Goal: Information Seeking & Learning: Learn about a topic

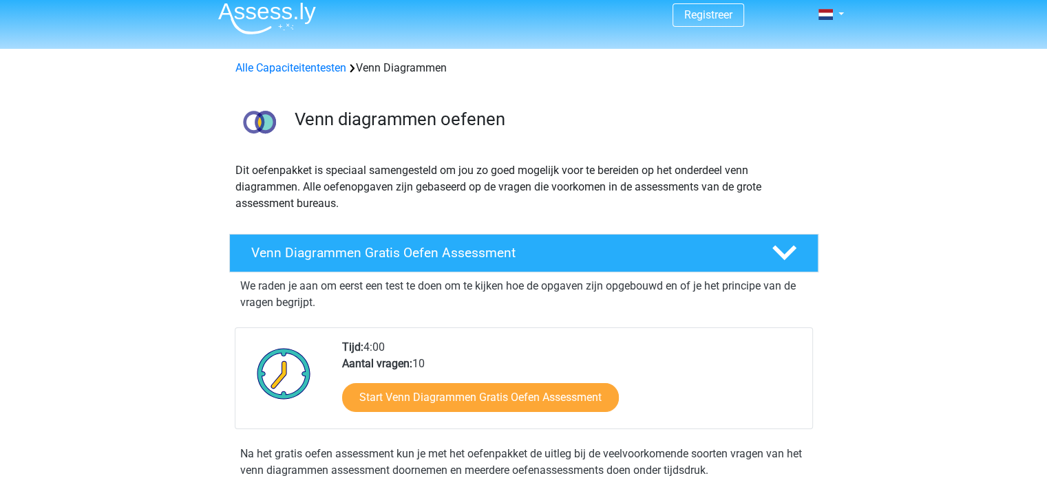
scroll to position [138, 0]
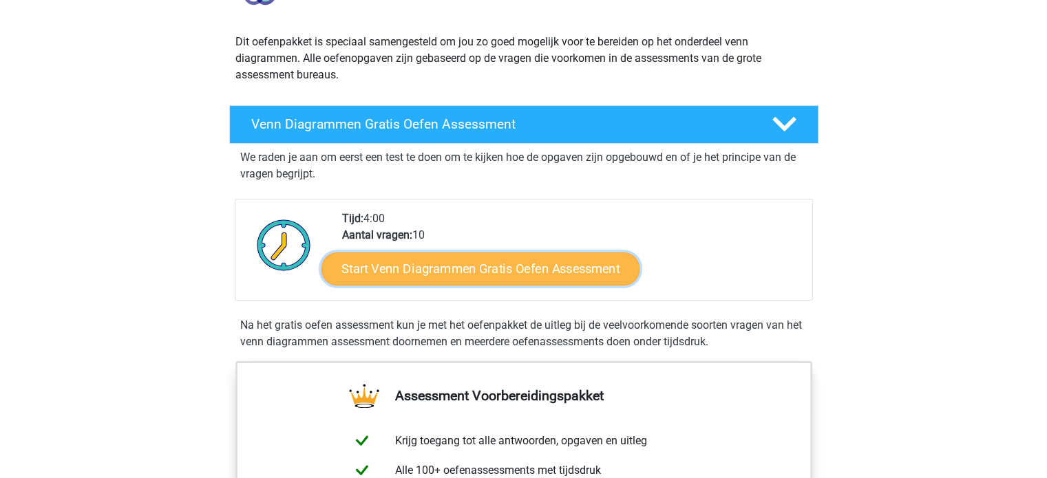
click at [495, 267] on link "Start Venn Diagrammen Gratis Oefen Assessment" at bounding box center [481, 269] width 318 height 33
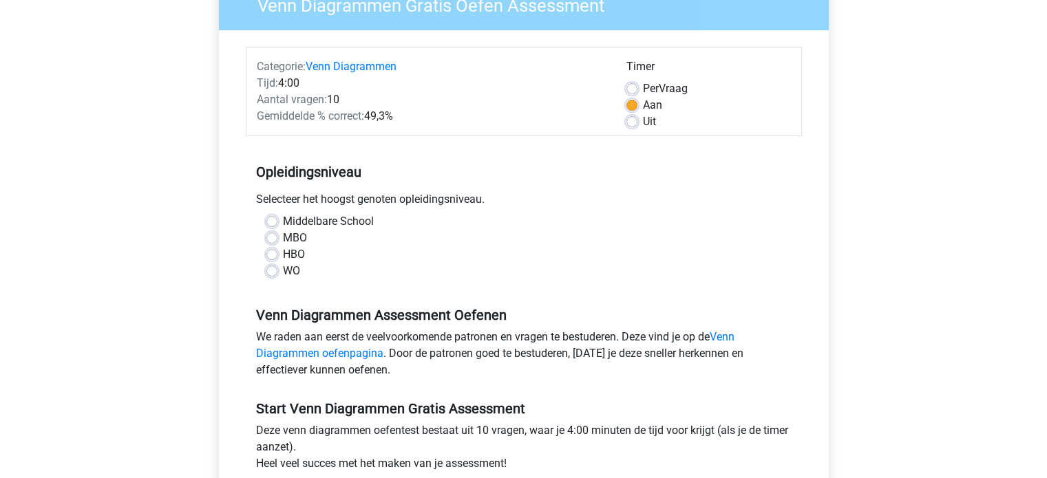
scroll to position [138, 0]
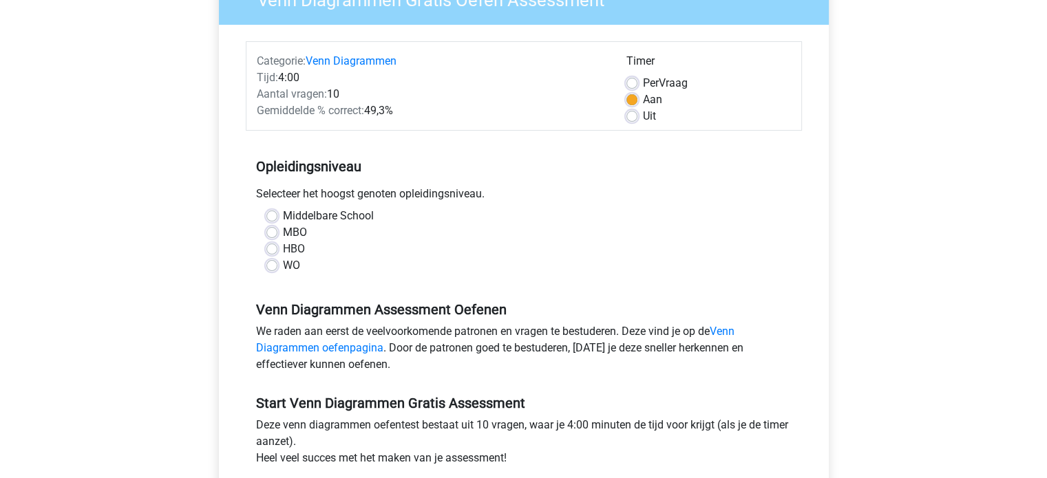
click at [286, 269] on label "WO" at bounding box center [291, 265] width 17 height 17
click at [277, 269] on input "WO" at bounding box center [271, 264] width 11 height 14
radio input "true"
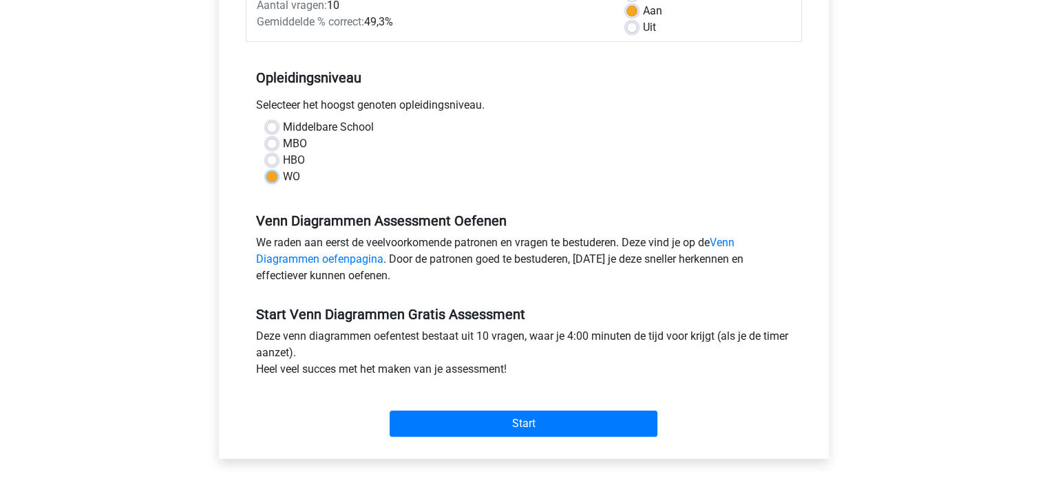
scroll to position [344, 0]
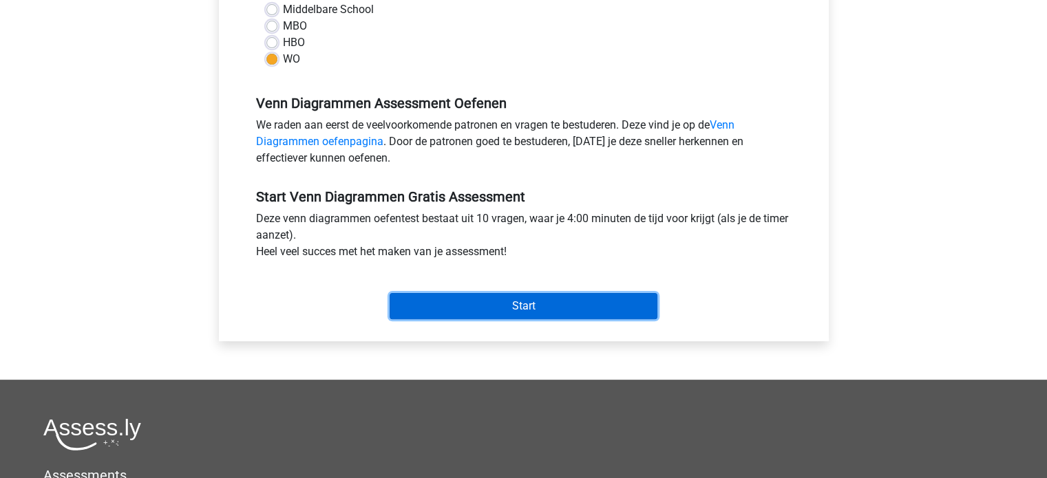
click at [513, 302] on input "Start" at bounding box center [524, 306] width 268 height 26
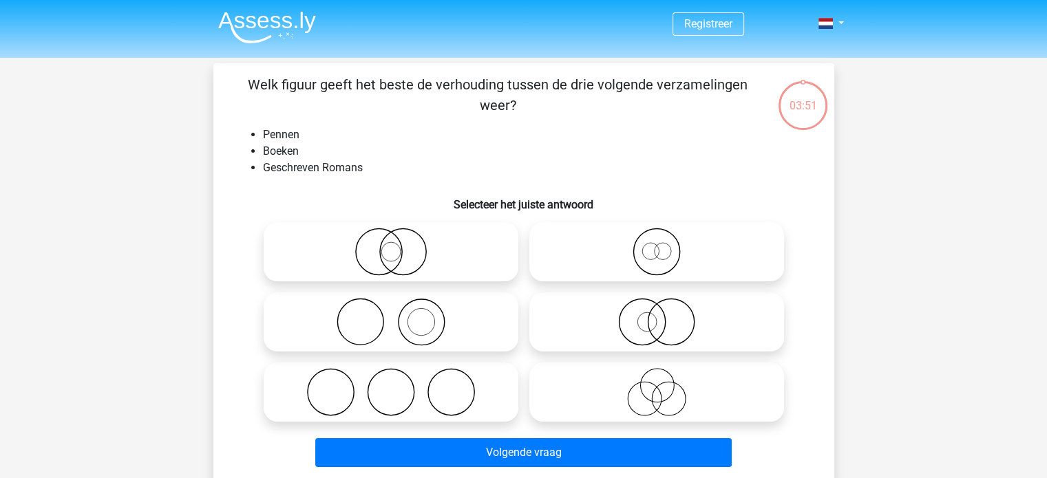
click at [443, 316] on icon at bounding box center [391, 322] width 244 height 48
click at [400, 315] on input "radio" at bounding box center [395, 310] width 9 height 9
radio input "true"
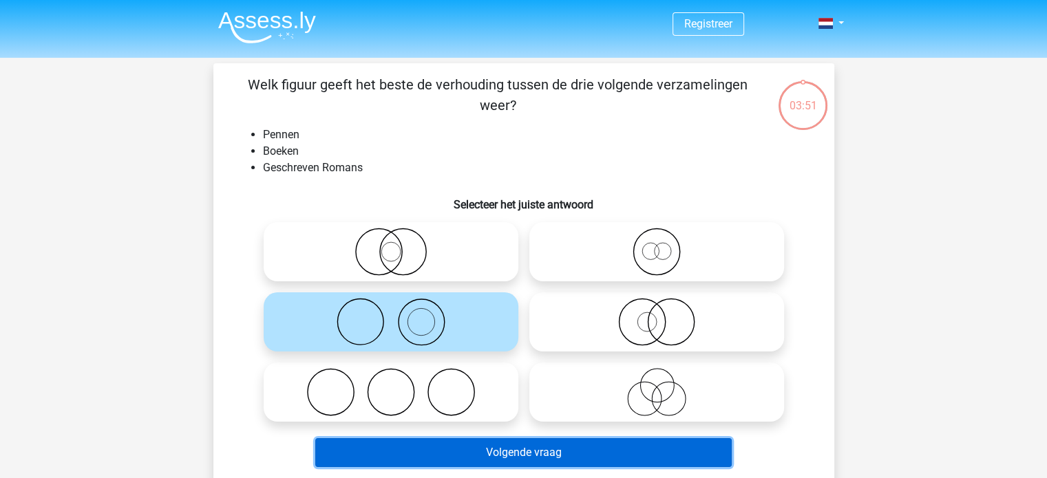
click at [530, 449] on button "Volgende vraag" at bounding box center [523, 453] width 417 height 29
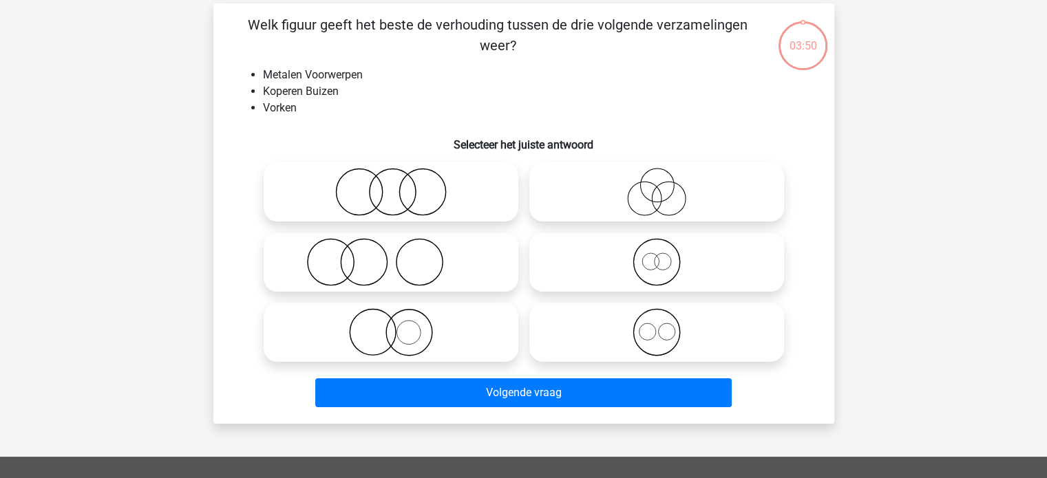
scroll to position [63, 0]
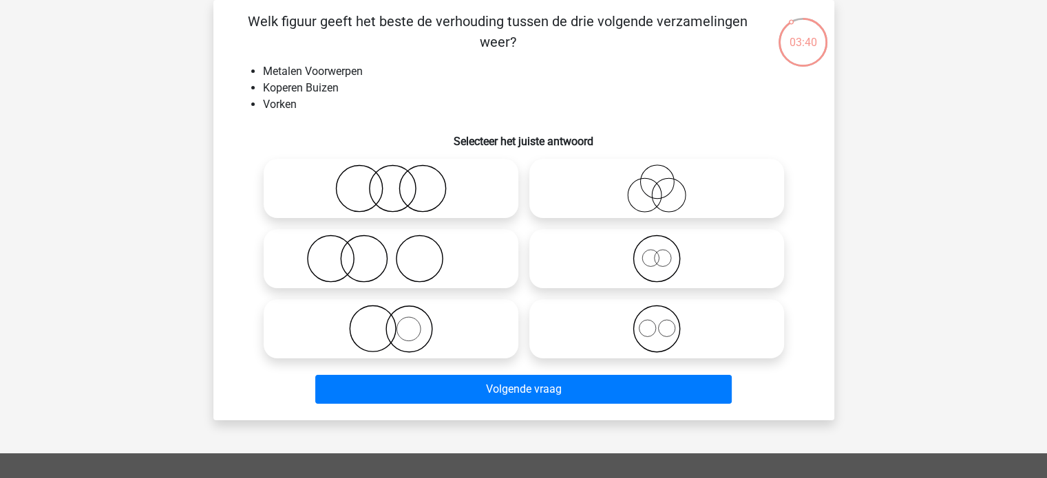
click at [369, 262] on icon at bounding box center [391, 259] width 244 height 48
click at [391, 252] on input "radio" at bounding box center [395, 247] width 9 height 9
radio input "true"
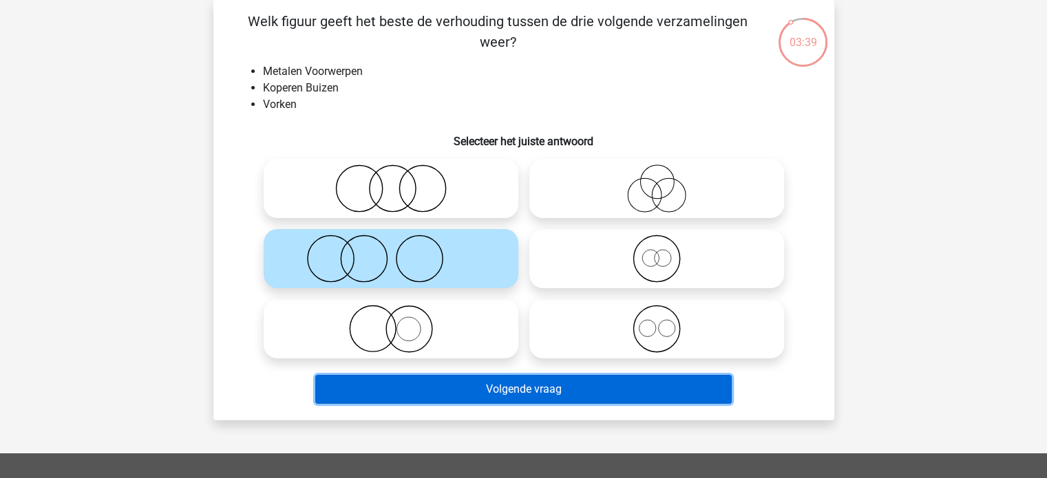
click at [529, 389] on button "Volgende vraag" at bounding box center [523, 389] width 417 height 29
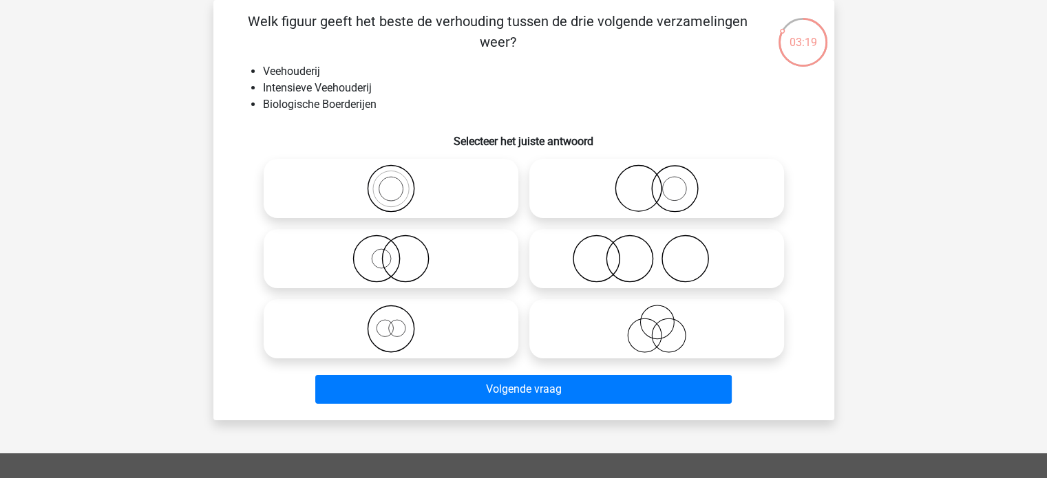
click at [383, 257] on icon at bounding box center [391, 259] width 244 height 48
click at [391, 252] on input "radio" at bounding box center [395, 247] width 9 height 9
radio input "true"
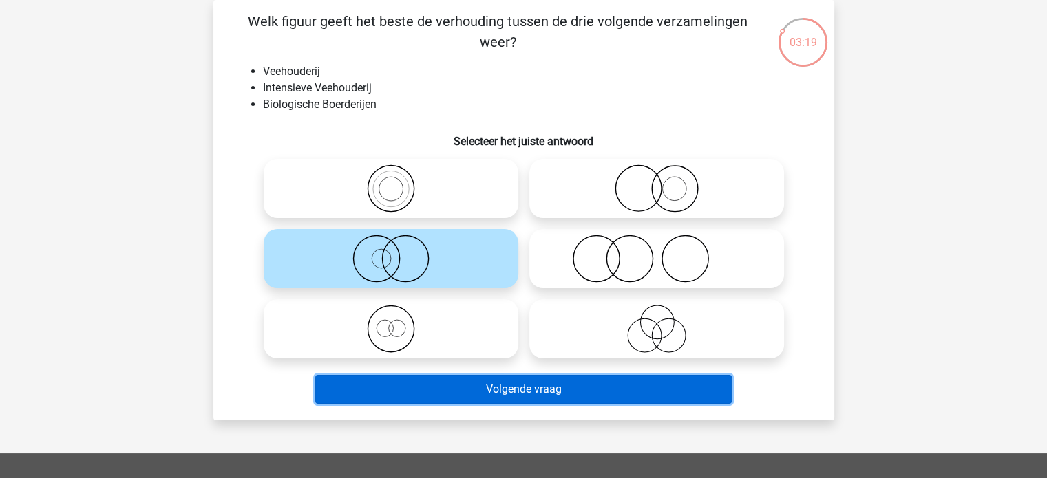
click at [524, 385] on button "Volgende vraag" at bounding box center [523, 389] width 417 height 29
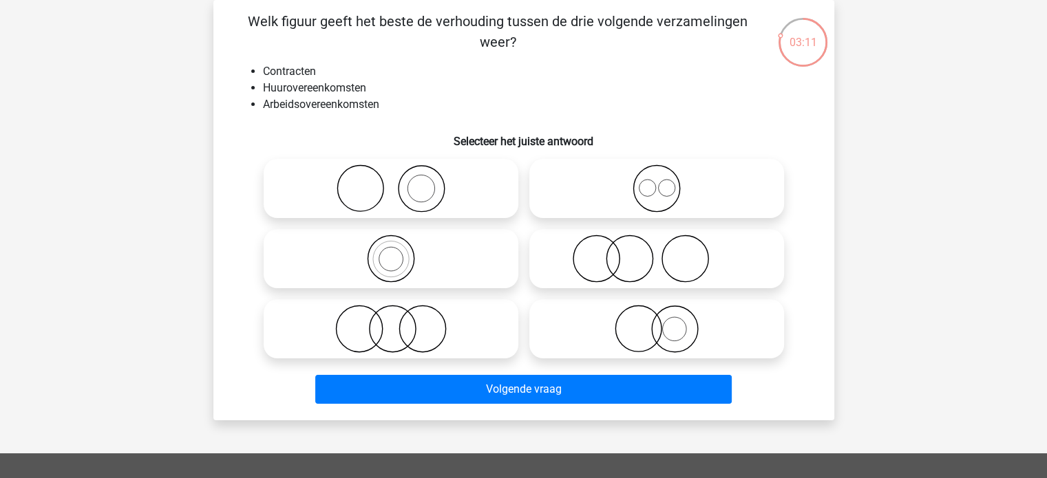
click at [661, 186] on icon at bounding box center [657, 189] width 244 height 48
click at [661, 182] on input "radio" at bounding box center [661, 177] width 9 height 9
radio input "true"
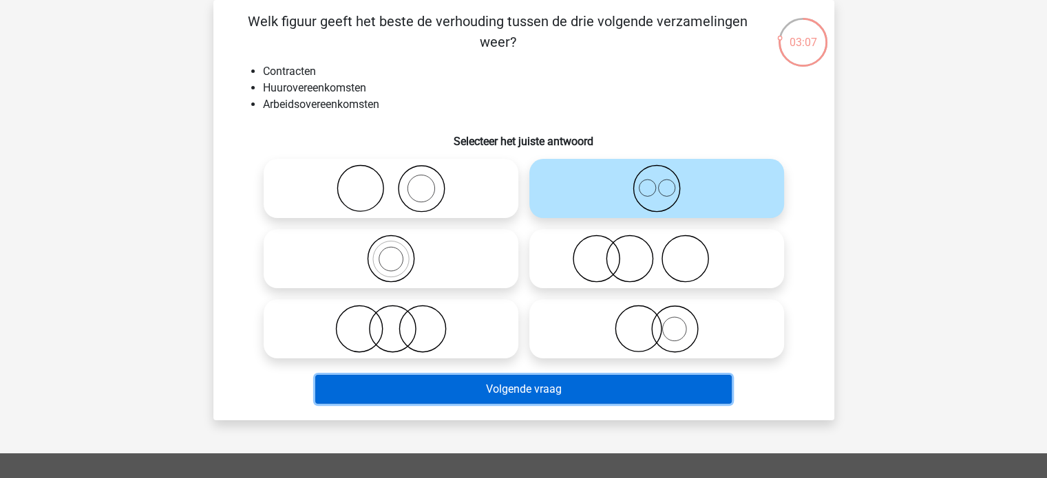
click at [537, 386] on button "Volgende vraag" at bounding box center [523, 389] width 417 height 29
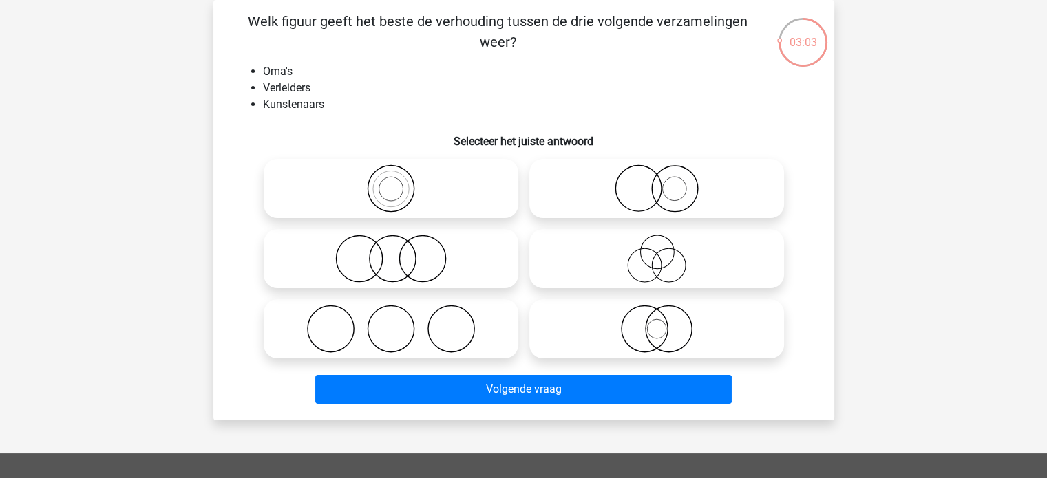
click at [631, 260] on icon at bounding box center [657, 259] width 244 height 48
click at [657, 252] on input "radio" at bounding box center [661, 247] width 9 height 9
radio input "true"
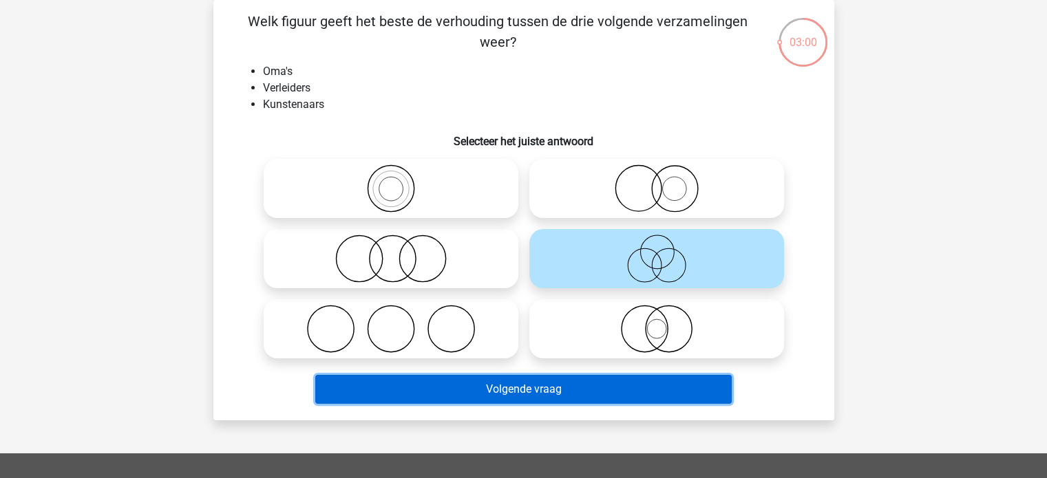
click at [539, 387] on button "Volgende vraag" at bounding box center [523, 389] width 417 height 29
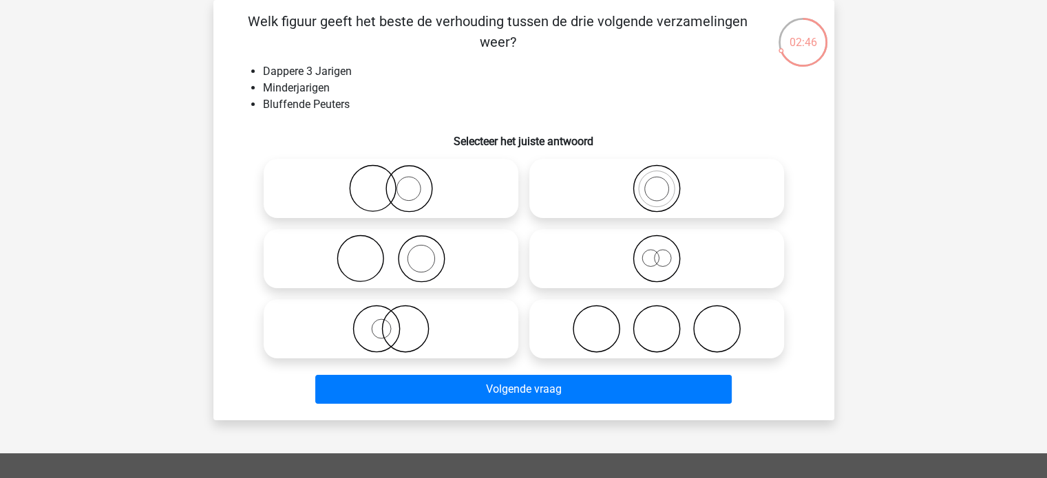
click at [659, 267] on icon at bounding box center [657, 259] width 244 height 48
click at [659, 252] on input "radio" at bounding box center [661, 247] width 9 height 9
radio input "true"
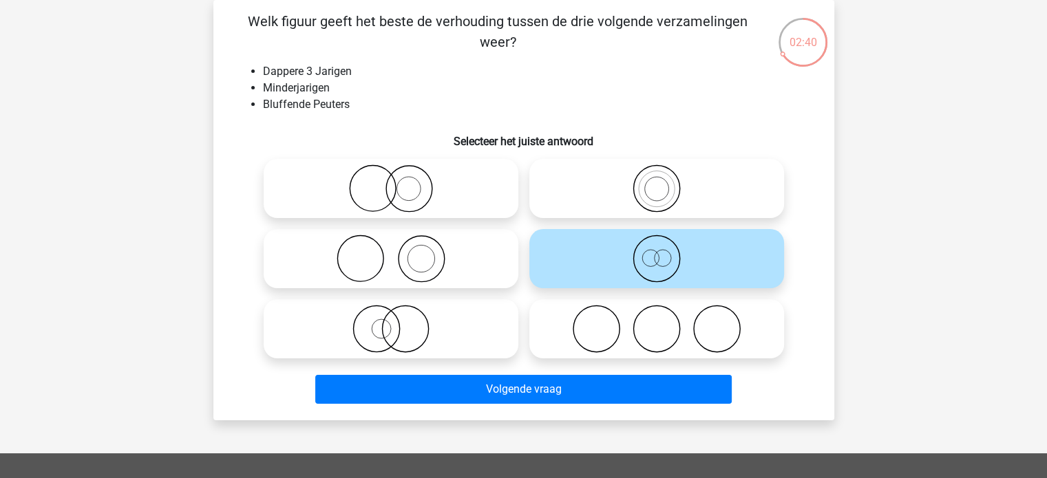
click at [394, 263] on icon at bounding box center [391, 259] width 244 height 48
click at [394, 252] on input "radio" at bounding box center [395, 247] width 9 height 9
radio input "true"
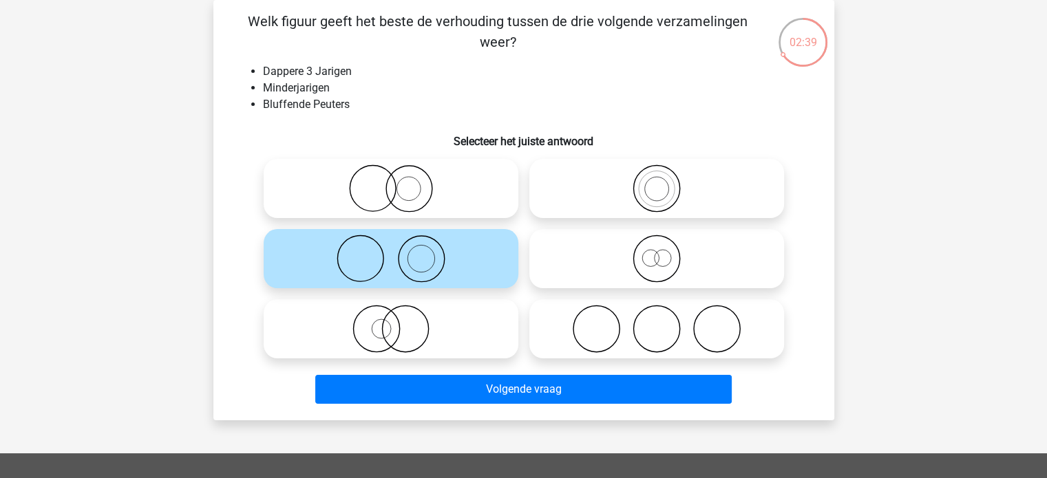
click at [615, 262] on icon at bounding box center [657, 259] width 244 height 48
click at [657, 252] on input "radio" at bounding box center [661, 247] width 9 height 9
radio input "true"
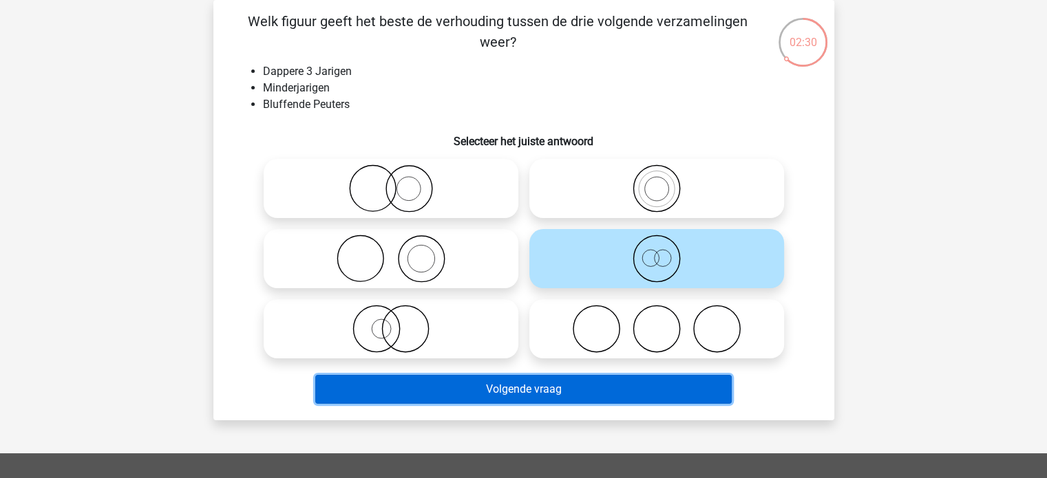
click at [551, 392] on button "Volgende vraag" at bounding box center [523, 389] width 417 height 29
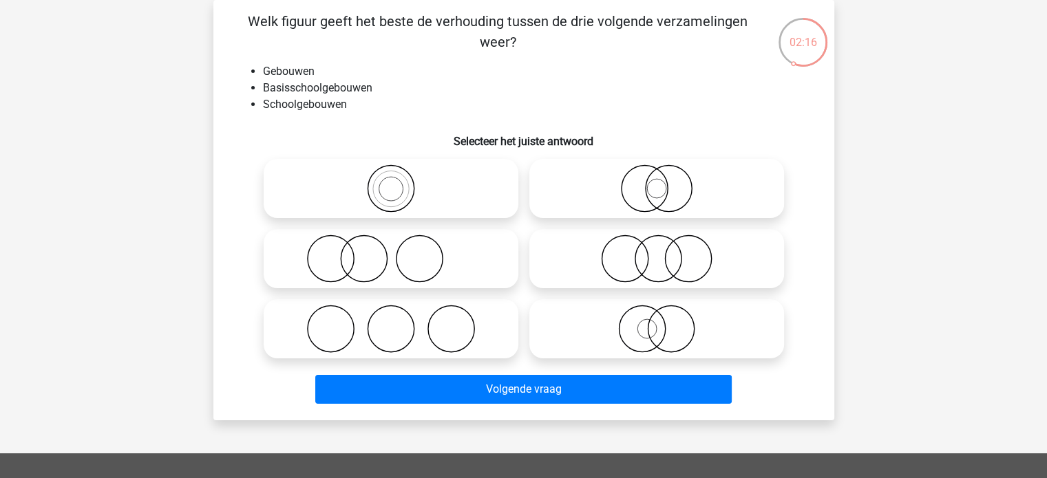
click at [401, 198] on icon at bounding box center [391, 189] width 244 height 48
click at [400, 182] on input "radio" at bounding box center [395, 177] width 9 height 9
radio input "true"
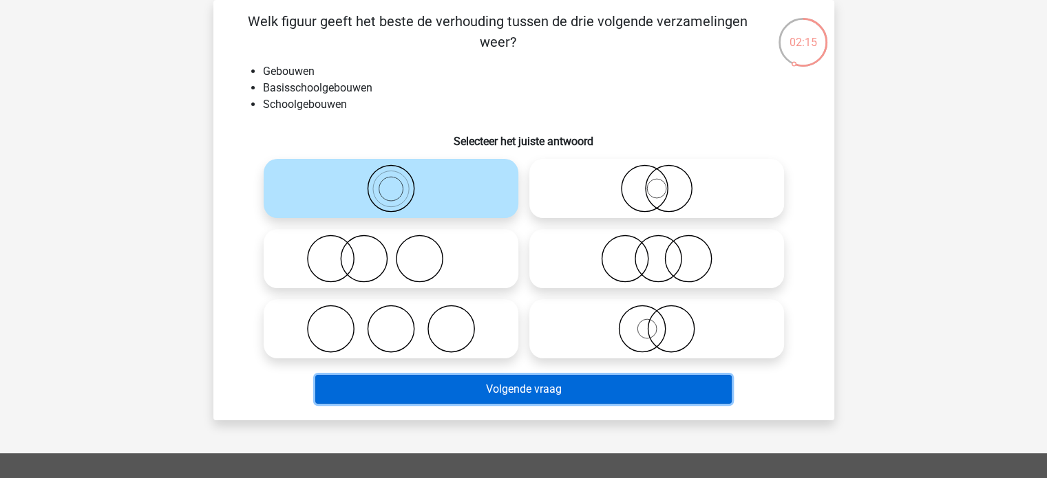
click at [539, 393] on button "Volgende vraag" at bounding box center [523, 389] width 417 height 29
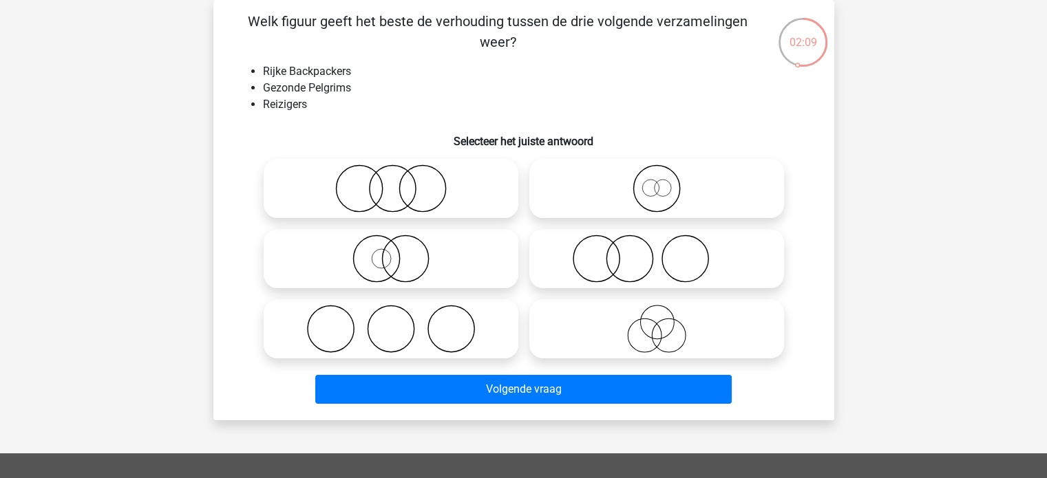
click at [669, 192] on icon at bounding box center [657, 189] width 244 height 48
click at [666, 182] on input "radio" at bounding box center [661, 177] width 9 height 9
radio input "true"
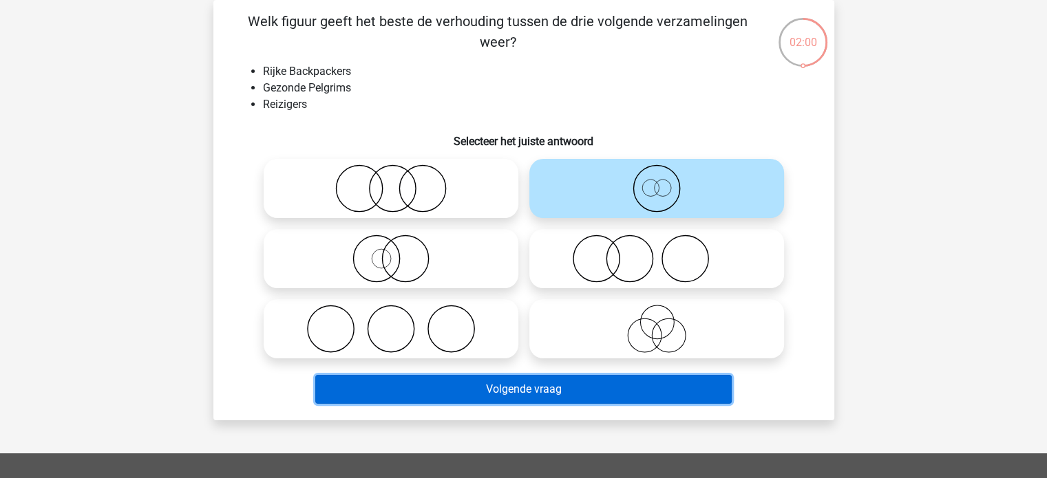
click at [524, 393] on button "Volgende vraag" at bounding box center [523, 389] width 417 height 29
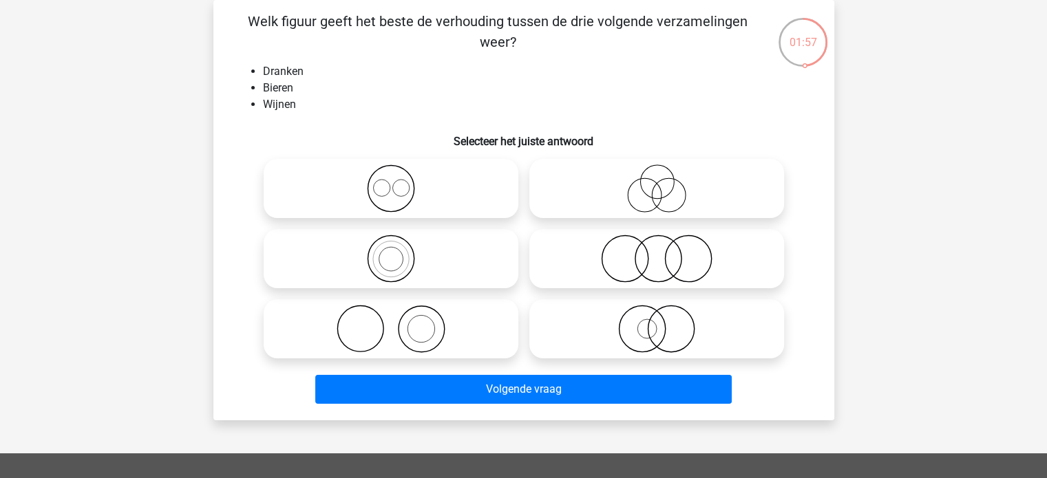
click at [388, 198] on icon at bounding box center [391, 189] width 244 height 48
click at [391, 182] on input "radio" at bounding box center [395, 177] width 9 height 9
radio input "true"
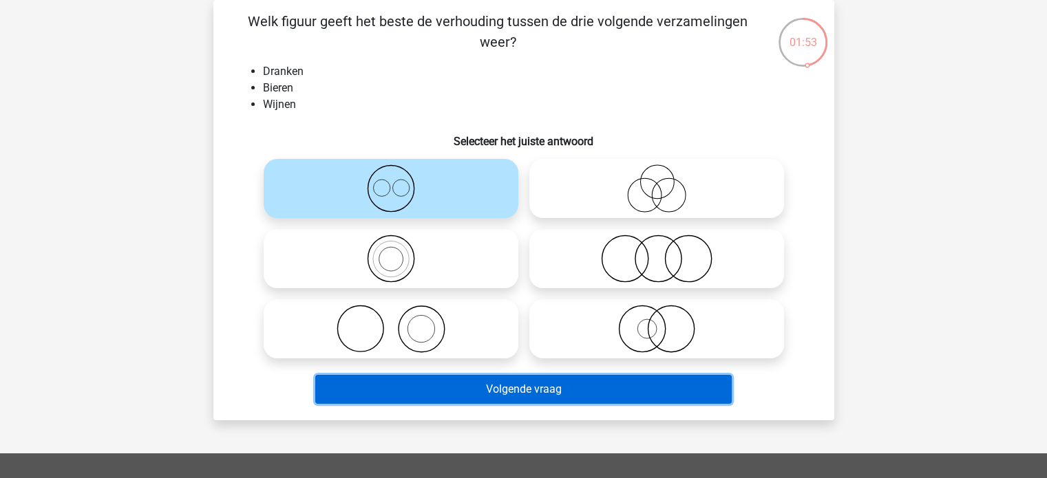
click at [542, 385] on button "Volgende vraag" at bounding box center [523, 389] width 417 height 29
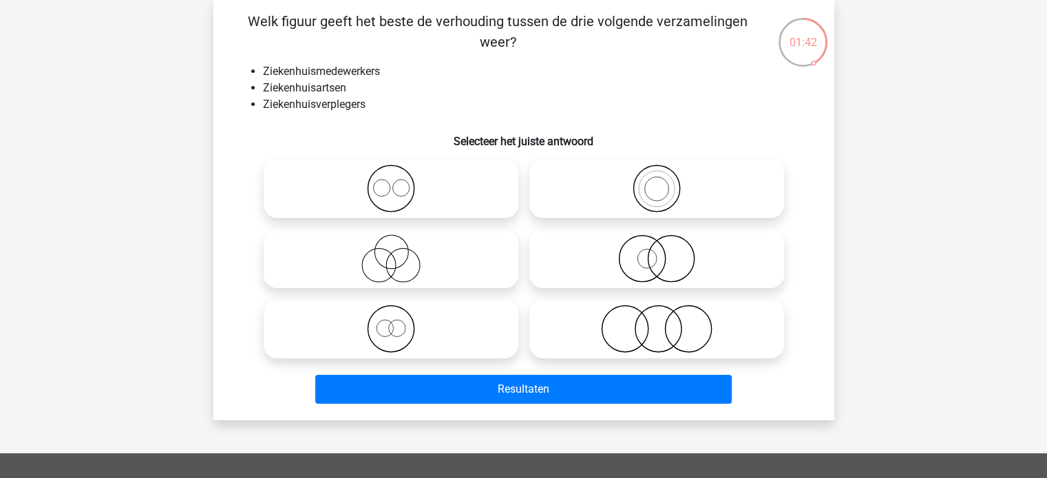
click at [388, 196] on icon at bounding box center [391, 189] width 244 height 48
click at [391, 182] on input "radio" at bounding box center [395, 177] width 9 height 9
radio input "true"
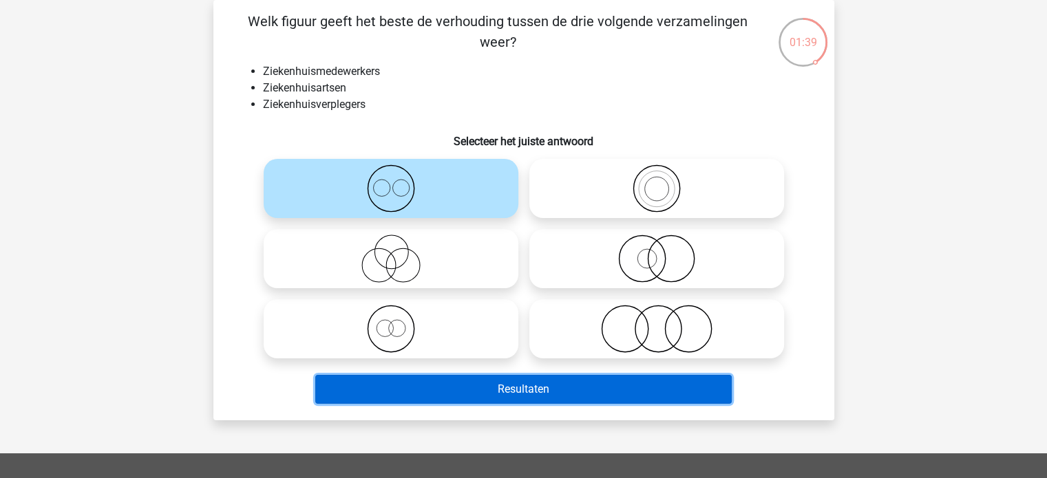
click at [544, 393] on button "Resultaten" at bounding box center [523, 389] width 417 height 29
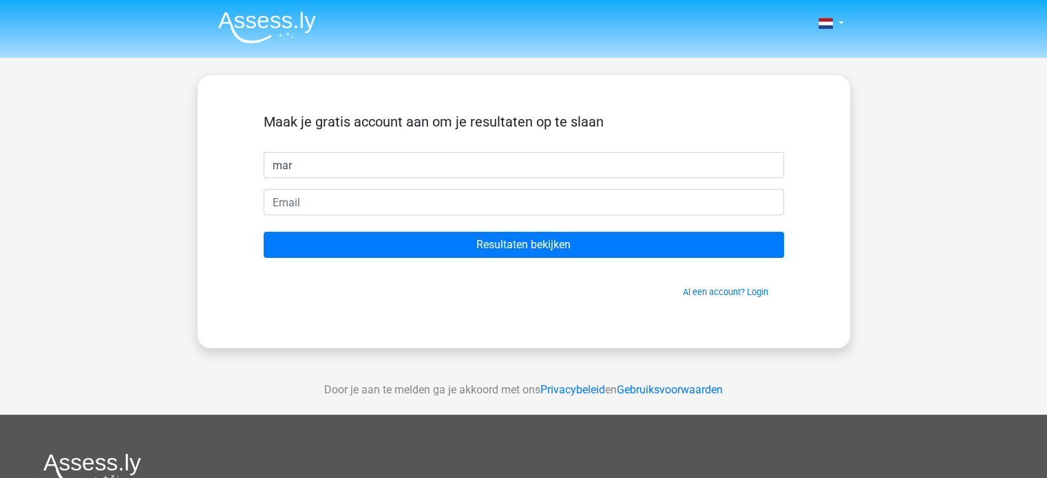
type input "mar"
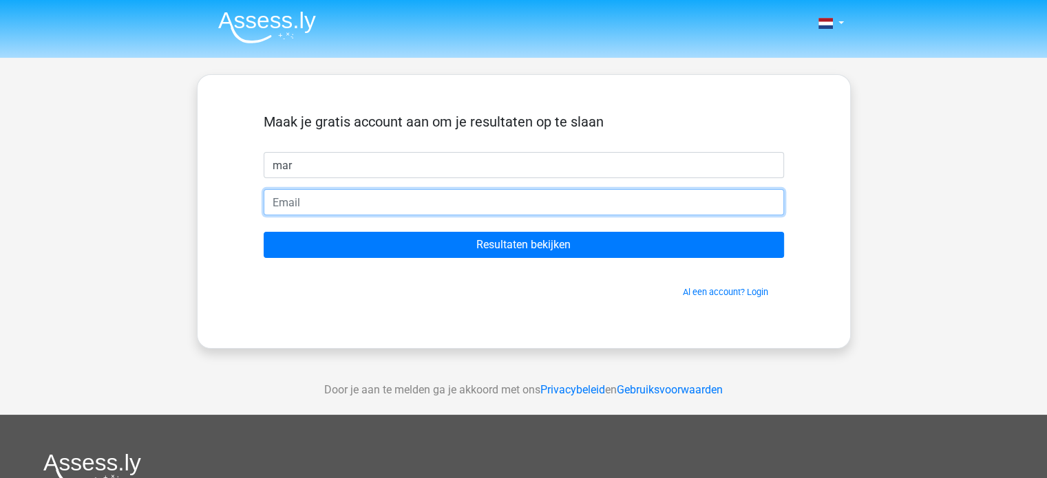
click at [491, 209] on input "email" at bounding box center [524, 202] width 520 height 26
type input "marjolein_kolkman@hotmail.com"
click at [264, 232] on input "Resultaten bekijken" at bounding box center [524, 245] width 520 height 26
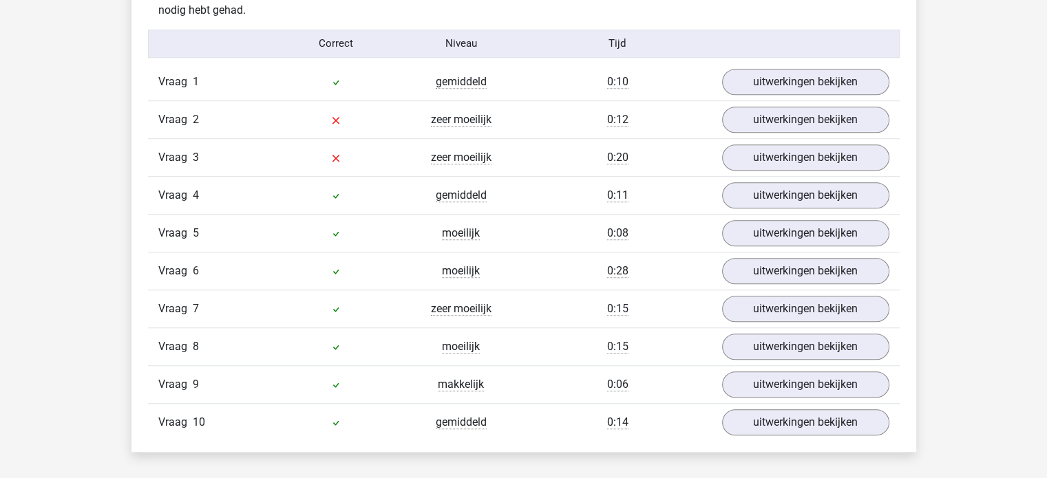
scroll to position [1102, 0]
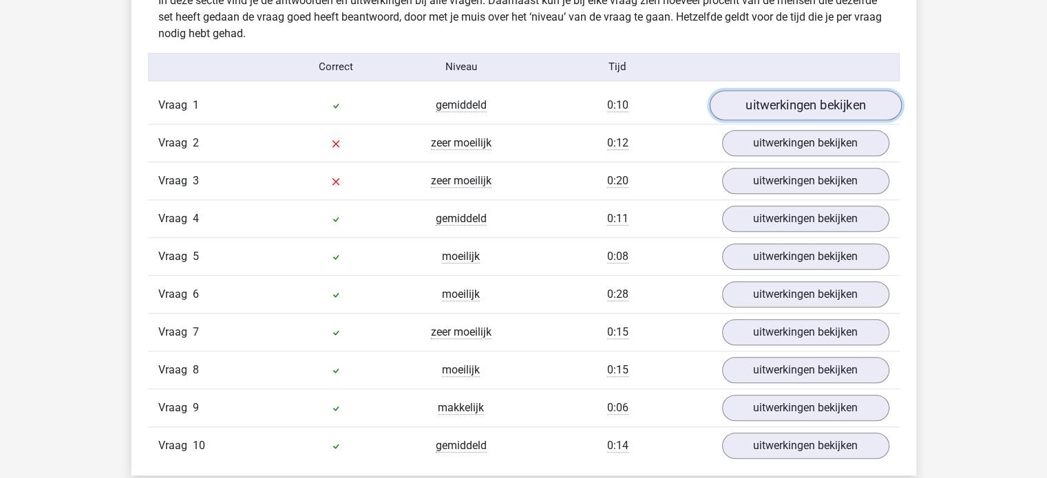
click at [777, 104] on link "uitwerkingen bekijken" at bounding box center [805, 105] width 192 height 30
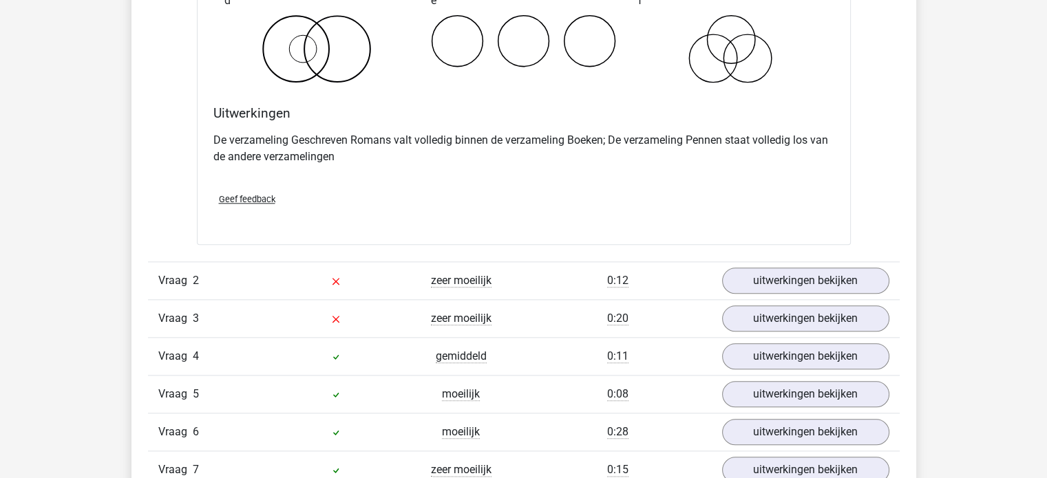
scroll to position [1515, 0]
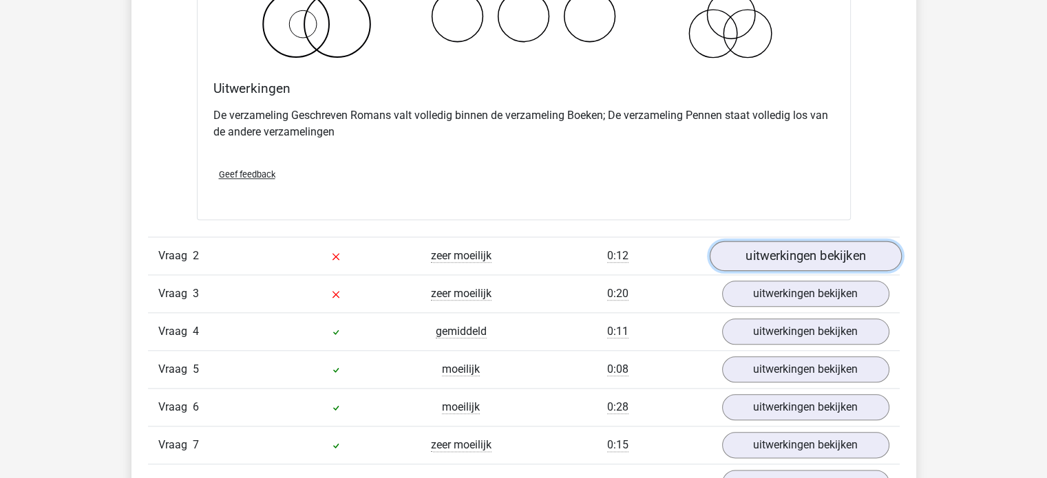
click at [816, 261] on link "uitwerkingen bekijken" at bounding box center [805, 256] width 192 height 30
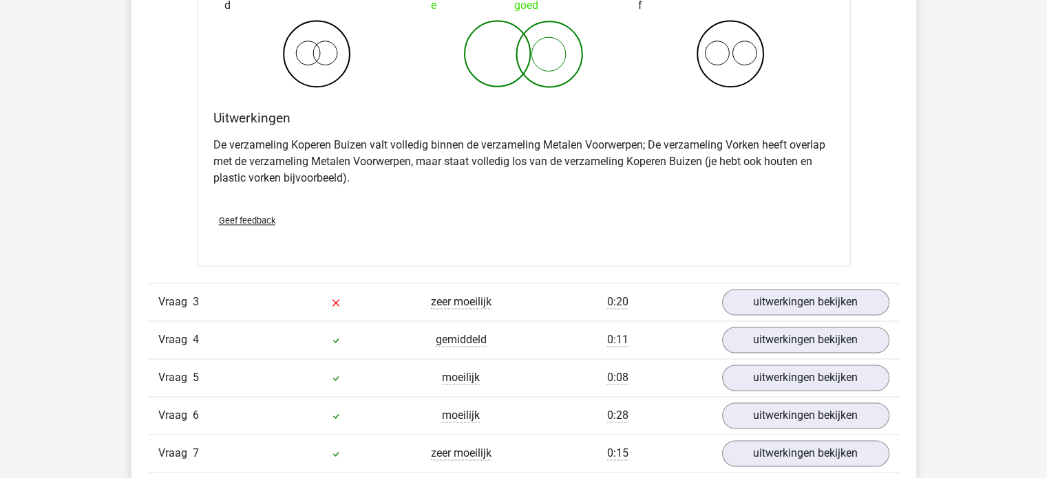
scroll to position [2203, 0]
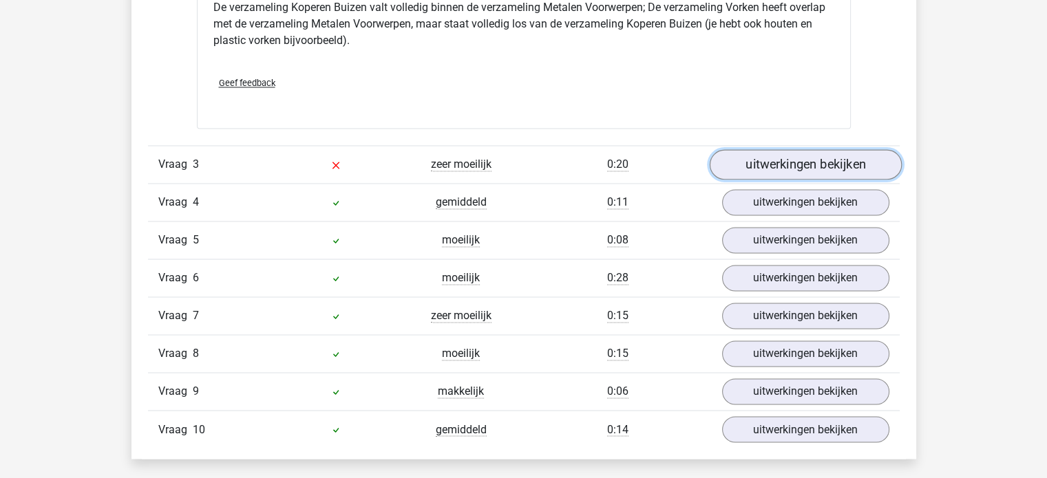
drag, startPoint x: 755, startPoint y: 167, endPoint x: 738, endPoint y: 171, distance: 17.9
click at [755, 167] on link "uitwerkingen bekijken" at bounding box center [805, 164] width 192 height 30
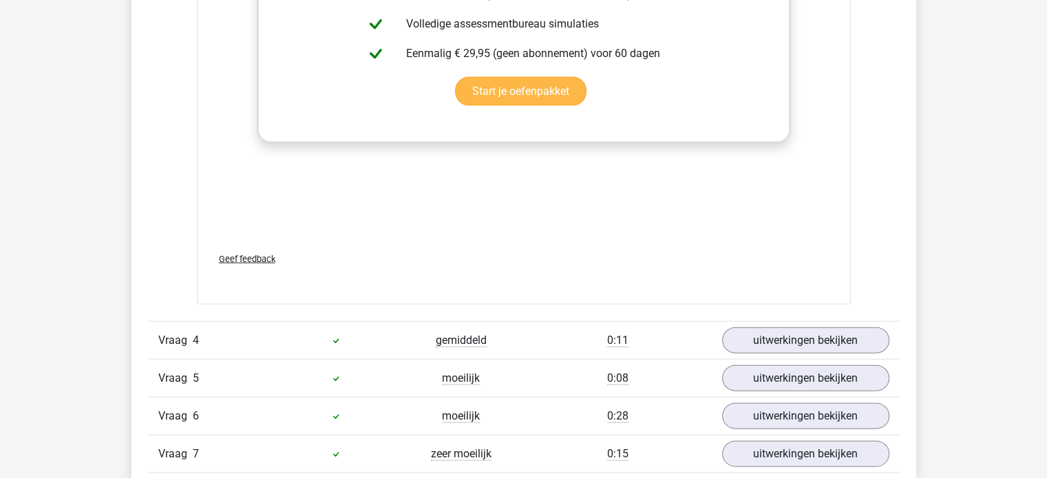
scroll to position [2961, 0]
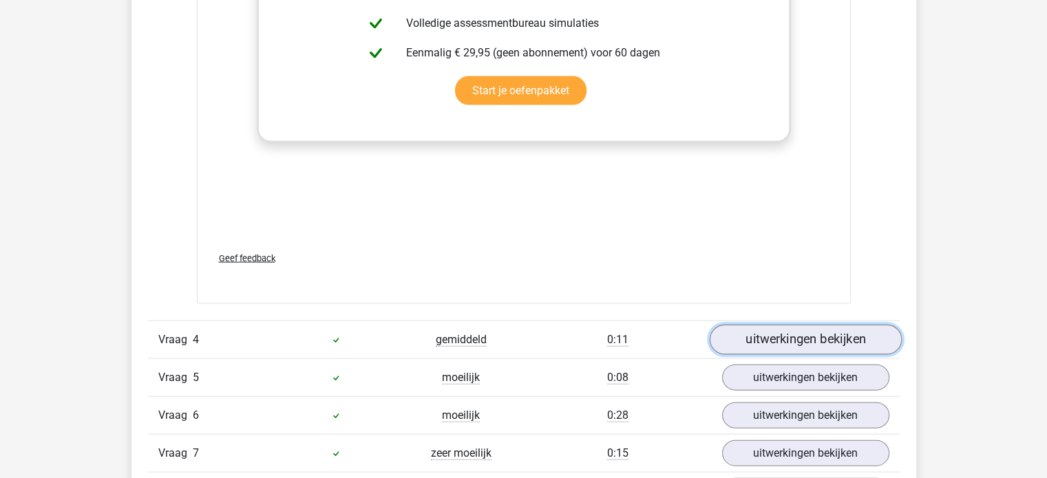
click at [772, 341] on link "uitwerkingen bekijken" at bounding box center [805, 341] width 192 height 30
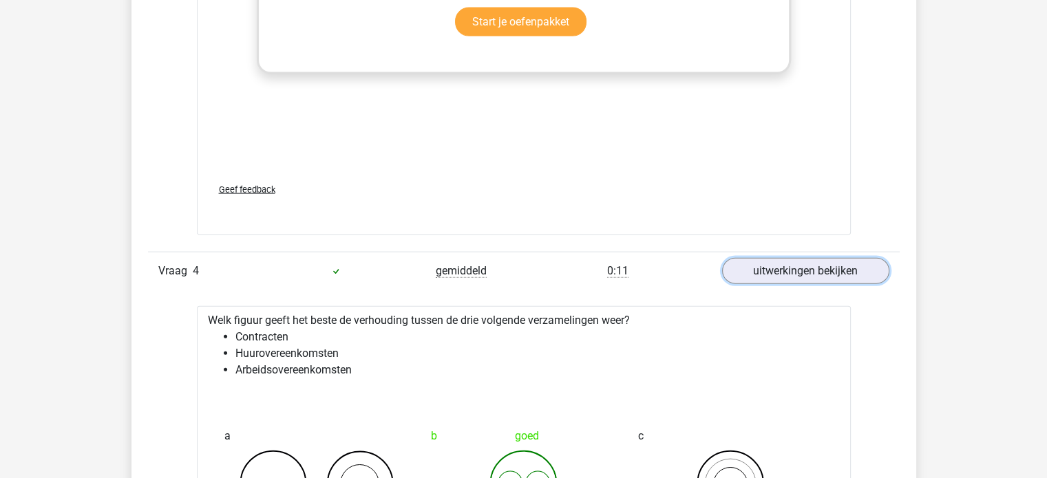
scroll to position [3167, 0]
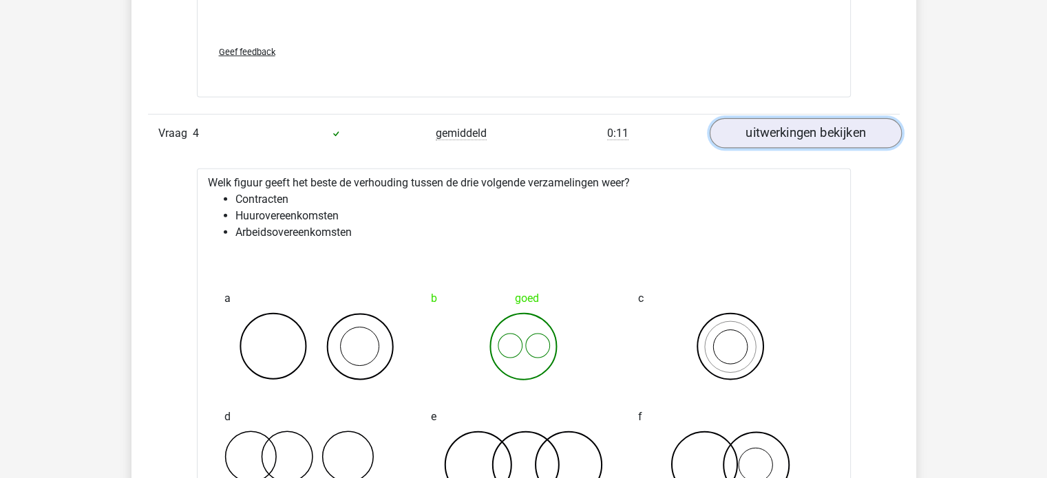
click at [766, 138] on link "uitwerkingen bekijken" at bounding box center [805, 134] width 192 height 30
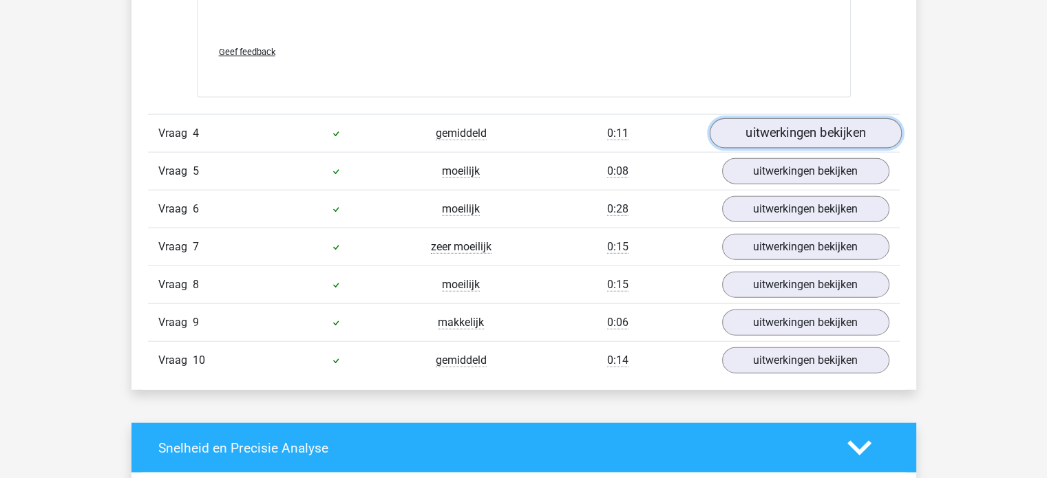
click at [786, 137] on link "uitwerkingen bekijken" at bounding box center [805, 134] width 192 height 30
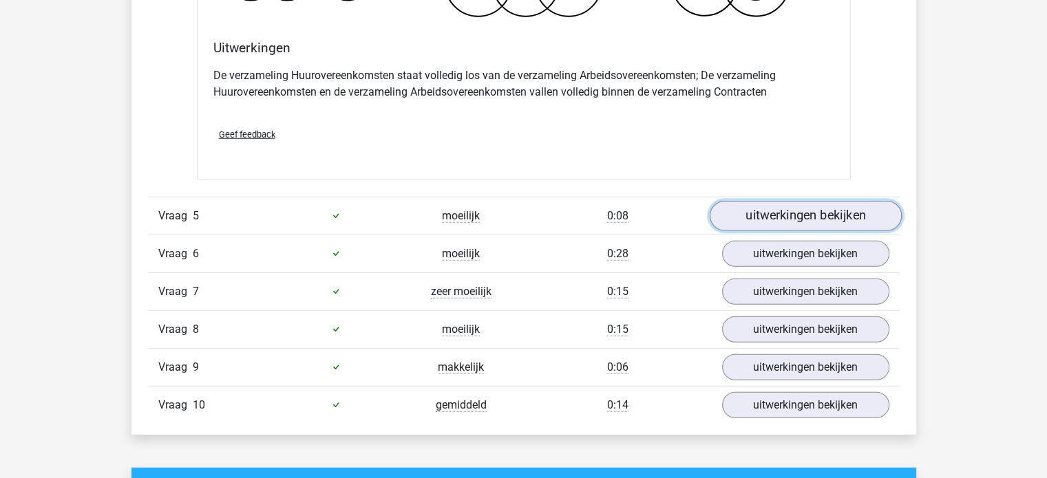
click at [787, 211] on link "uitwerkingen bekijken" at bounding box center [805, 216] width 192 height 30
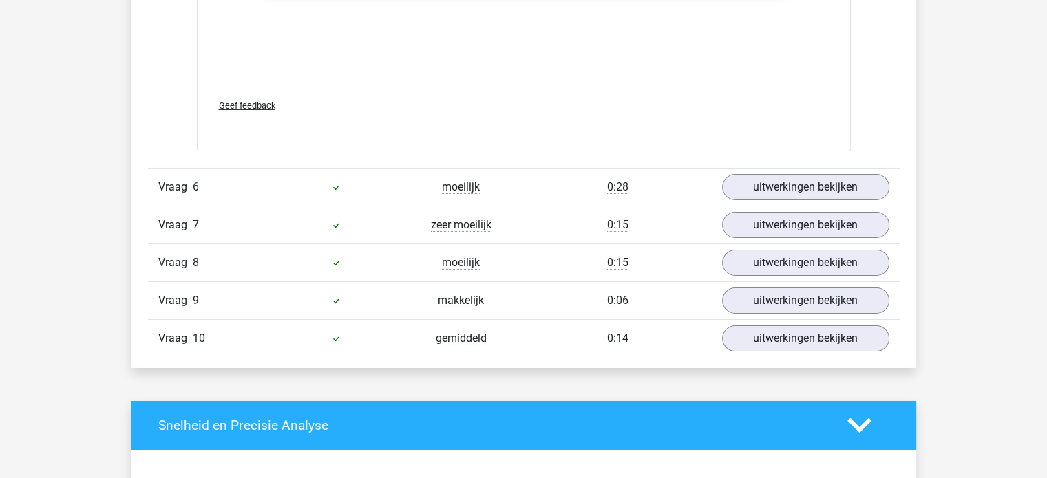
scroll to position [4613, 0]
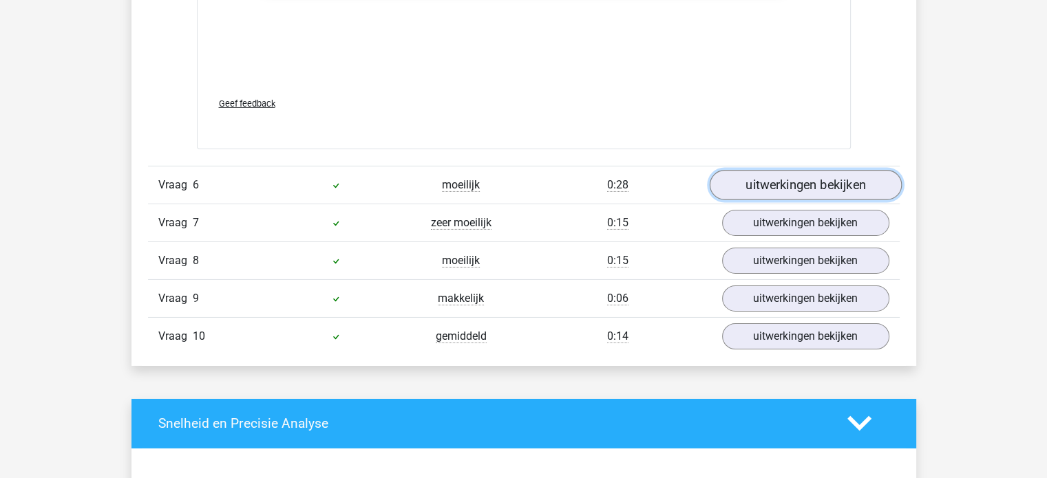
click at [770, 187] on link "uitwerkingen bekijken" at bounding box center [805, 185] width 192 height 30
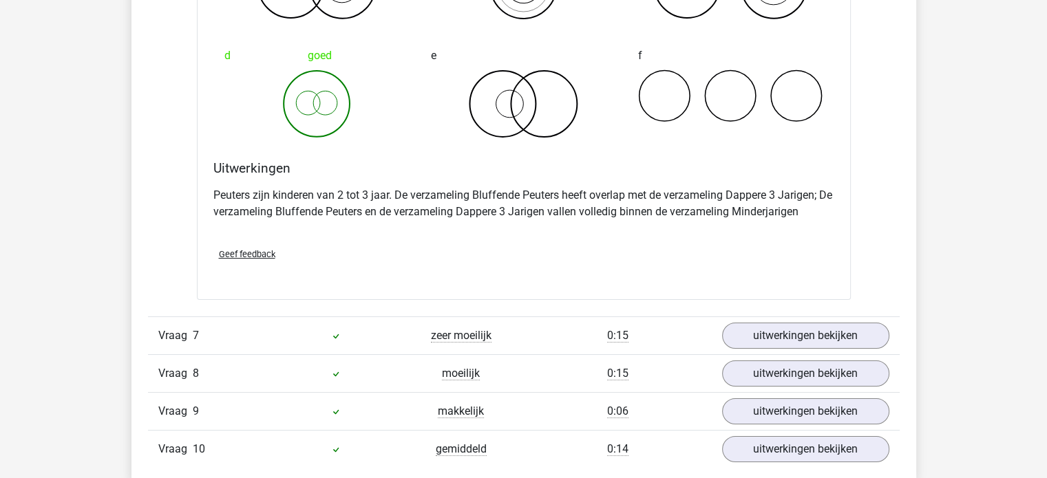
scroll to position [5233, 0]
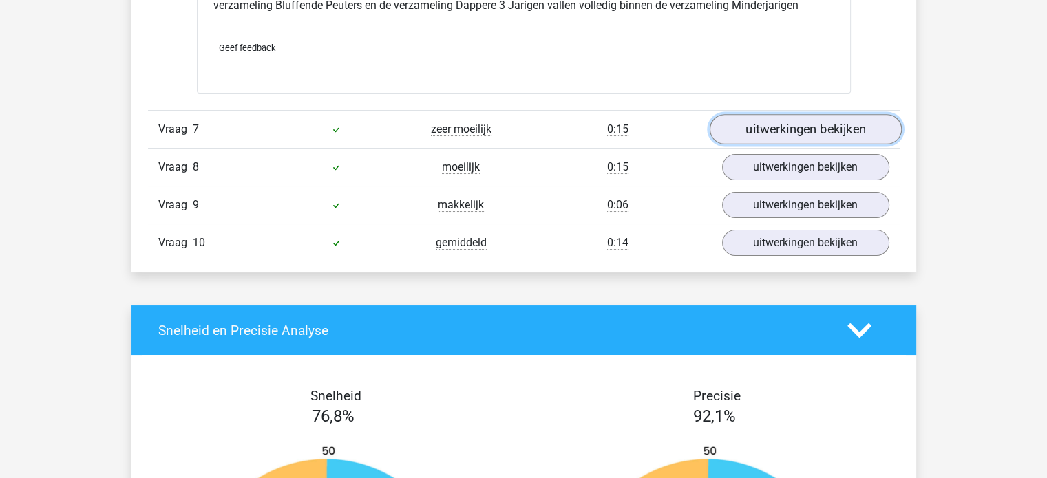
click at [754, 127] on link "uitwerkingen bekijken" at bounding box center [805, 129] width 192 height 30
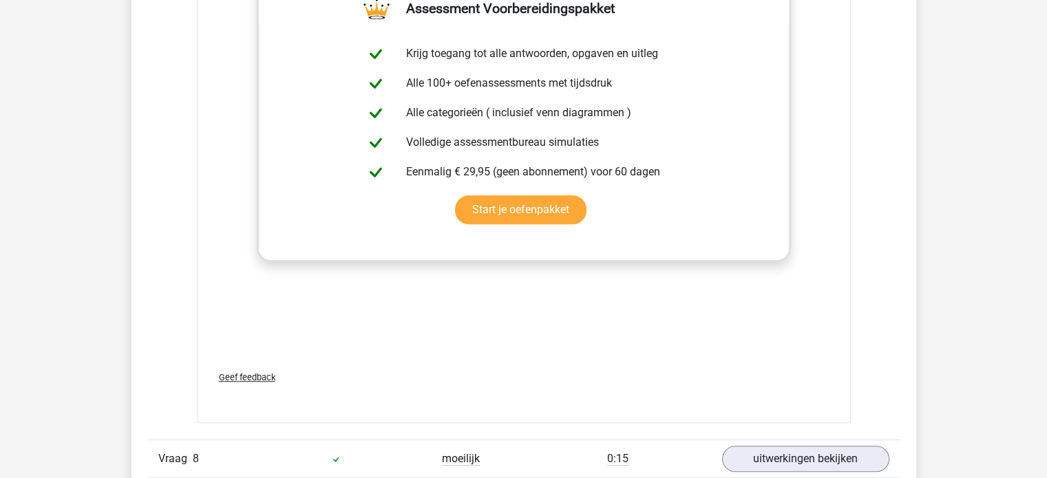
scroll to position [6059, 0]
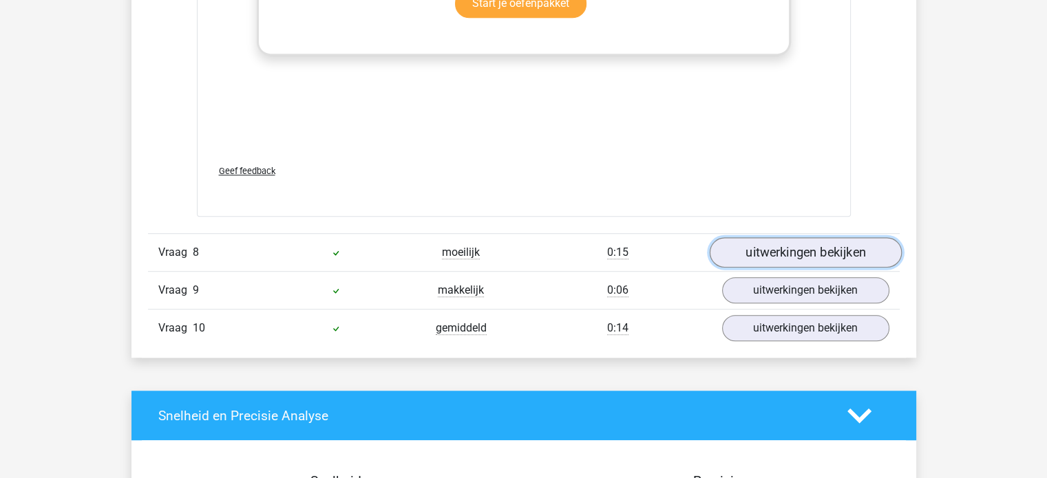
click at [768, 254] on link "uitwerkingen bekijken" at bounding box center [805, 253] width 192 height 30
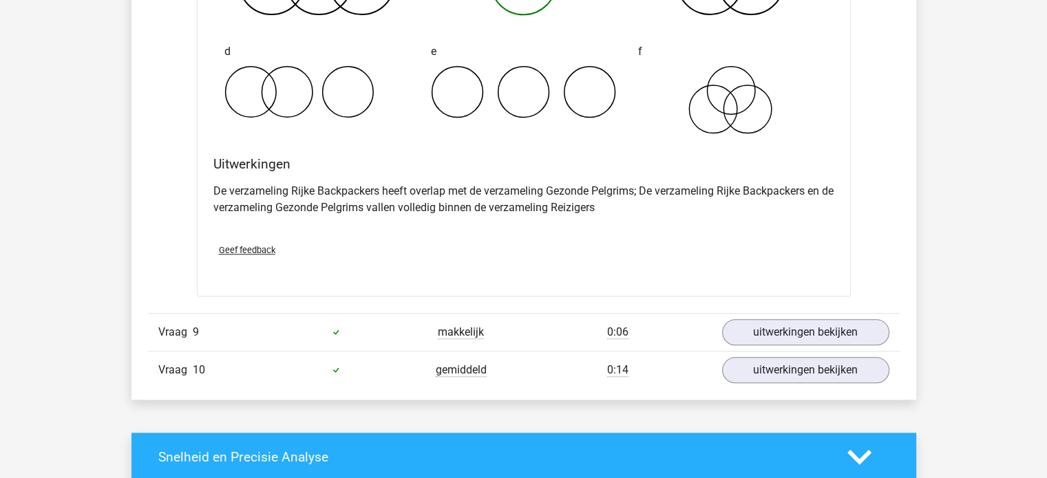
scroll to position [6609, 0]
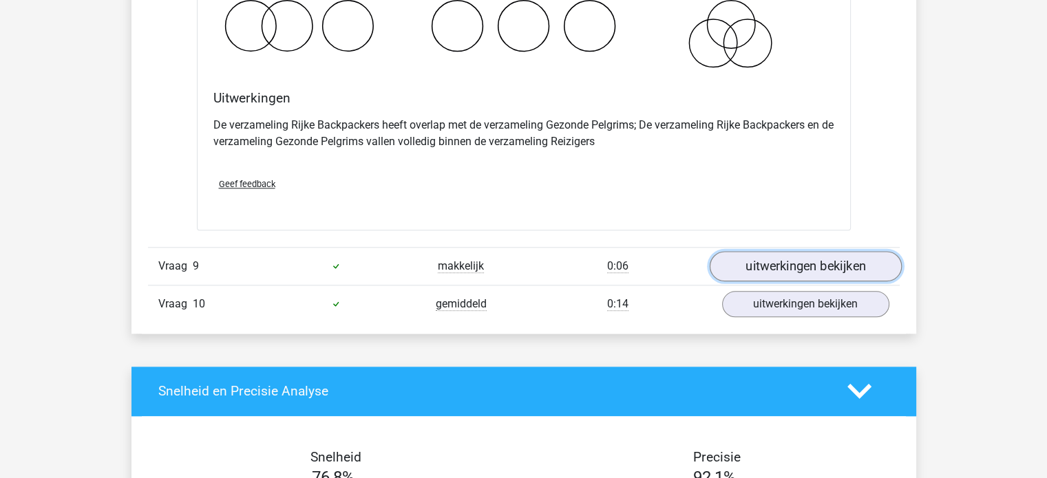
click at [755, 266] on link "uitwerkingen bekijken" at bounding box center [805, 266] width 192 height 30
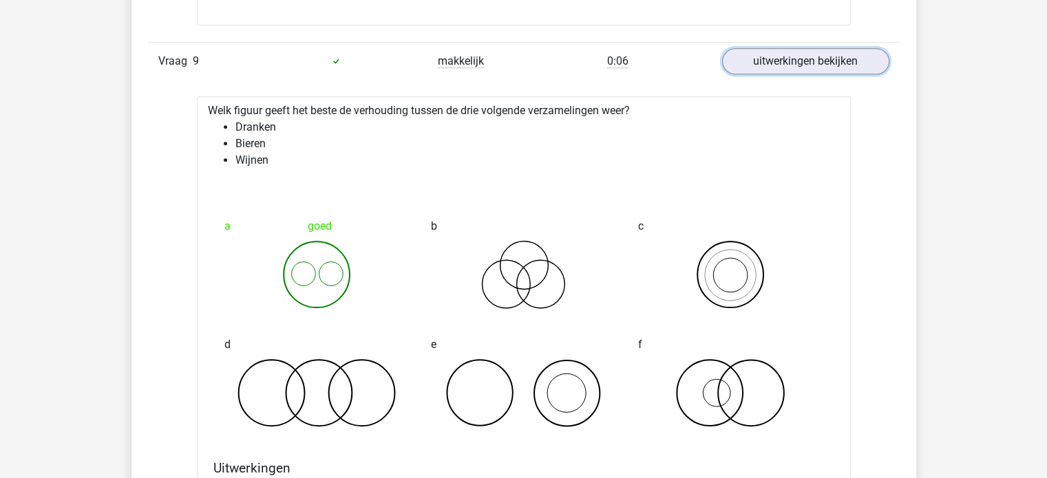
scroll to position [6816, 0]
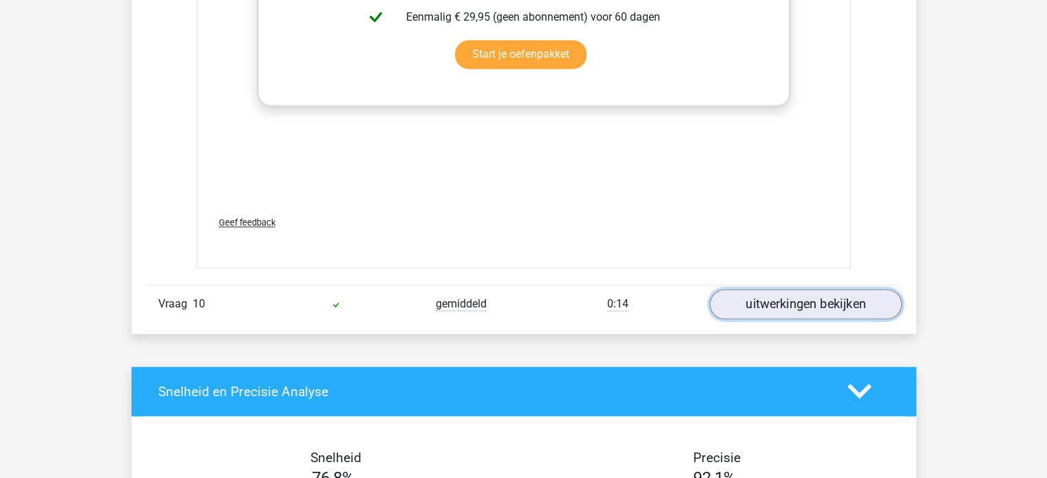
click at [768, 303] on link "uitwerkingen bekijken" at bounding box center [805, 304] width 192 height 30
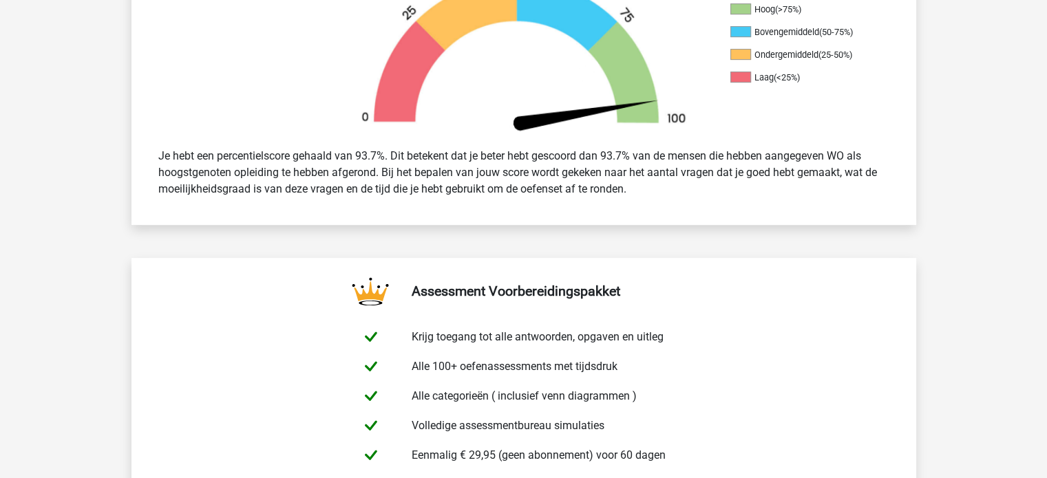
scroll to position [0, 0]
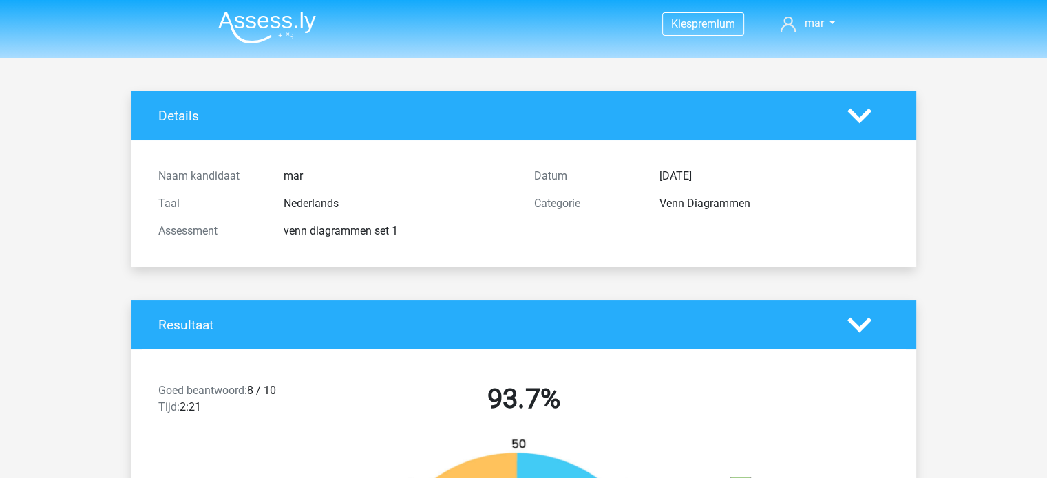
click at [294, 21] on img at bounding box center [267, 27] width 98 height 32
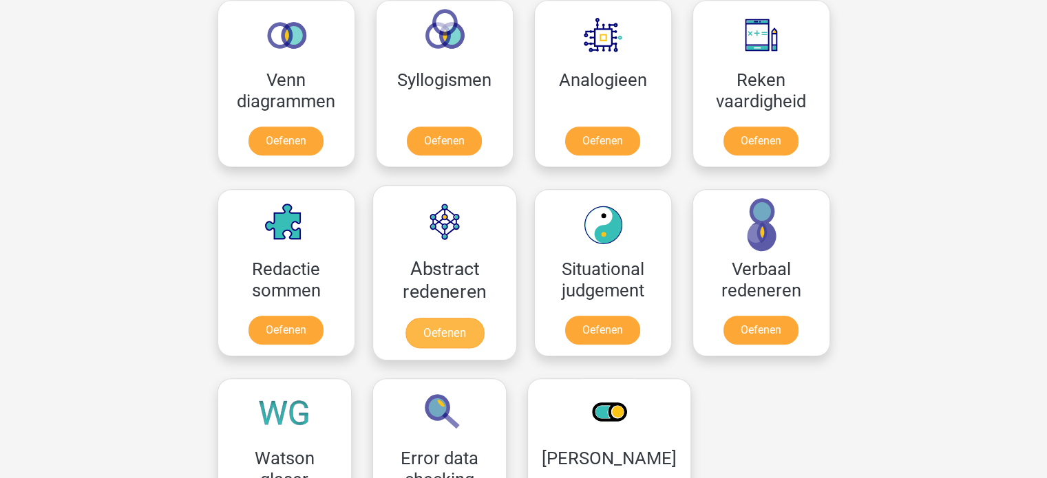
scroll to position [757, 0]
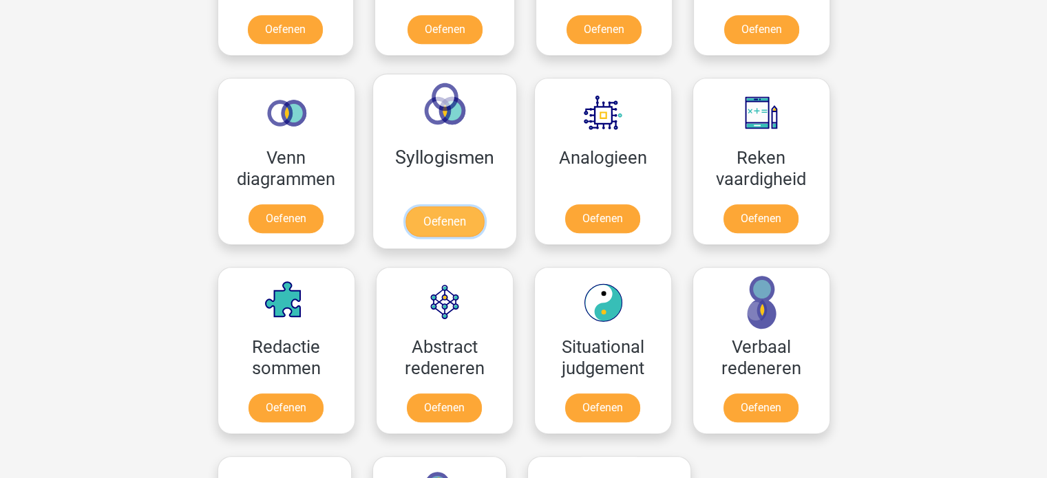
click at [454, 226] on link "Oefenen" at bounding box center [444, 222] width 78 height 30
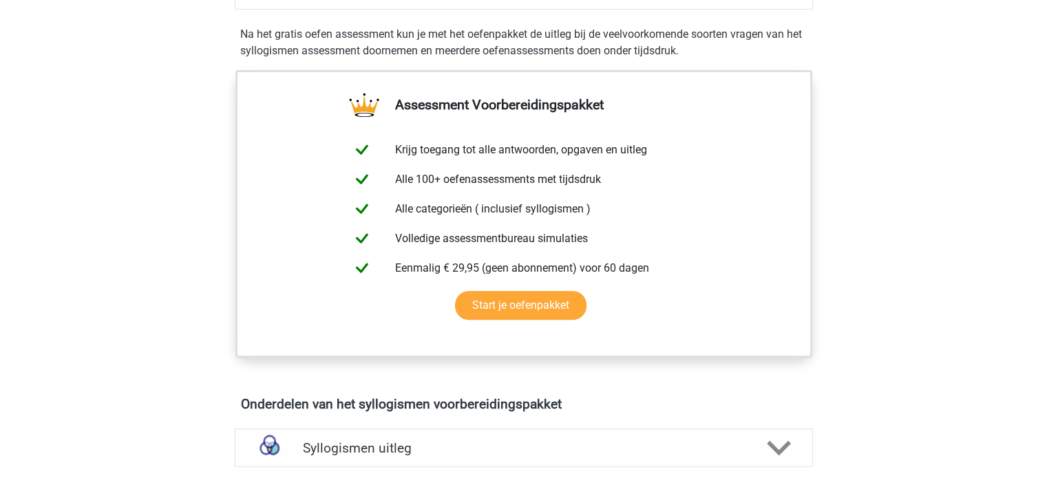
scroll to position [207, 0]
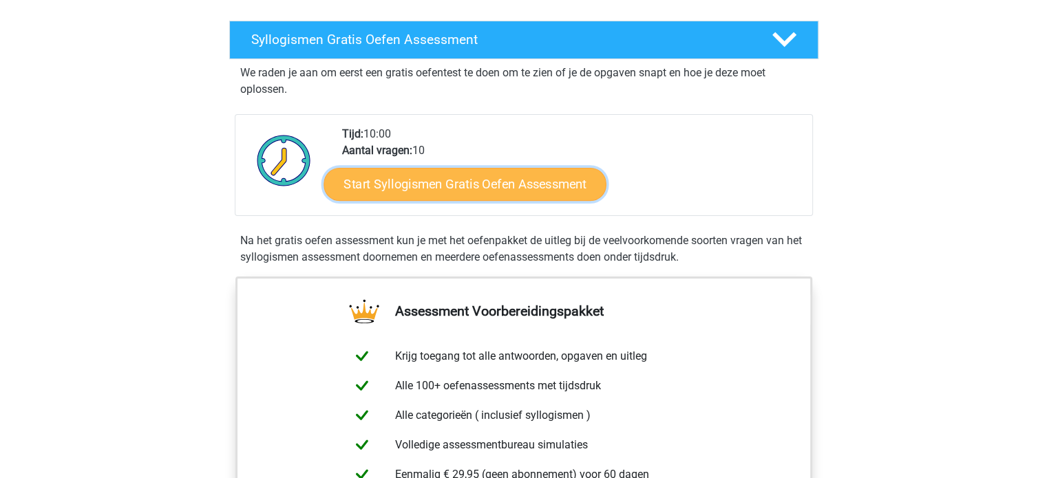
click at [492, 184] on link "Start Syllogismen Gratis Oefen Assessment" at bounding box center [465, 183] width 283 height 33
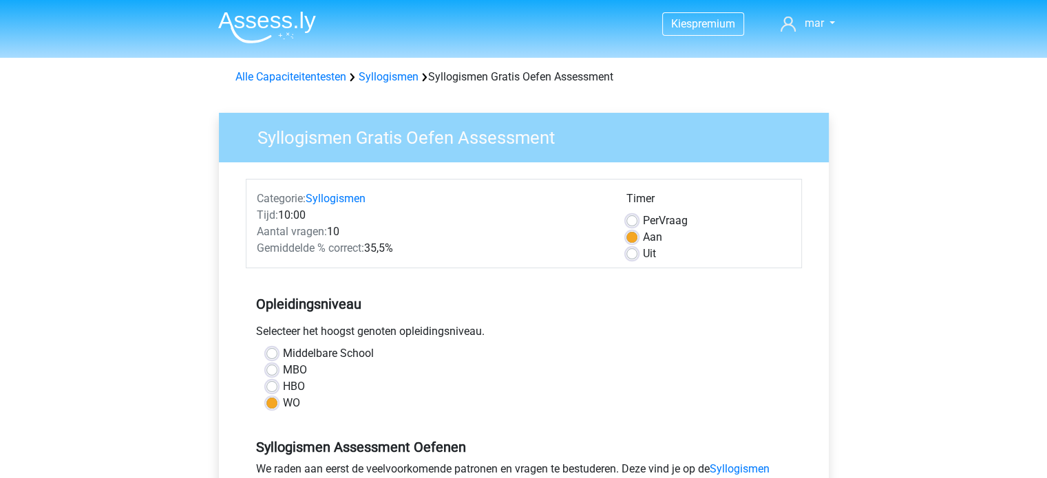
click at [299, 19] on img at bounding box center [267, 27] width 98 height 32
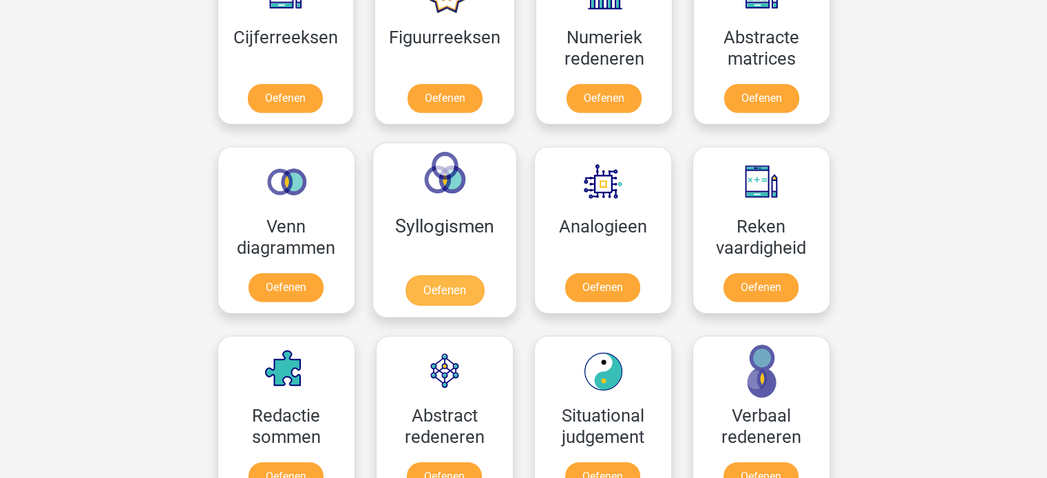
scroll to position [551, 0]
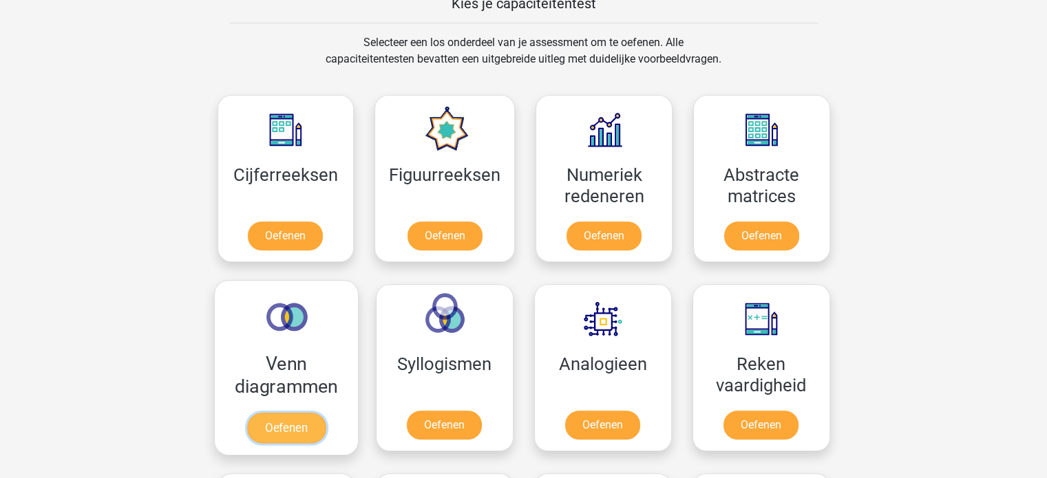
click at [287, 422] on link "Oefenen" at bounding box center [285, 428] width 78 height 30
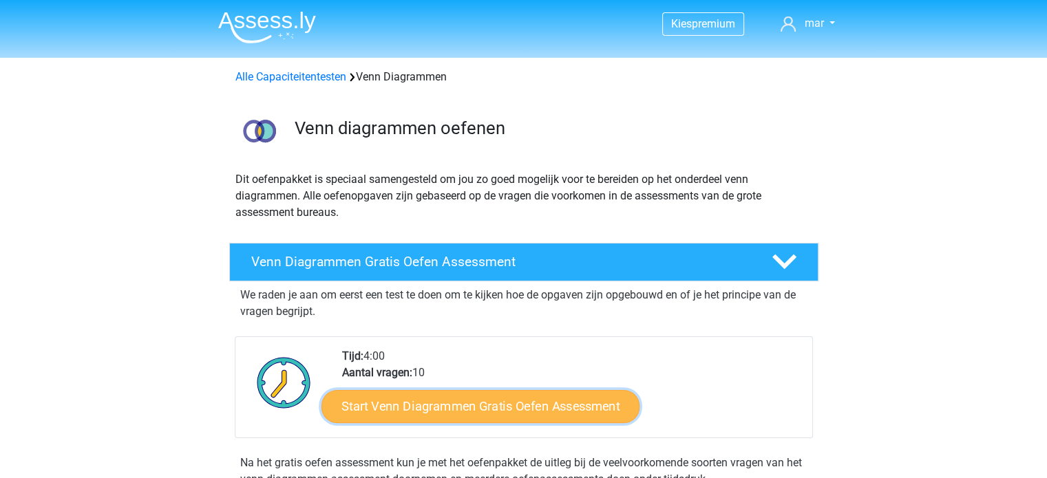
click at [454, 412] on link "Start Venn Diagrammen Gratis Oefen Assessment" at bounding box center [481, 406] width 318 height 33
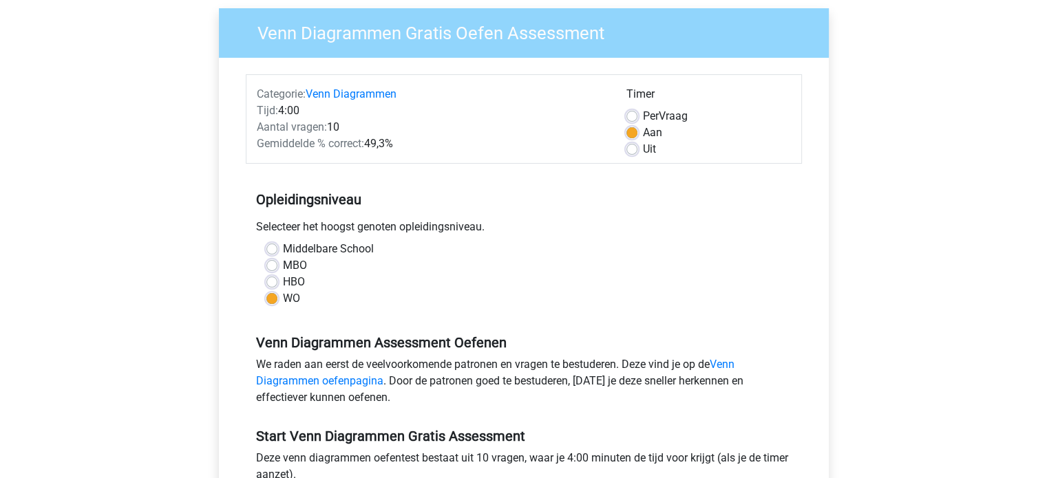
scroll to position [344, 0]
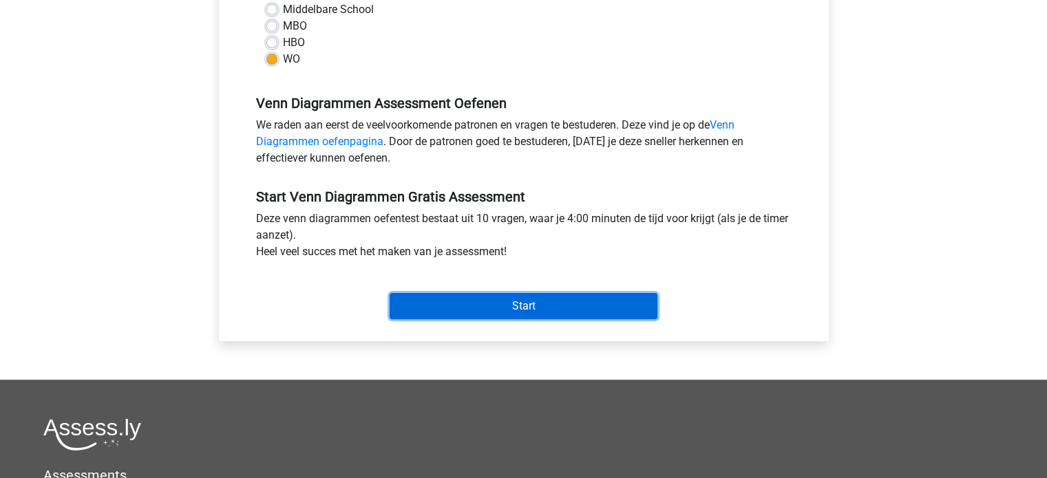
click at [497, 305] on input "Start" at bounding box center [524, 306] width 268 height 26
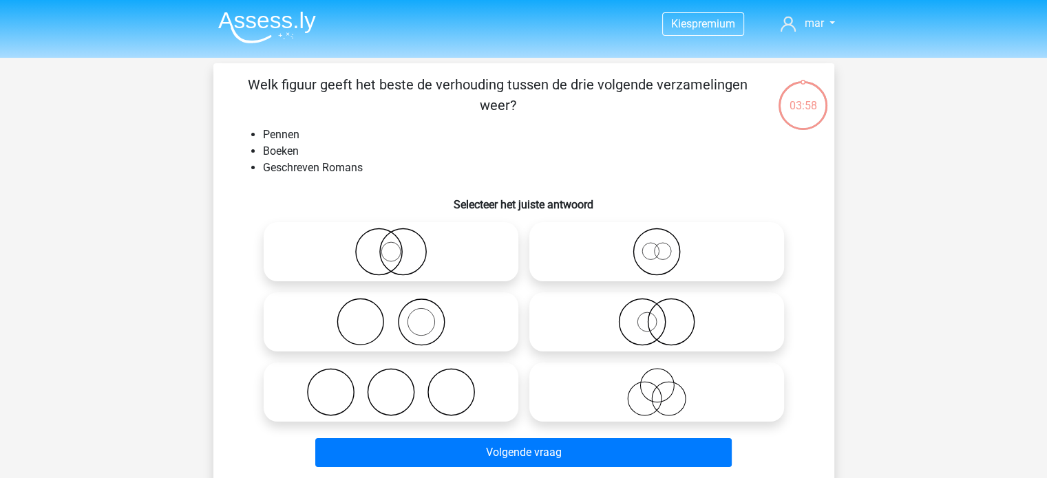
click at [275, 27] on img at bounding box center [267, 27] width 98 height 32
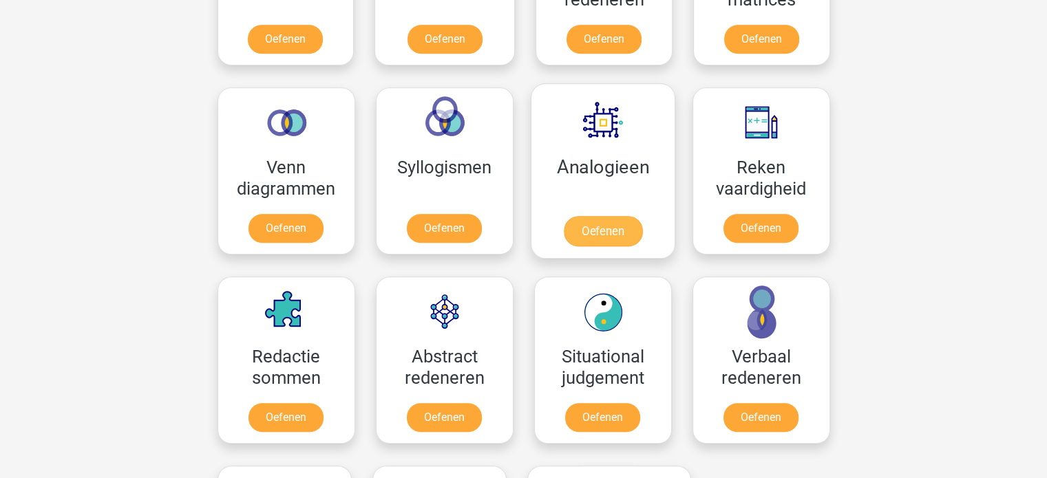
scroll to position [688, 0]
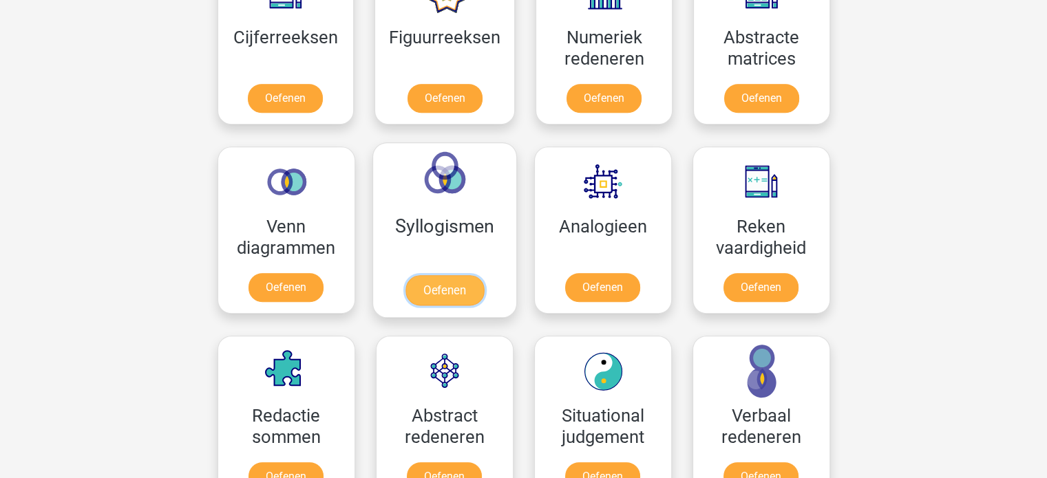
click at [452, 294] on link "Oefenen" at bounding box center [444, 290] width 78 height 30
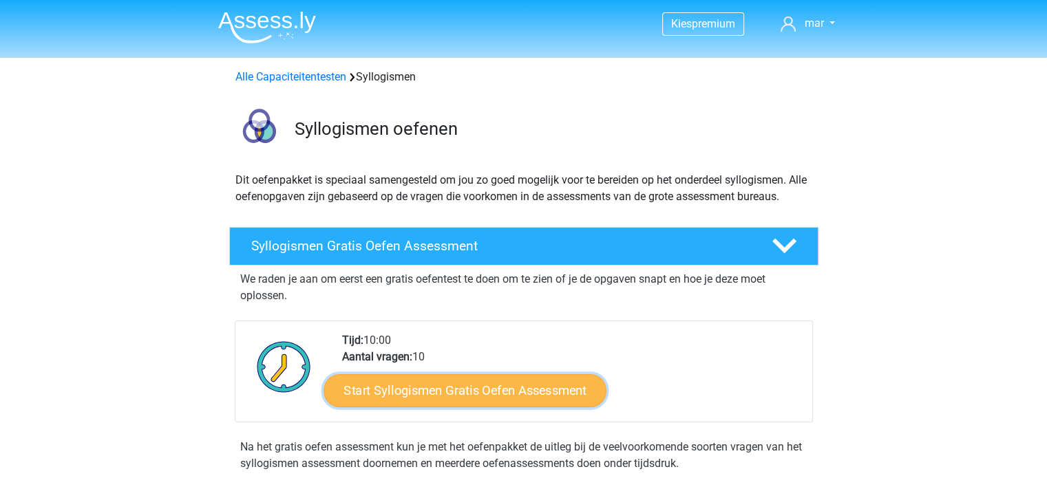
click at [455, 390] on link "Start Syllogismen Gratis Oefen Assessment" at bounding box center [465, 390] width 283 height 33
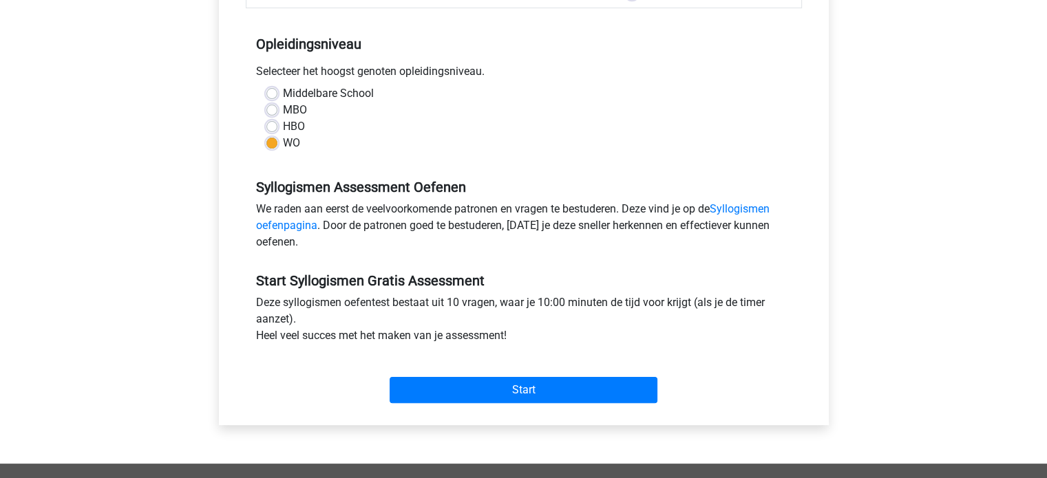
scroll to position [275, 0]
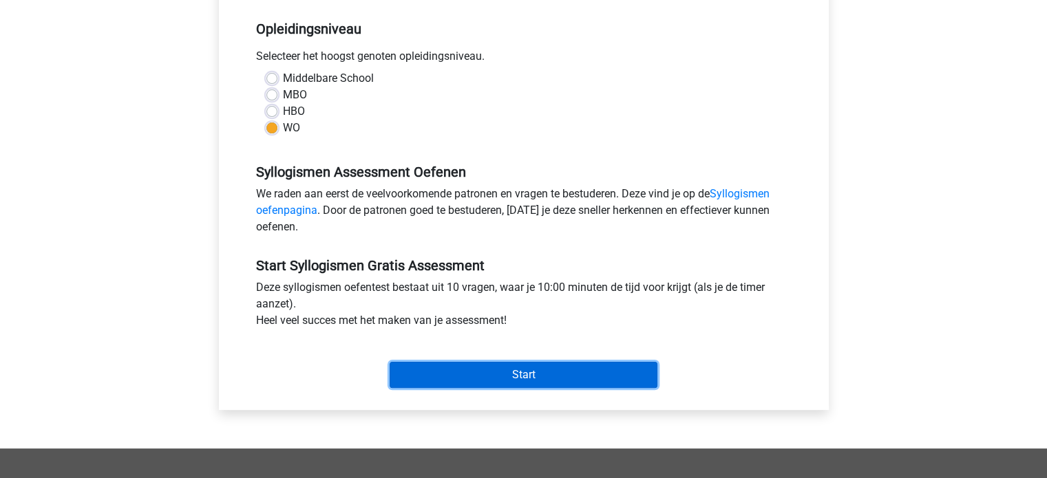
click at [520, 381] on input "Start" at bounding box center [524, 375] width 268 height 26
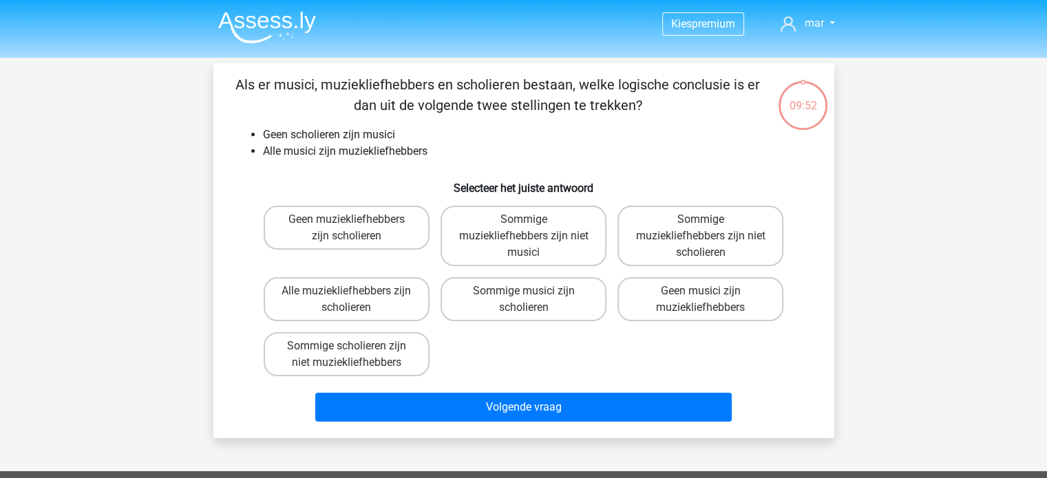
click at [284, 22] on img at bounding box center [267, 27] width 98 height 32
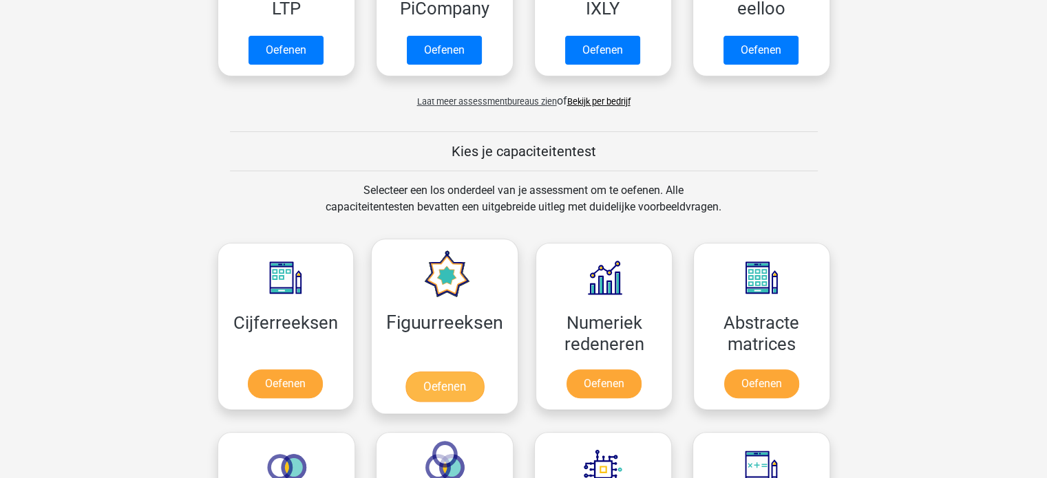
scroll to position [551, 0]
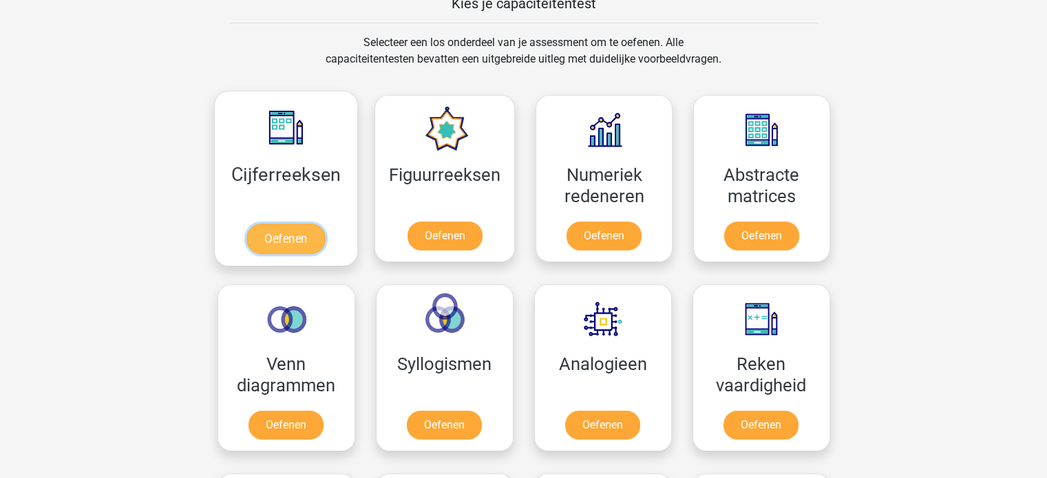
click at [277, 241] on link "Oefenen" at bounding box center [285, 239] width 78 height 30
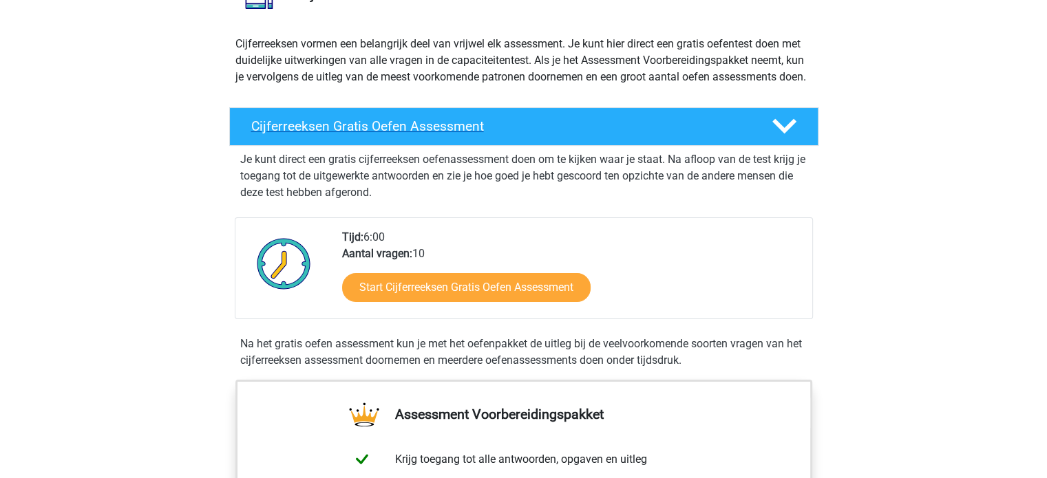
scroll to position [138, 0]
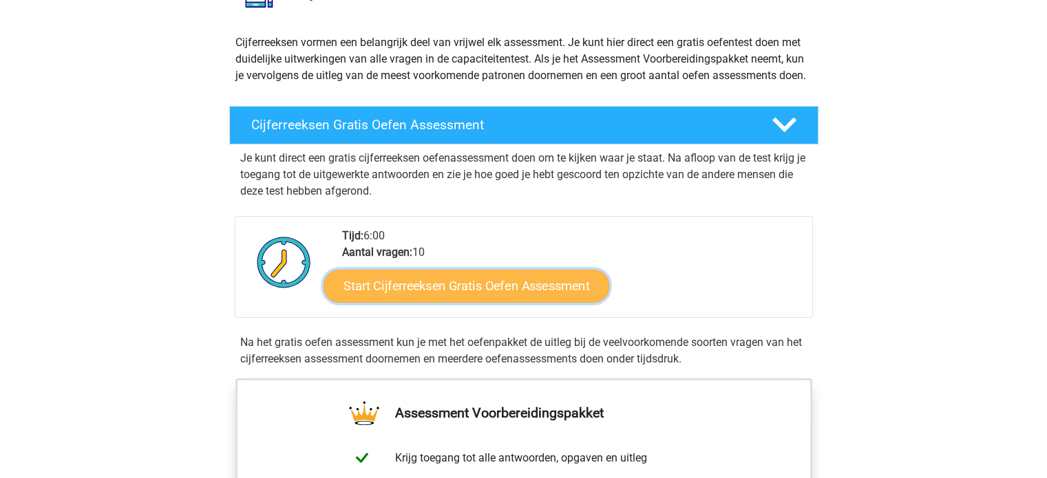
click at [447, 302] on link "Start Cijferreeksen Gratis Oefen Assessment" at bounding box center [467, 285] width 286 height 33
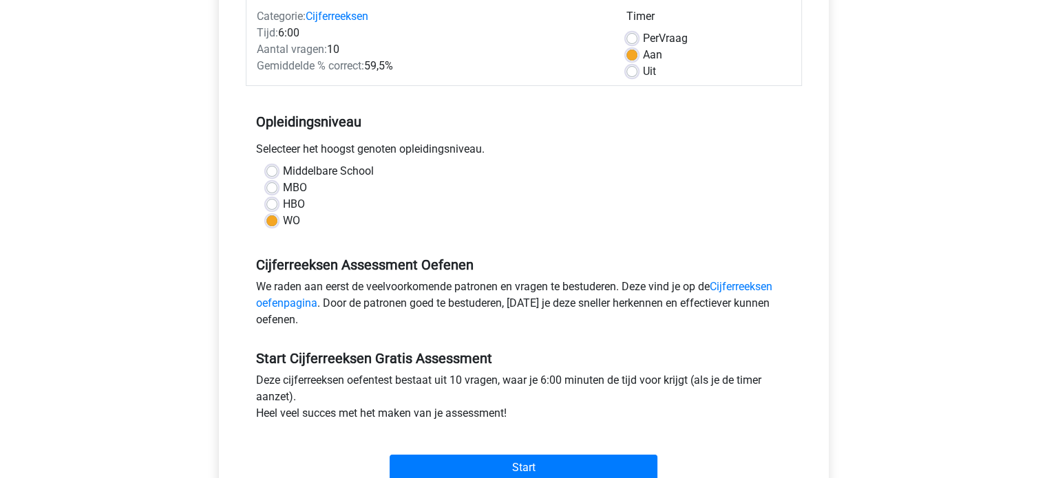
scroll to position [207, 0]
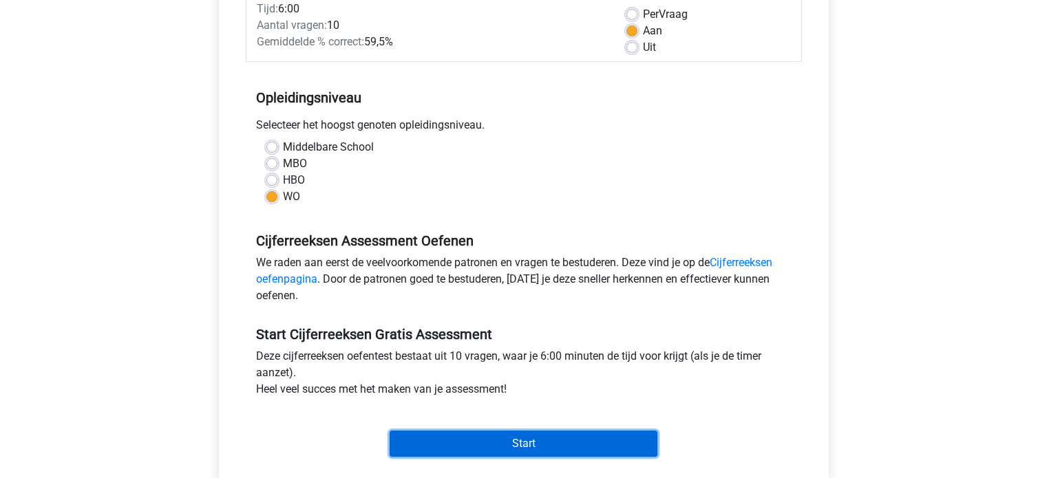
click at [532, 440] on input "Start" at bounding box center [524, 444] width 268 height 26
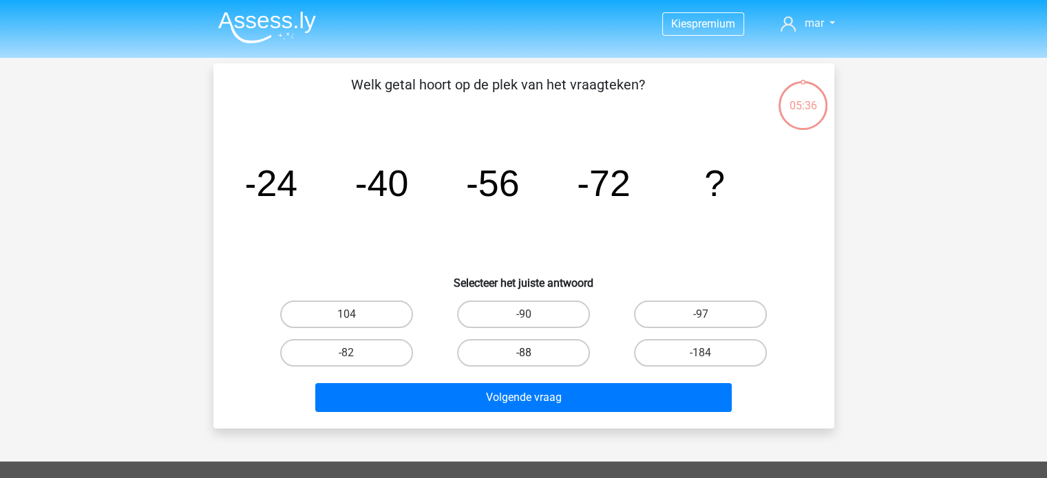
click at [548, 359] on label "-88" at bounding box center [523, 353] width 133 height 28
click at [532, 359] on input "-88" at bounding box center [527, 357] width 9 height 9
radio input "true"
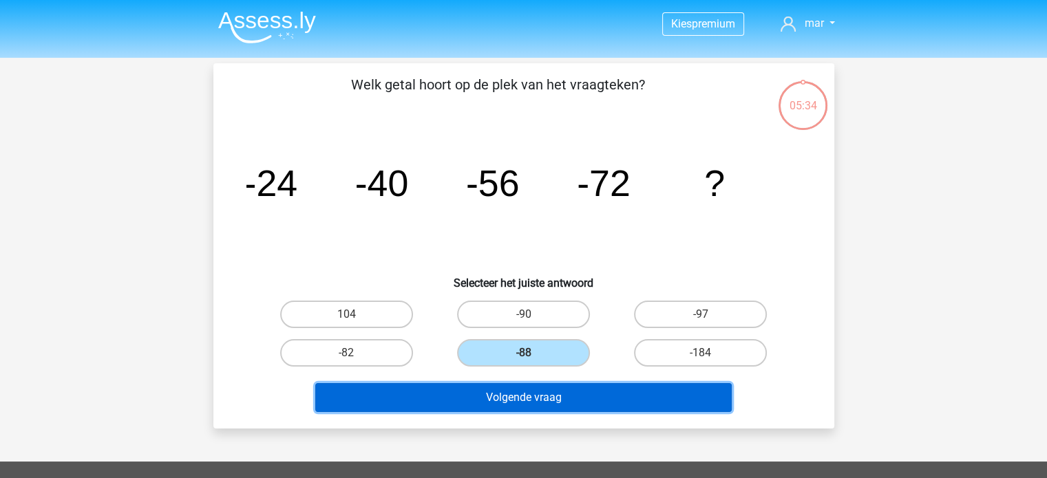
click at [585, 400] on button "Volgende vraag" at bounding box center [523, 397] width 417 height 29
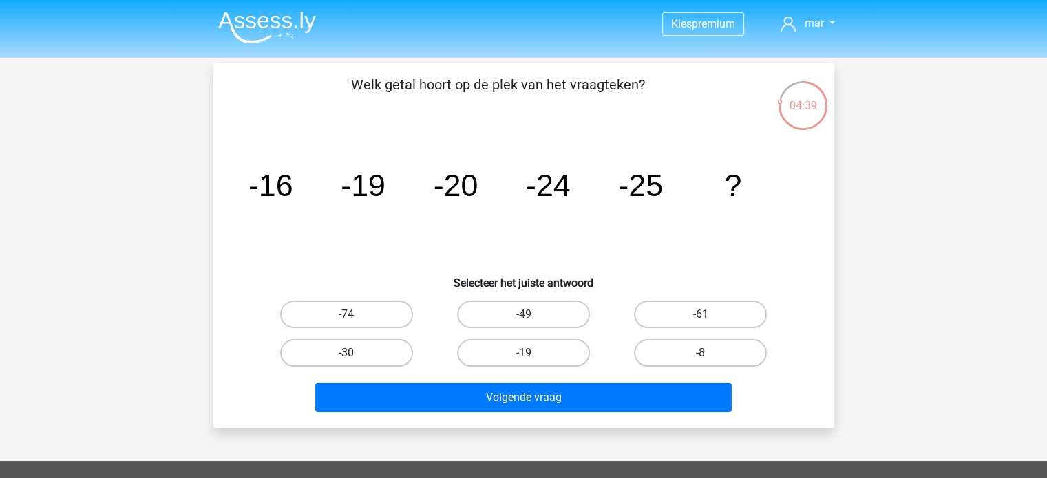
click at [376, 352] on label "-30" at bounding box center [346, 353] width 133 height 28
click at [355, 353] on input "-30" at bounding box center [350, 357] width 9 height 9
radio input "true"
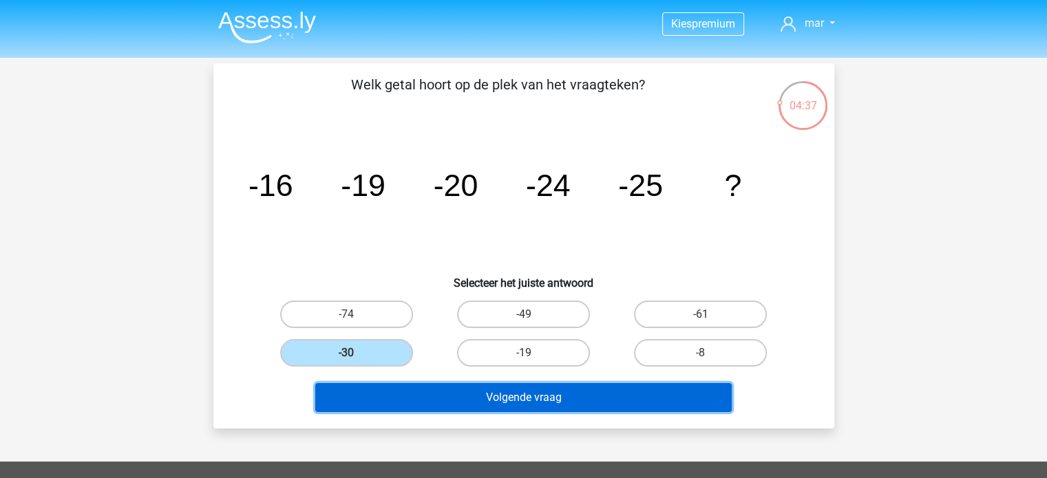
click at [560, 400] on button "Volgende vraag" at bounding box center [523, 397] width 417 height 29
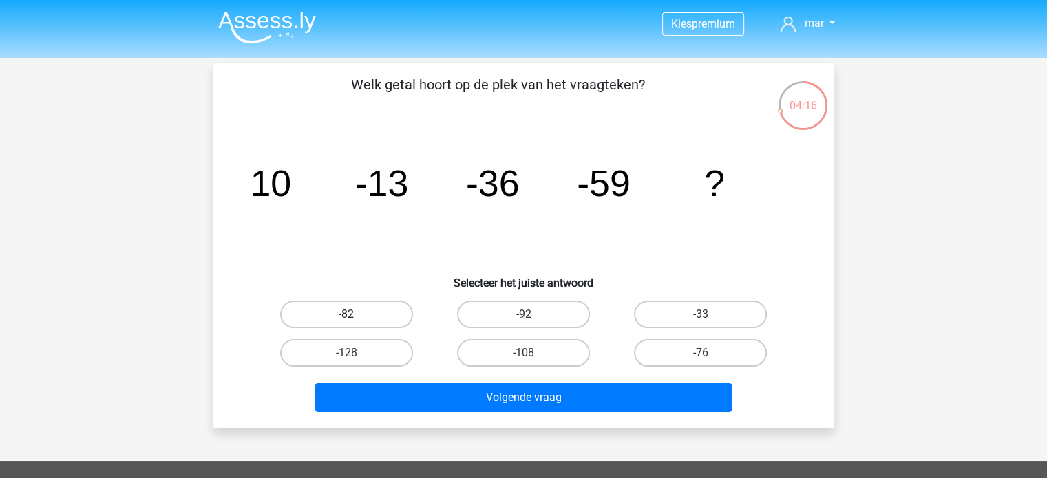
click at [377, 321] on label "-82" at bounding box center [346, 315] width 133 height 28
click at [355, 321] on input "-82" at bounding box center [350, 319] width 9 height 9
radio input "true"
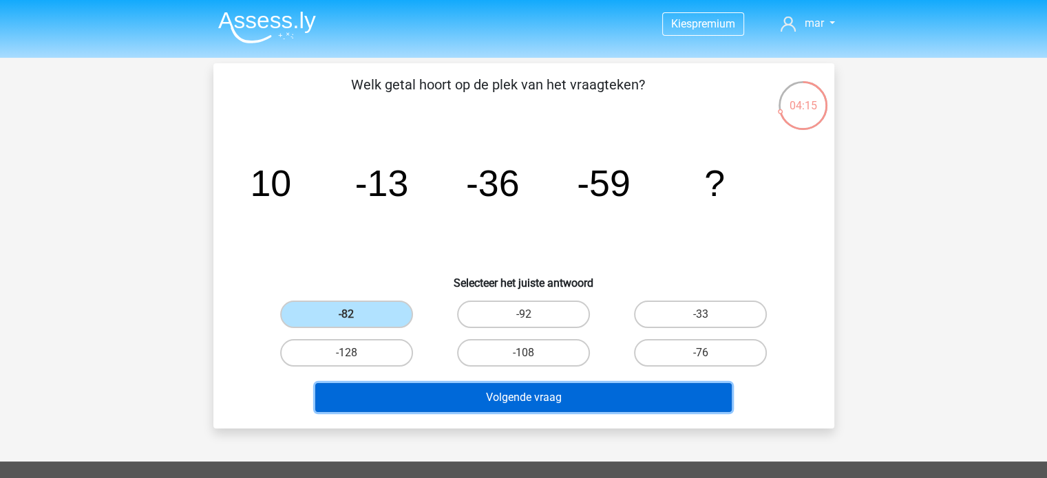
click at [430, 409] on button "Volgende vraag" at bounding box center [523, 397] width 417 height 29
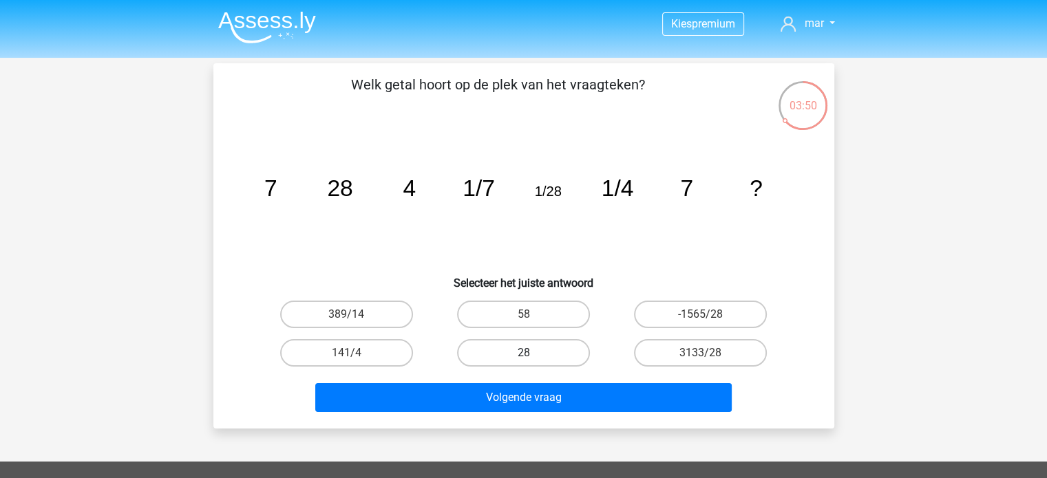
click at [537, 354] on label "28" at bounding box center [523, 353] width 133 height 28
click at [532, 354] on input "28" at bounding box center [527, 357] width 9 height 9
radio input "true"
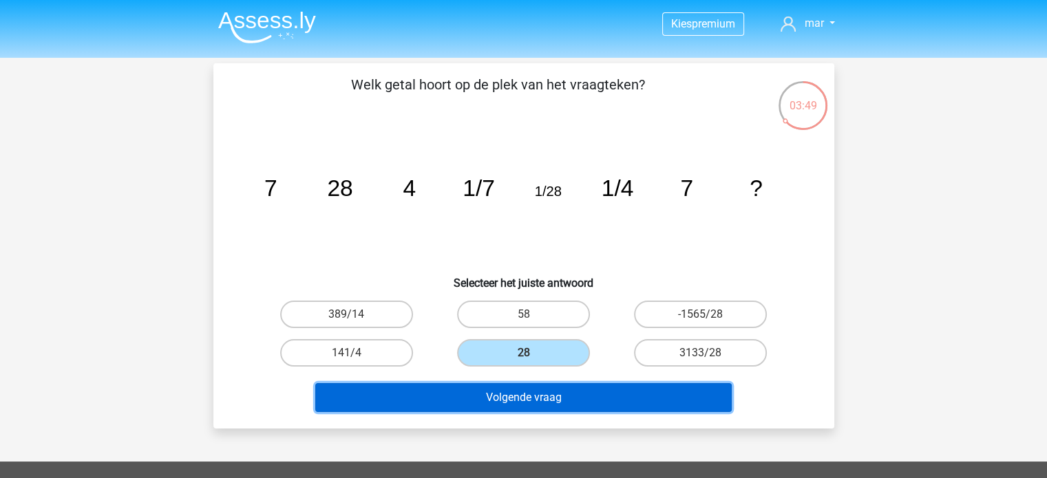
click at [543, 396] on button "Volgende vraag" at bounding box center [523, 397] width 417 height 29
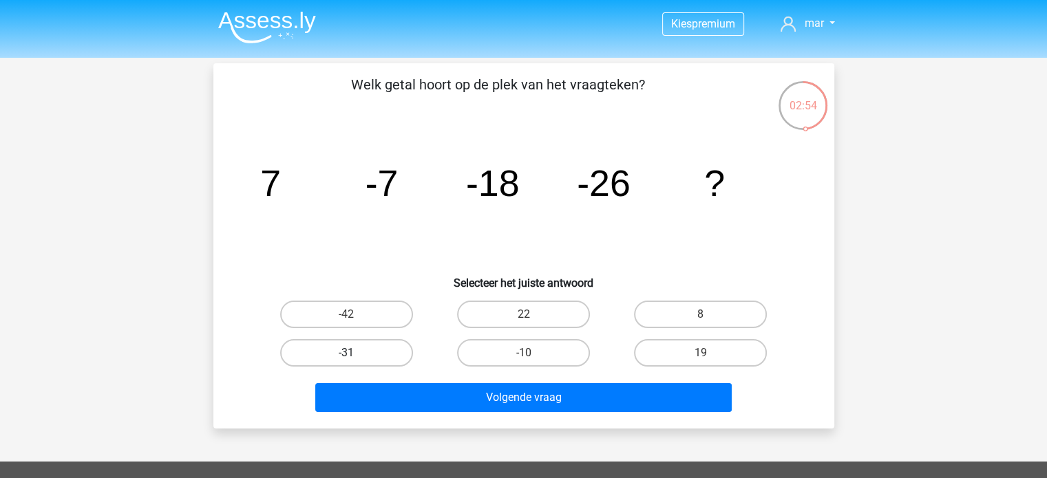
click at [392, 346] on label "-31" at bounding box center [346, 353] width 133 height 28
click at [355, 353] on input "-31" at bounding box center [350, 357] width 9 height 9
radio input "true"
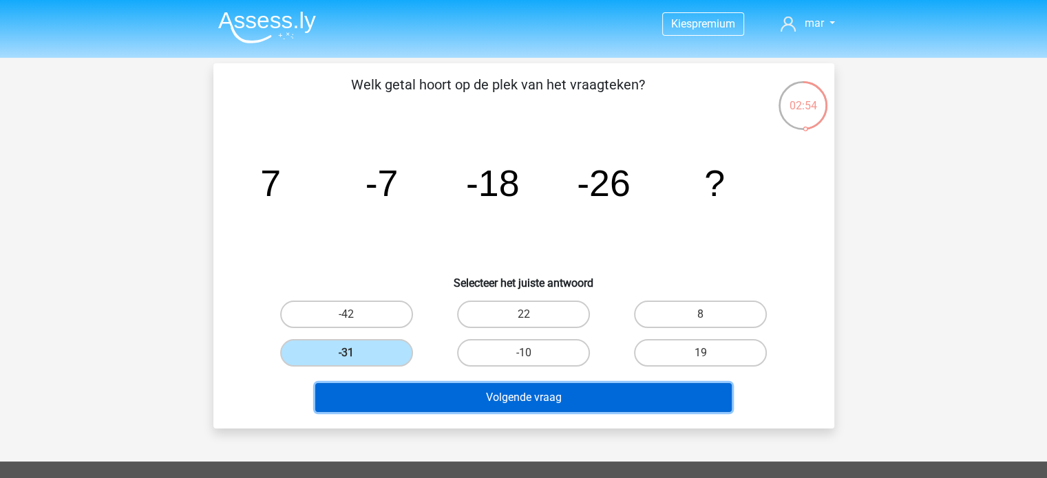
click at [474, 406] on button "Volgende vraag" at bounding box center [523, 397] width 417 height 29
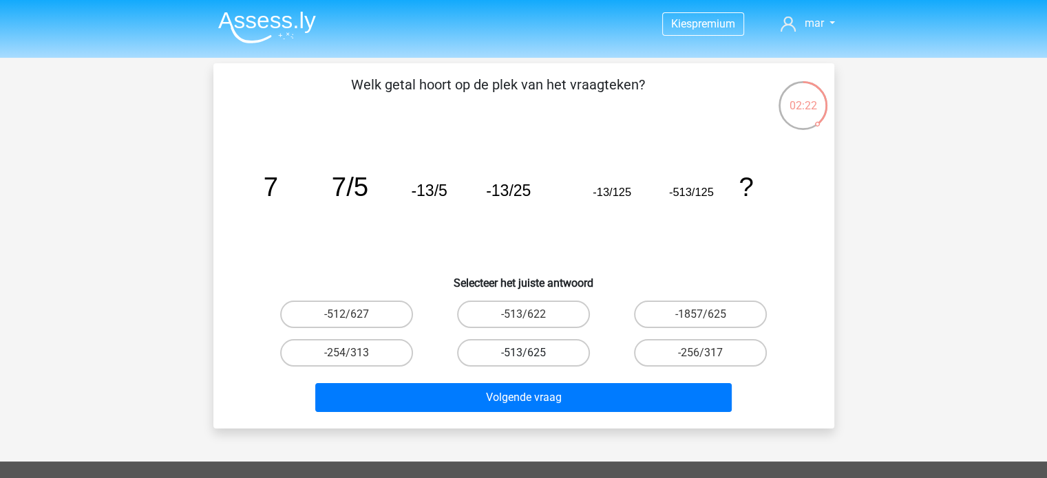
click at [549, 353] on label "-513/625" at bounding box center [523, 353] width 133 height 28
click at [532, 353] on input "-513/625" at bounding box center [527, 357] width 9 height 9
radio input "true"
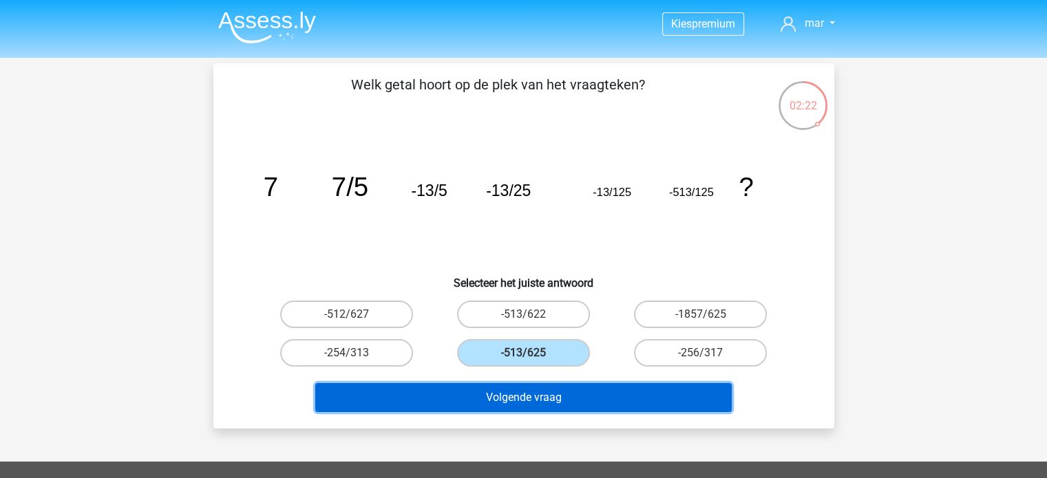
click at [545, 388] on button "Volgende vraag" at bounding box center [523, 397] width 417 height 29
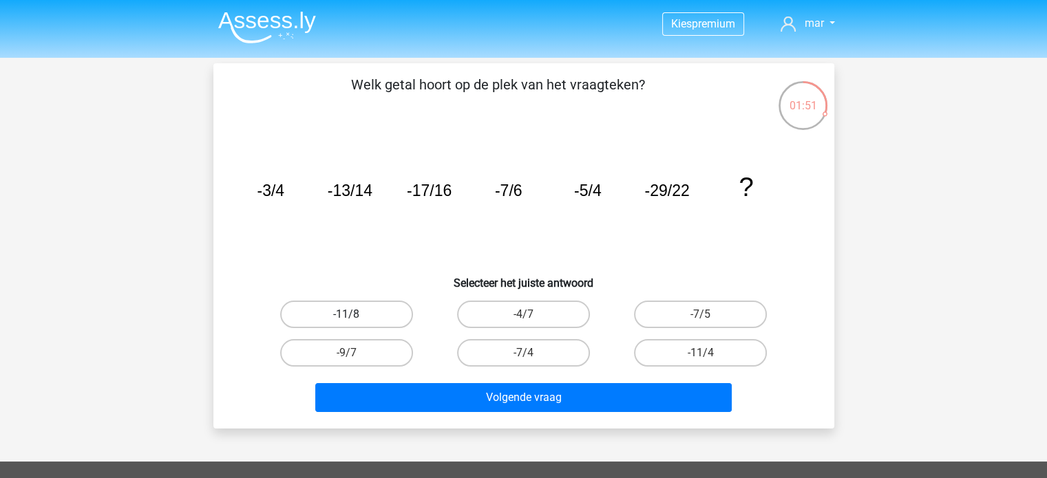
click at [388, 312] on label "-11/8" at bounding box center [346, 315] width 133 height 28
click at [355, 315] on input "-11/8" at bounding box center [350, 319] width 9 height 9
radio input "true"
click at [658, 353] on label "-11/4" at bounding box center [700, 353] width 133 height 28
click at [701, 353] on input "-11/4" at bounding box center [705, 357] width 9 height 9
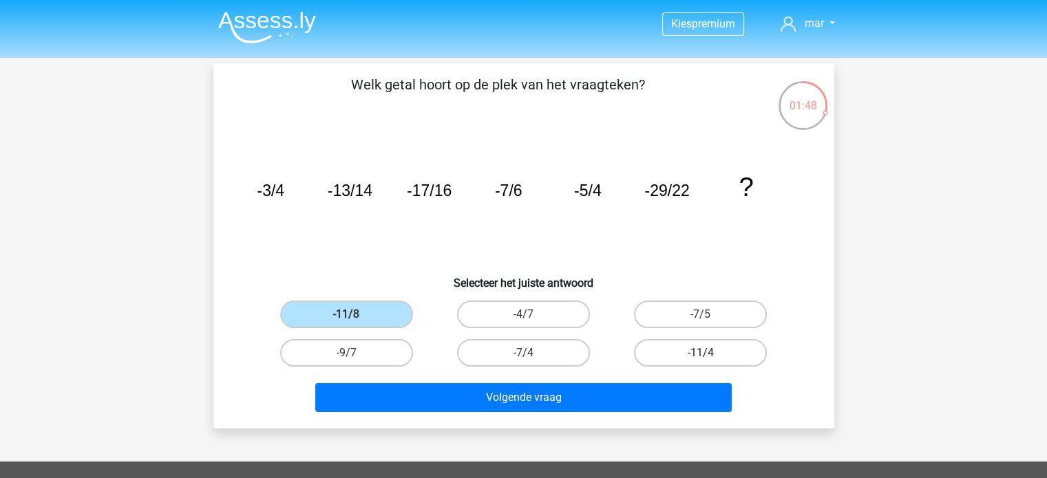
radio input "true"
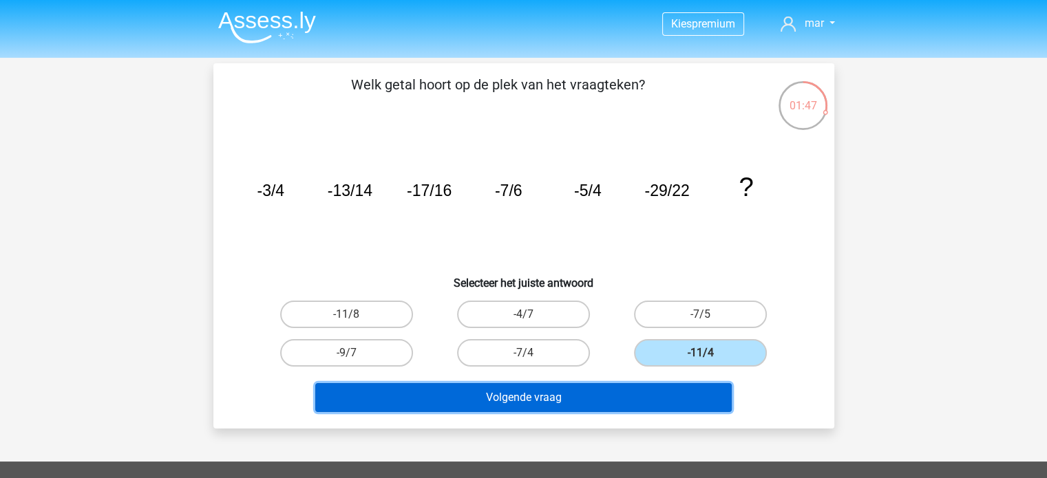
click at [617, 399] on button "Volgende vraag" at bounding box center [523, 397] width 417 height 29
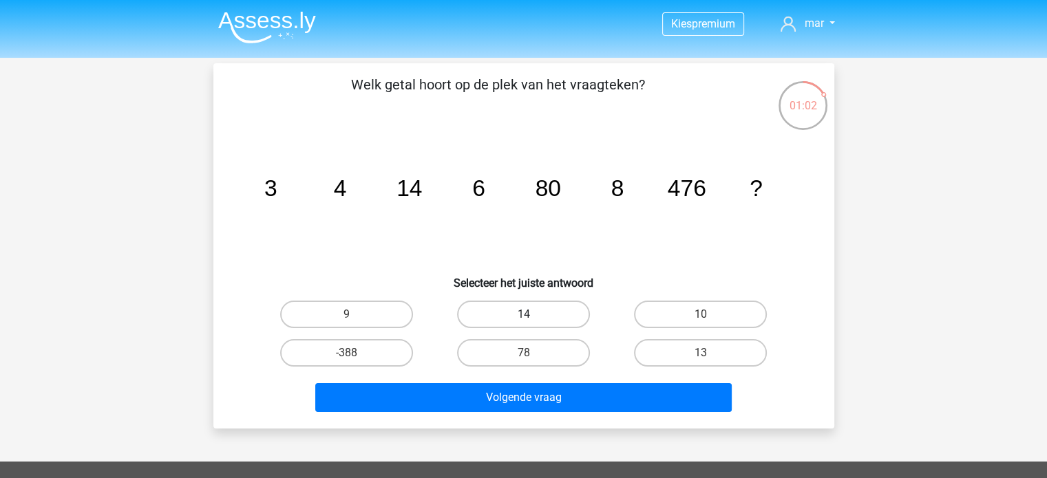
click at [548, 316] on label "14" at bounding box center [523, 315] width 133 height 28
click at [532, 316] on input "14" at bounding box center [527, 319] width 9 height 9
radio input "true"
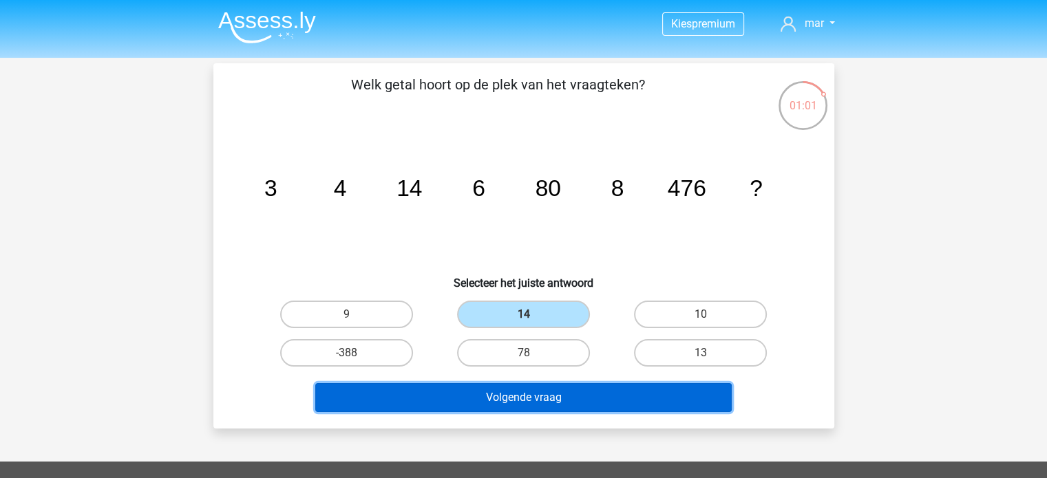
click at [536, 388] on button "Volgende vraag" at bounding box center [523, 397] width 417 height 29
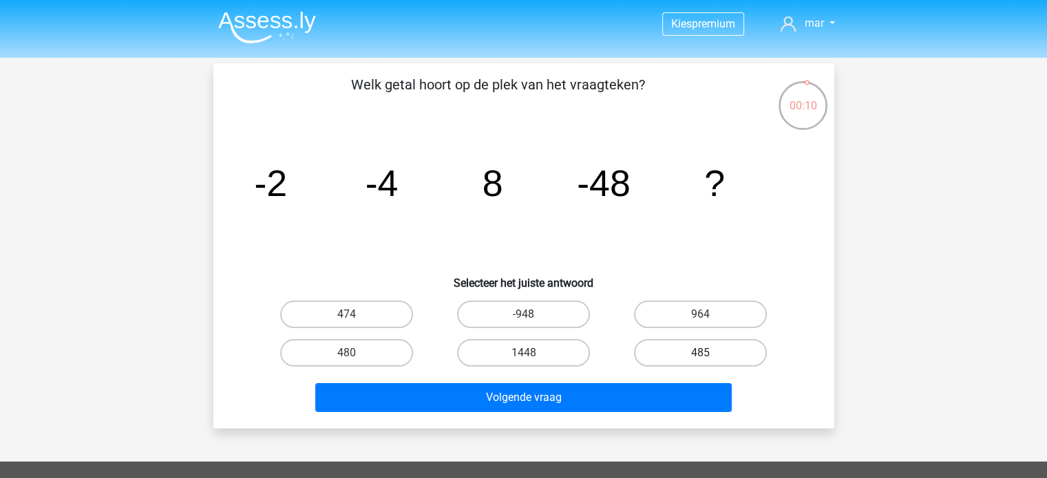
click at [678, 360] on label "485" at bounding box center [700, 353] width 133 height 28
click at [701, 360] on input "485" at bounding box center [705, 357] width 9 height 9
radio input "true"
click at [643, 380] on div "Volgende vraag" at bounding box center [523, 394] width 577 height 45
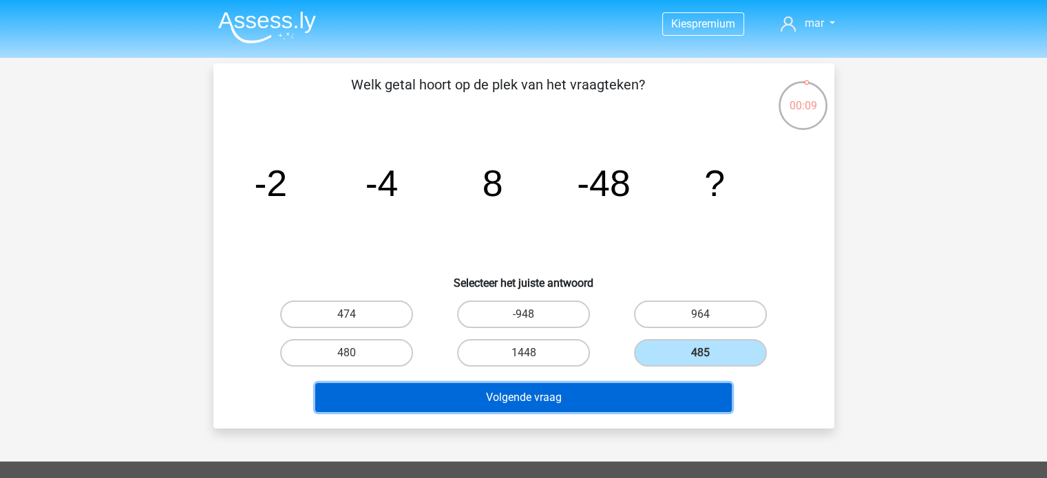
click at [641, 406] on button "Volgende vraag" at bounding box center [523, 397] width 417 height 29
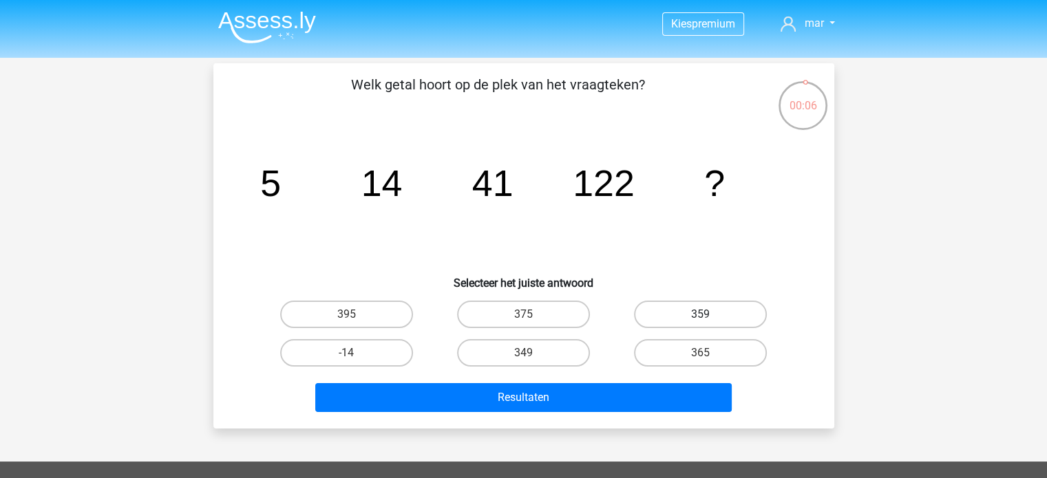
click at [706, 308] on label "359" at bounding box center [700, 315] width 133 height 28
click at [706, 315] on input "359" at bounding box center [705, 319] width 9 height 9
radio input "true"
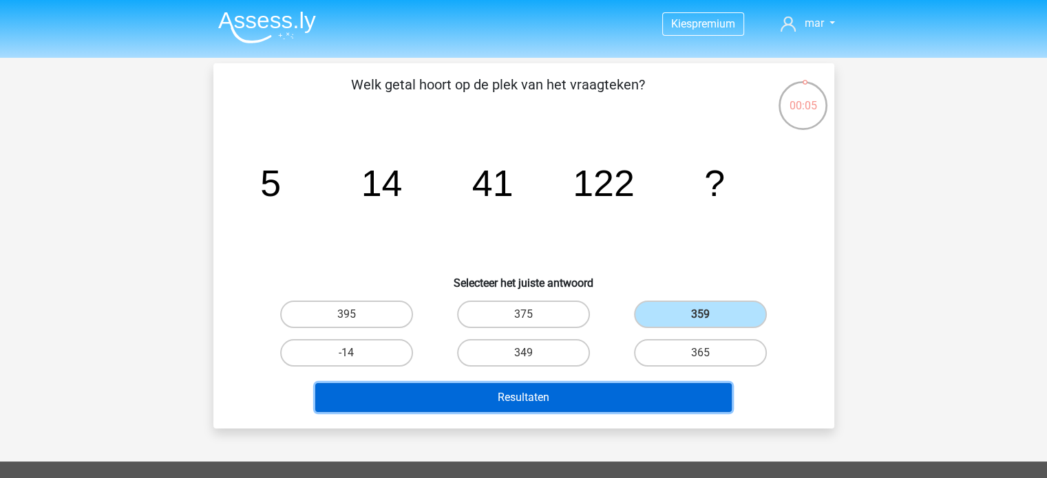
click at [639, 393] on button "Resultaten" at bounding box center [523, 397] width 417 height 29
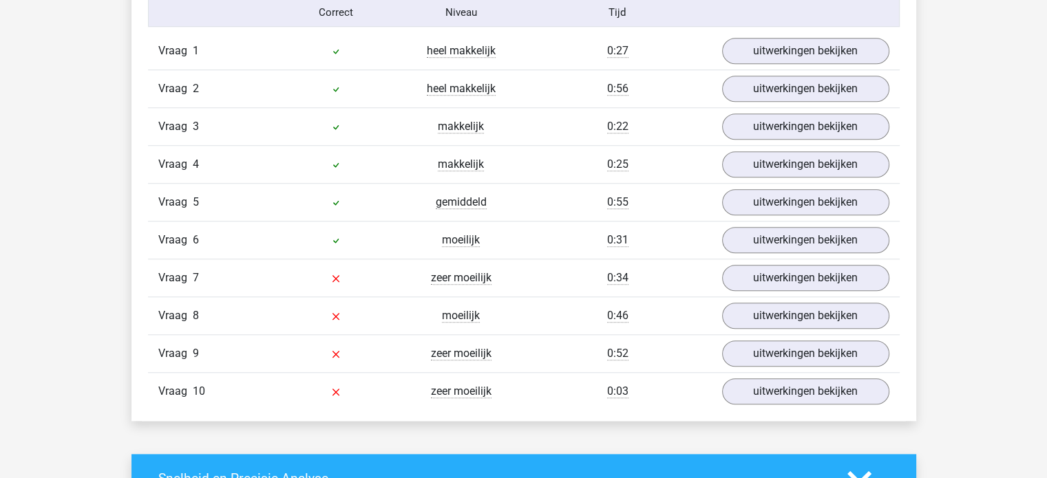
scroll to position [1239, 0]
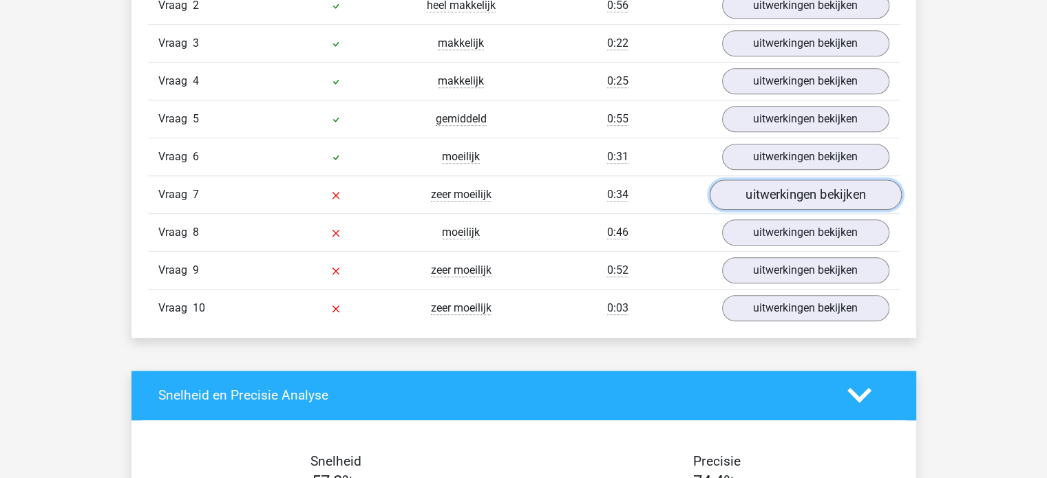
click at [786, 192] on link "uitwerkingen bekijken" at bounding box center [805, 195] width 192 height 30
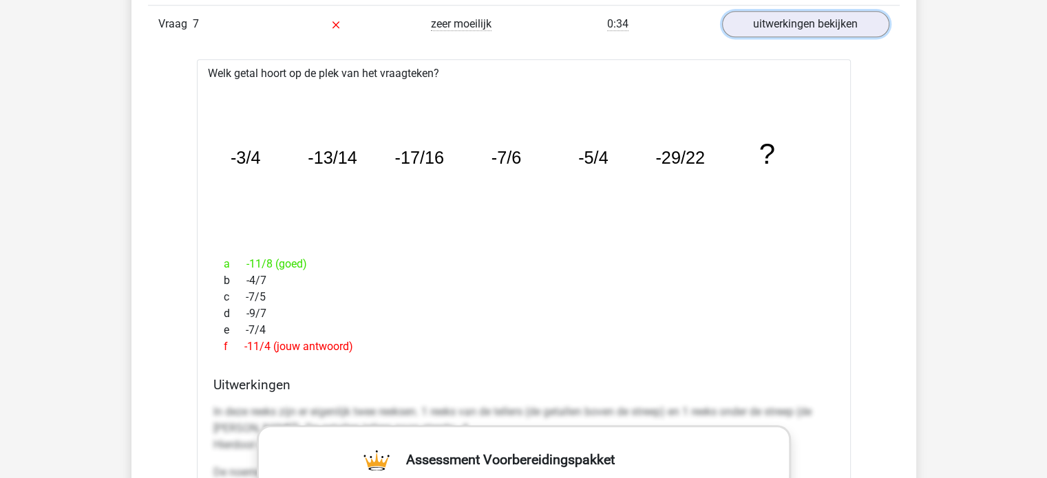
scroll to position [1377, 0]
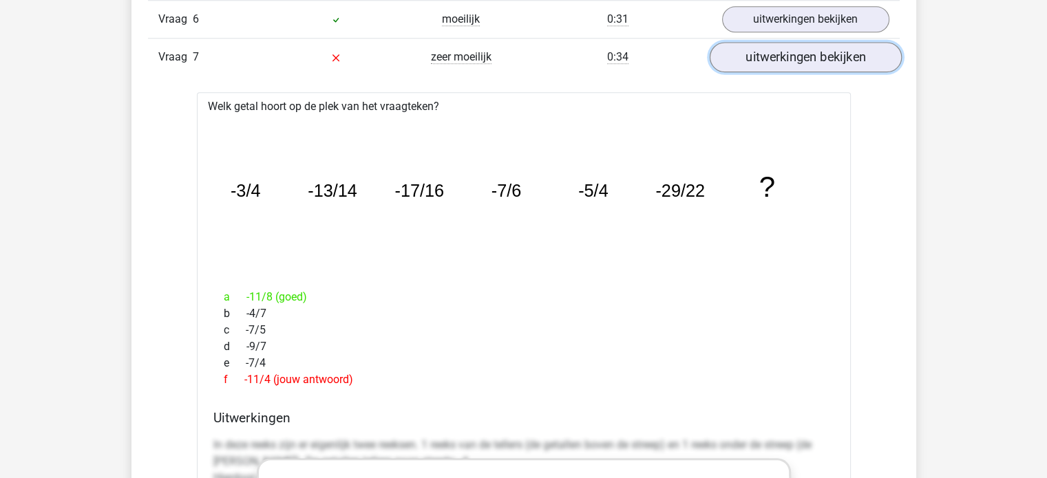
click at [788, 59] on link "uitwerkingen bekijken" at bounding box center [805, 57] width 192 height 30
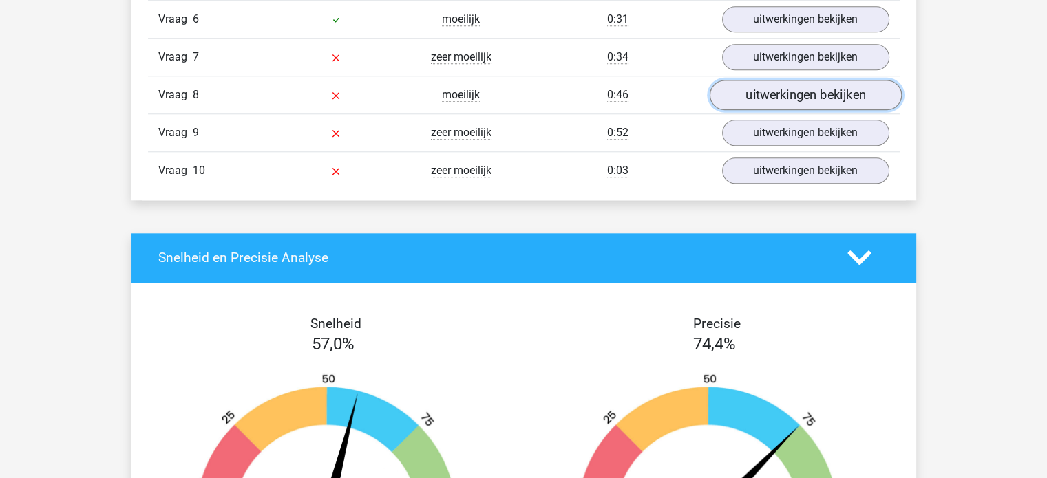
click at [779, 93] on link "uitwerkingen bekijken" at bounding box center [805, 95] width 192 height 30
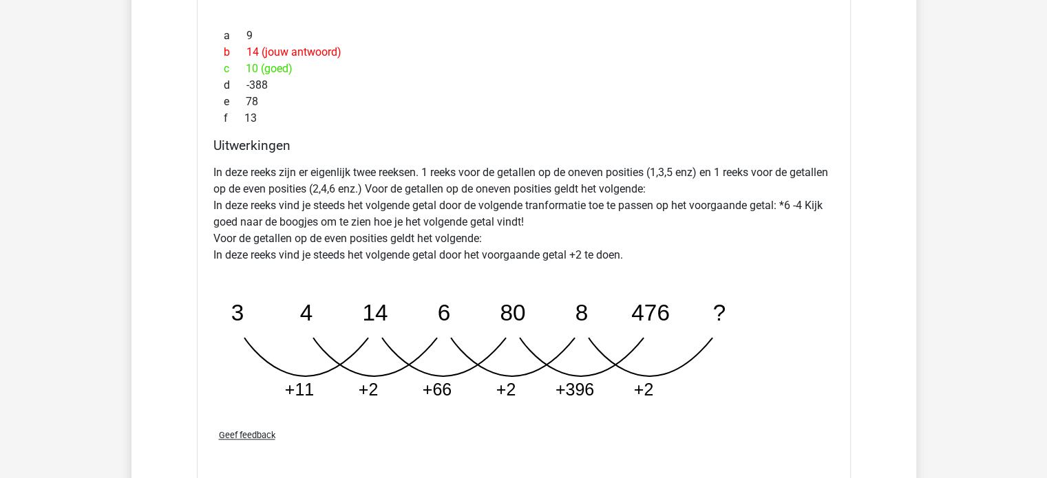
scroll to position [1652, 0]
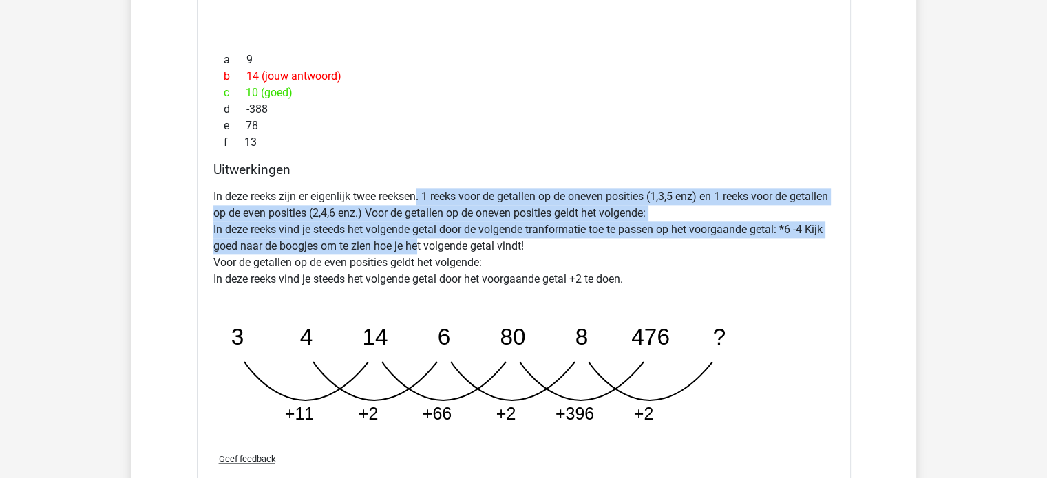
drag, startPoint x: 424, startPoint y: 202, endPoint x: 410, endPoint y: 244, distance: 44.9
click at [410, 244] on p "In deze reeks zijn er eigenlijk twee reeksen. 1 reeks voor de getallen op de on…" at bounding box center [523, 238] width 621 height 99
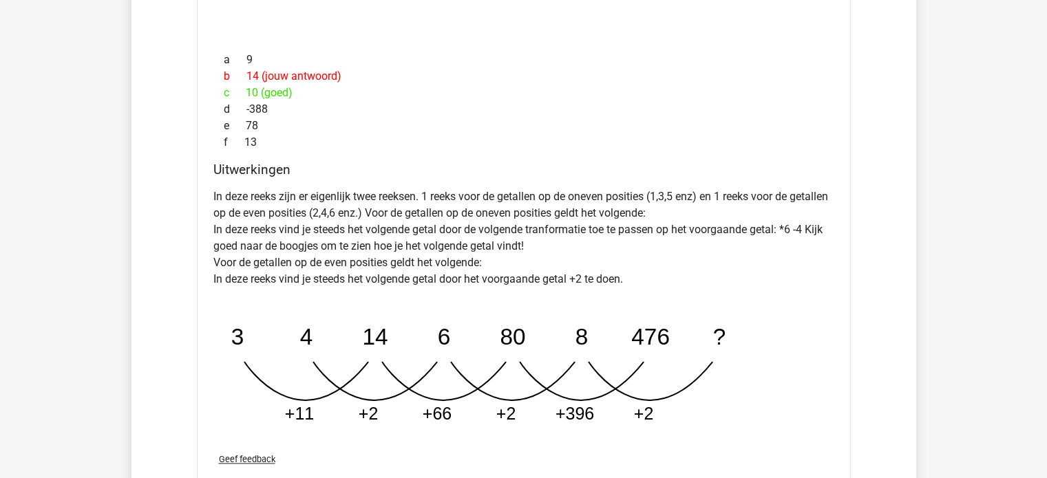
click at [439, 244] on p "In deze reeks zijn er eigenlijk twee reeksen. 1 reeks voor de getallen op de on…" at bounding box center [523, 238] width 621 height 99
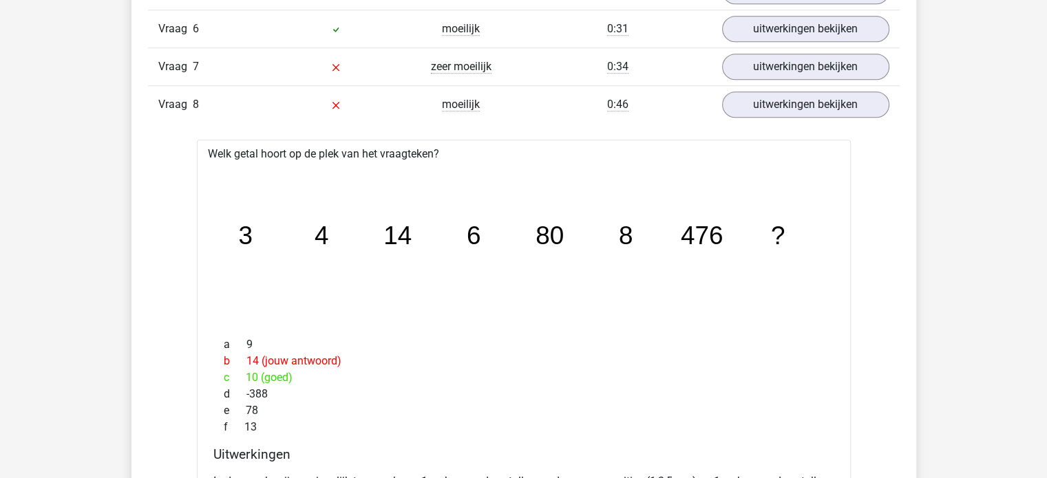
scroll to position [1308, 0]
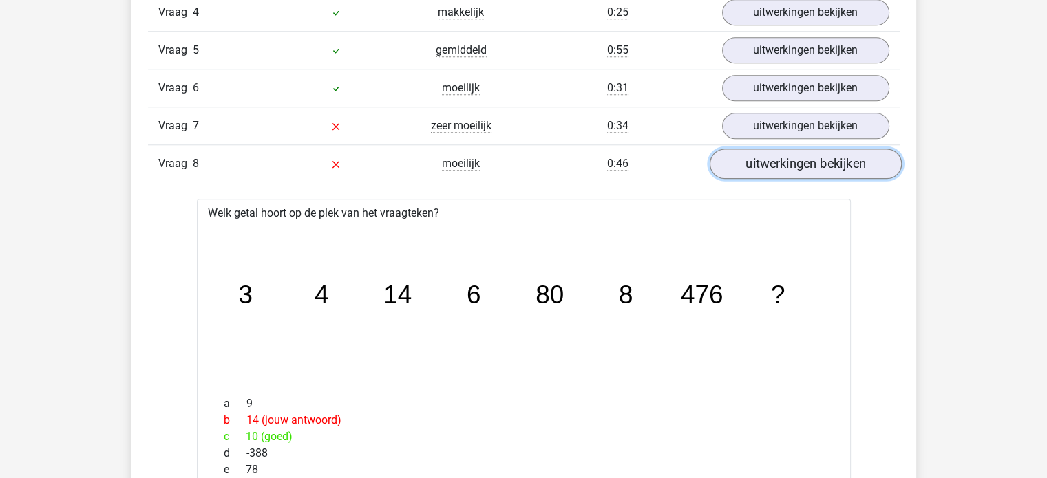
click at [799, 153] on link "uitwerkingen bekijken" at bounding box center [805, 164] width 192 height 30
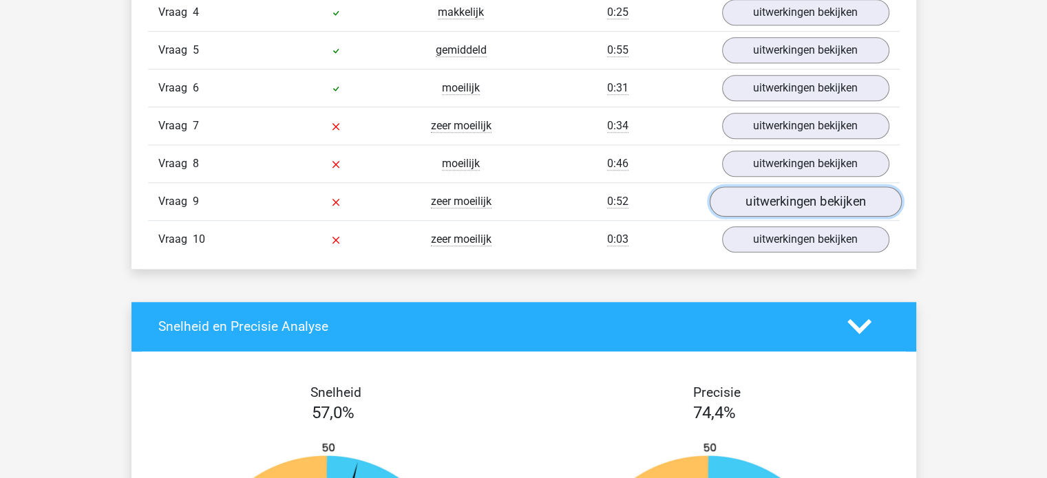
click at [761, 203] on link "uitwerkingen bekijken" at bounding box center [805, 202] width 192 height 30
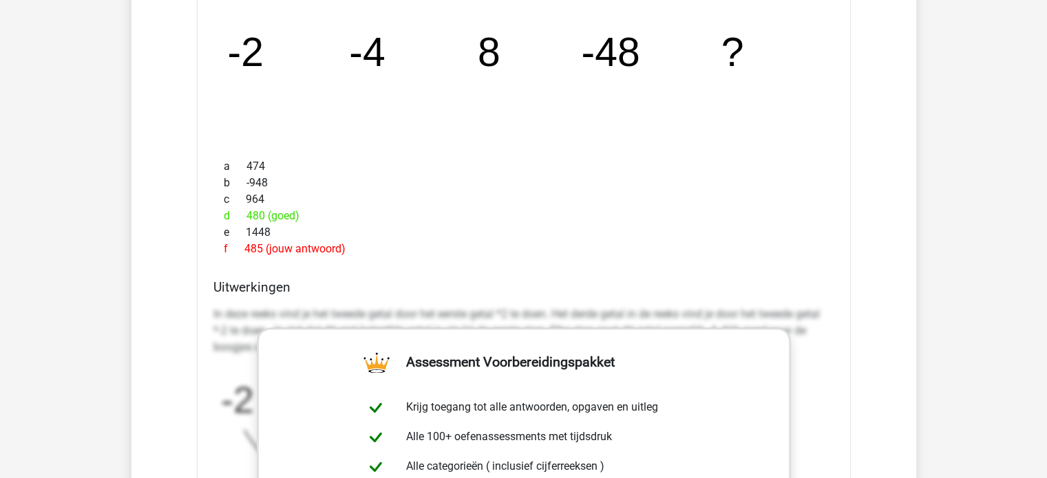
scroll to position [1446, 0]
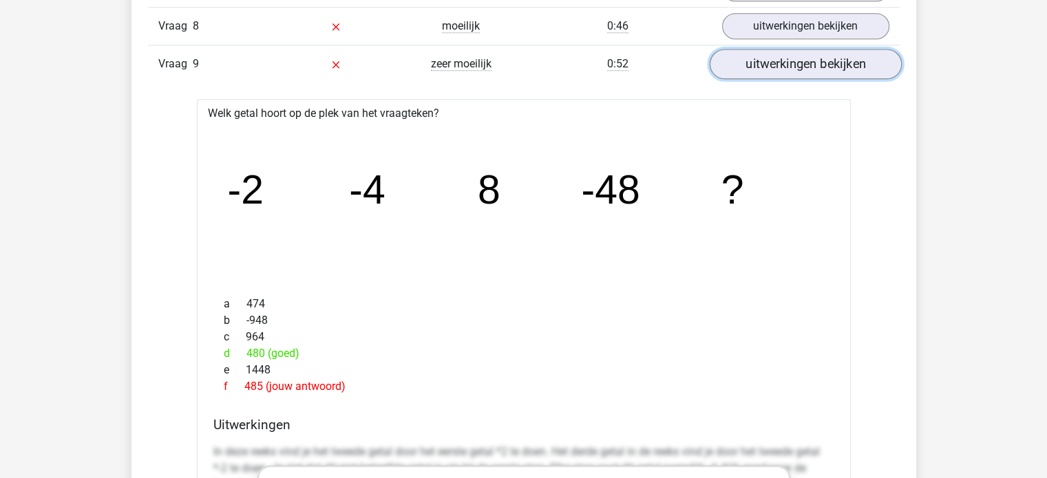
click at [770, 54] on link "uitwerkingen bekijken" at bounding box center [805, 64] width 192 height 30
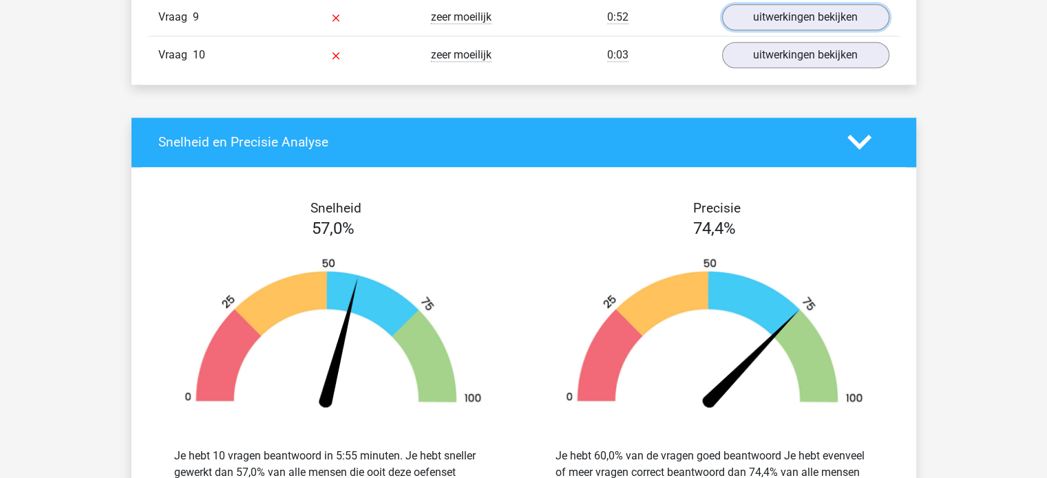
scroll to position [1515, 0]
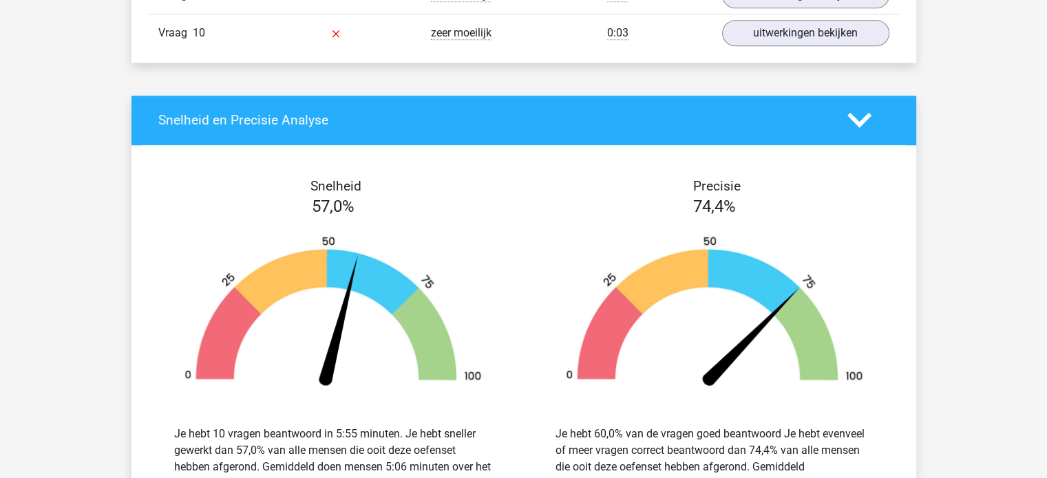
click at [759, 42] on div "Vraag 10 zeer moeilijk 0:03 uitwerkingen bekijken" at bounding box center [524, 33] width 752 height 38
click at [759, 32] on link "uitwerkingen bekijken" at bounding box center [805, 33] width 192 height 30
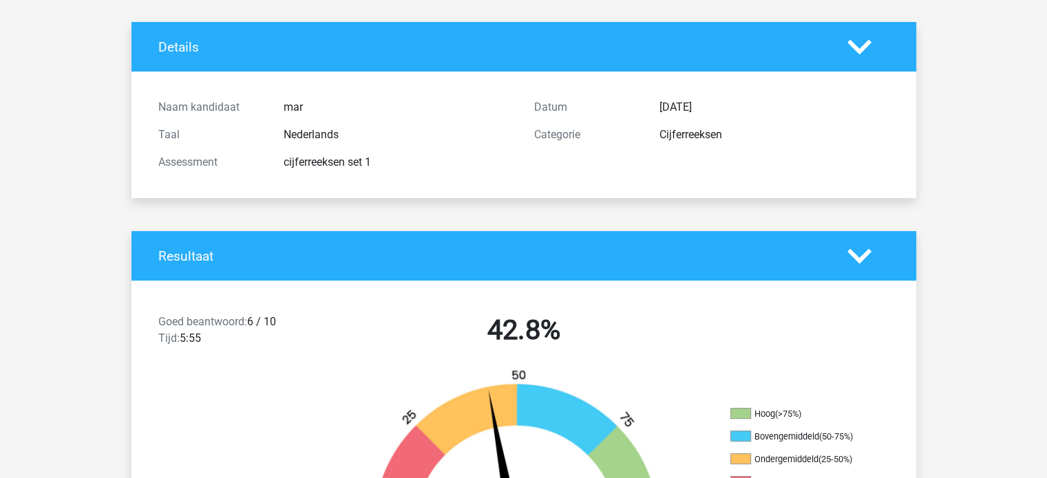
scroll to position [0, 0]
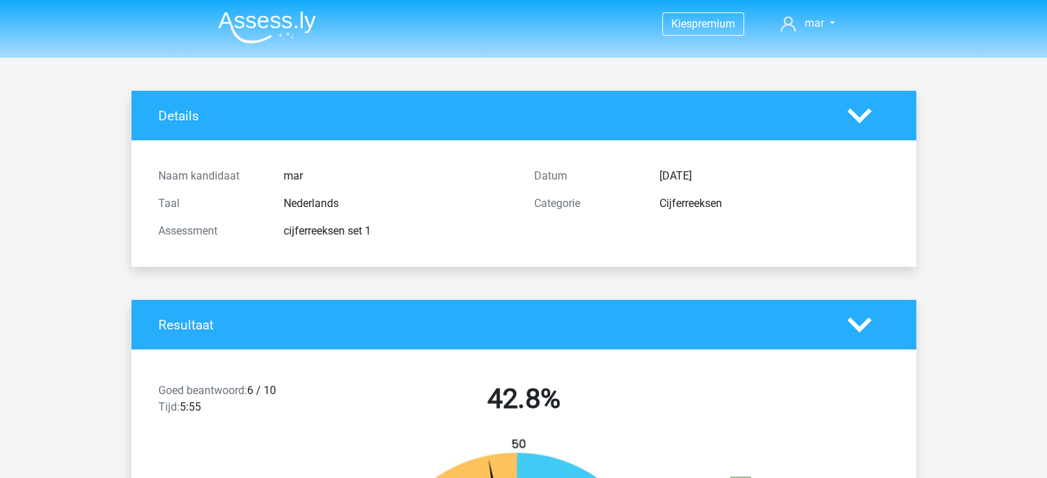
click at [230, 21] on img at bounding box center [267, 27] width 98 height 32
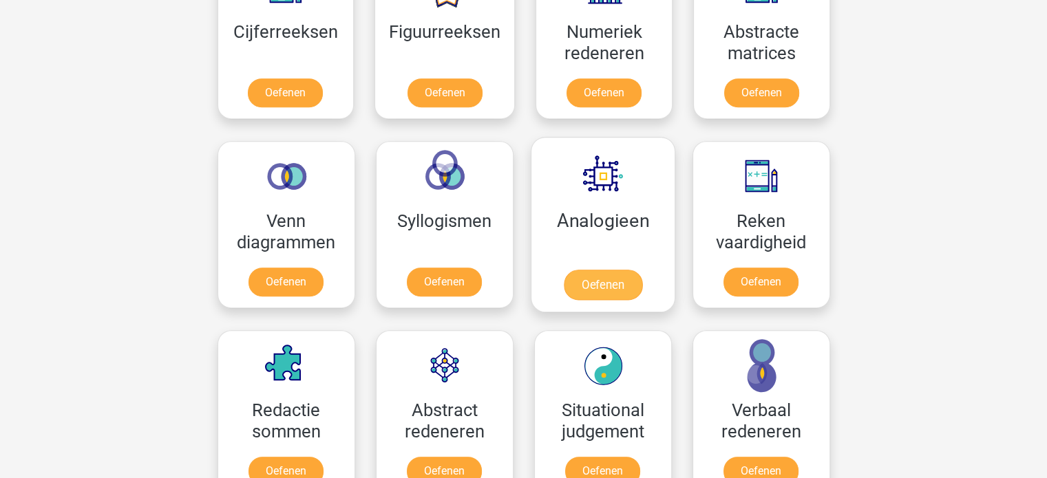
scroll to position [620, 0]
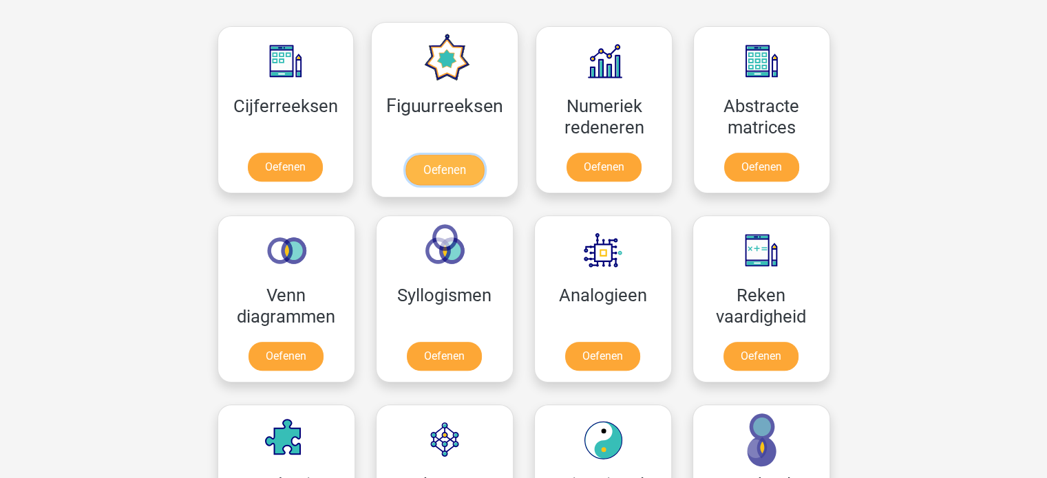
click at [454, 165] on link "Oefenen" at bounding box center [445, 170] width 78 height 30
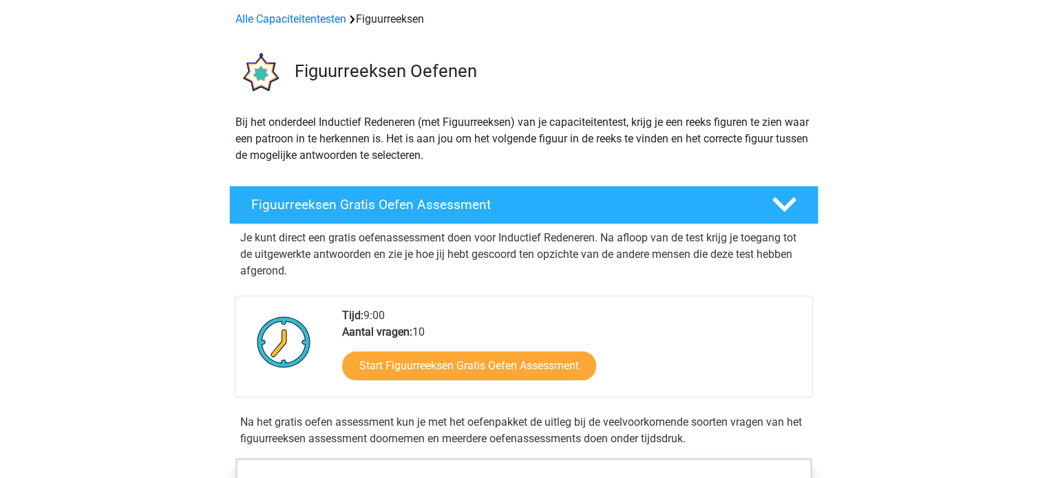
scroll to position [138, 0]
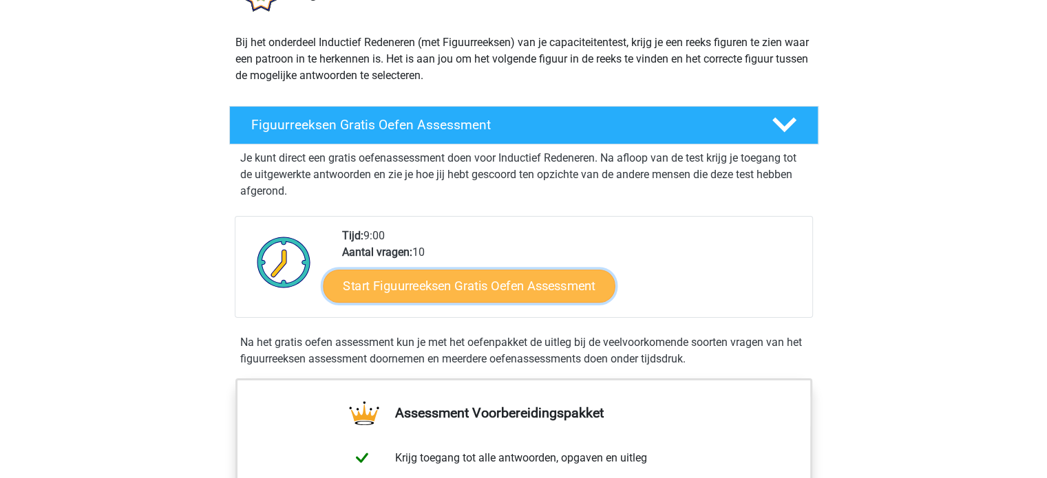
click at [486, 288] on link "Start Figuurreeksen Gratis Oefen Assessment" at bounding box center [469, 285] width 292 height 33
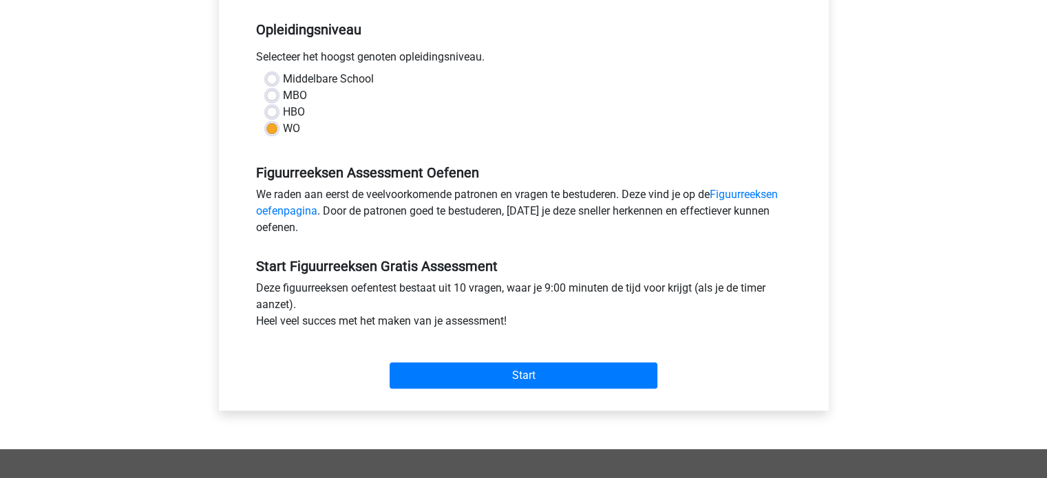
scroll to position [275, 0]
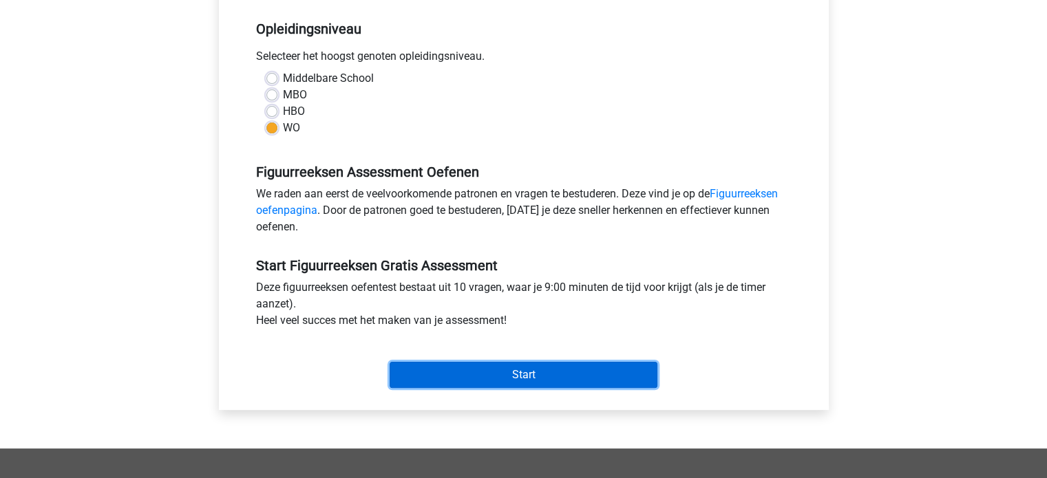
click at [511, 371] on input "Start" at bounding box center [524, 375] width 268 height 26
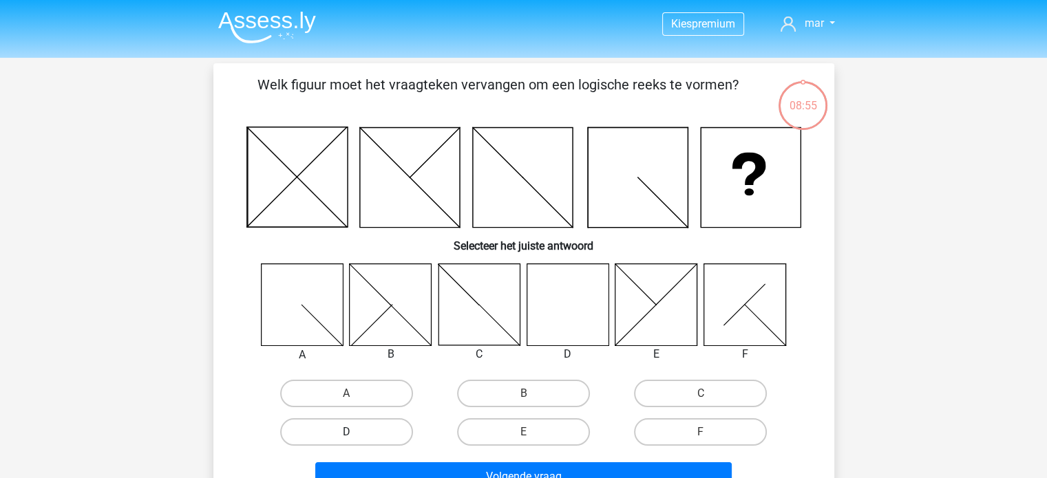
click at [372, 434] on label "D" at bounding box center [346, 433] width 133 height 28
click at [355, 434] on input "D" at bounding box center [350, 436] width 9 height 9
radio input "true"
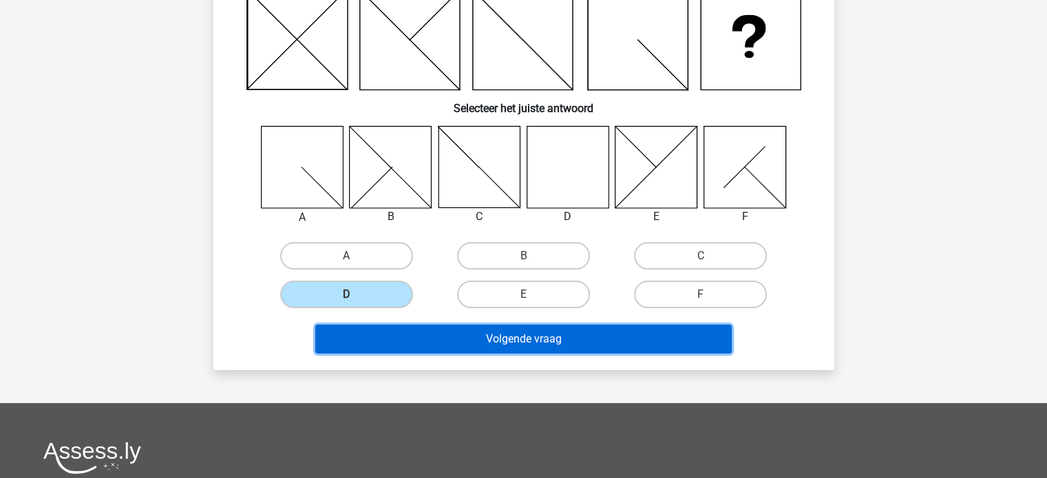
click at [534, 338] on button "Volgende vraag" at bounding box center [523, 339] width 417 height 29
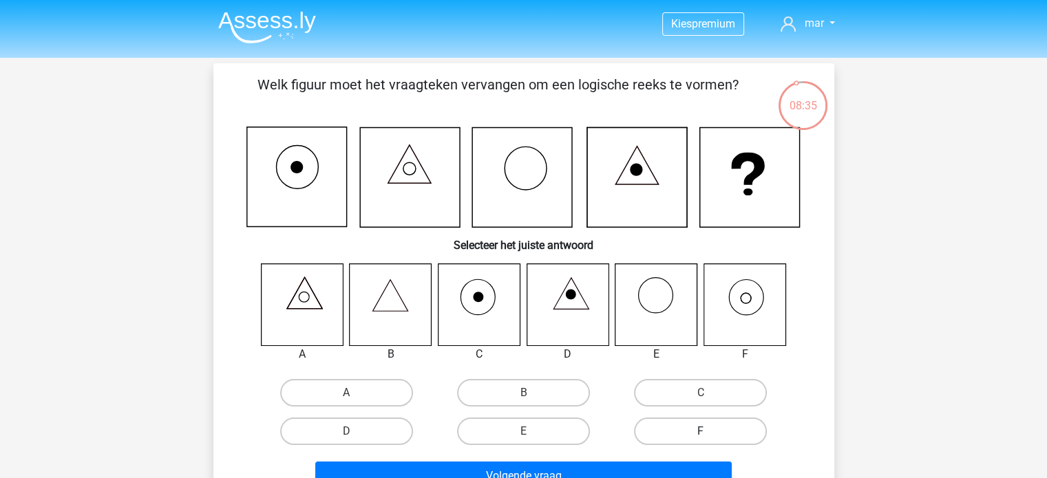
click at [664, 426] on label "F" at bounding box center [700, 432] width 133 height 28
click at [701, 432] on input "F" at bounding box center [705, 436] width 9 height 9
radio input "true"
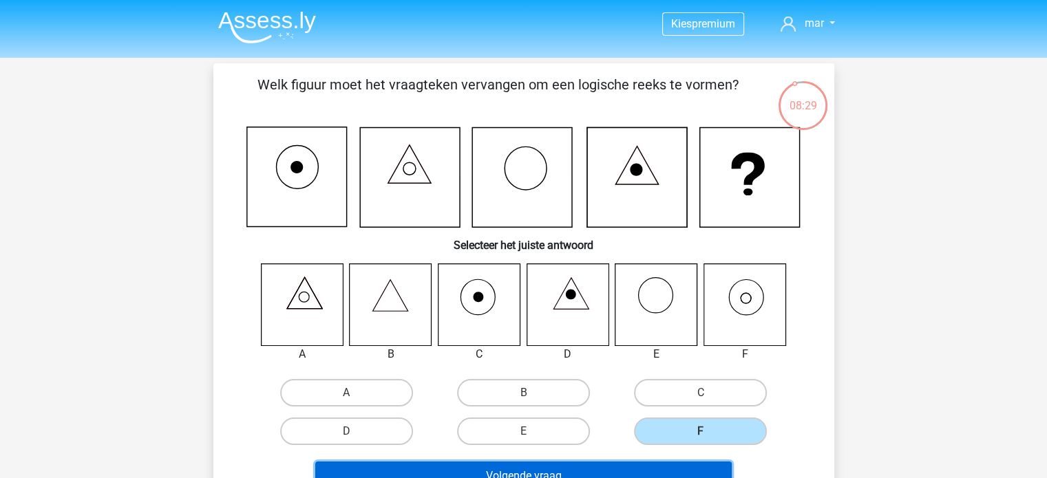
click at [598, 472] on button "Volgende vraag" at bounding box center [523, 476] width 417 height 29
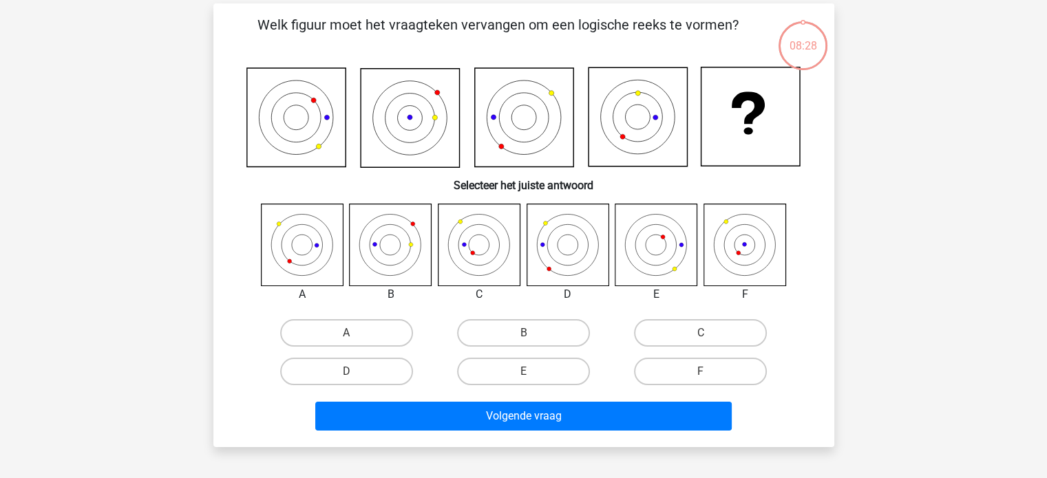
scroll to position [63, 0]
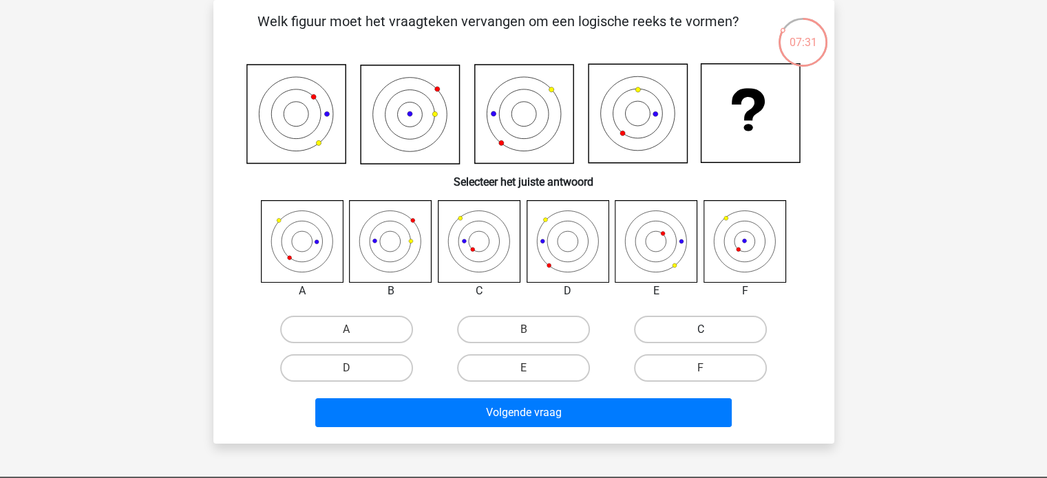
click at [666, 329] on label "C" at bounding box center [700, 330] width 133 height 28
click at [701, 330] on input "C" at bounding box center [705, 334] width 9 height 9
radio input "true"
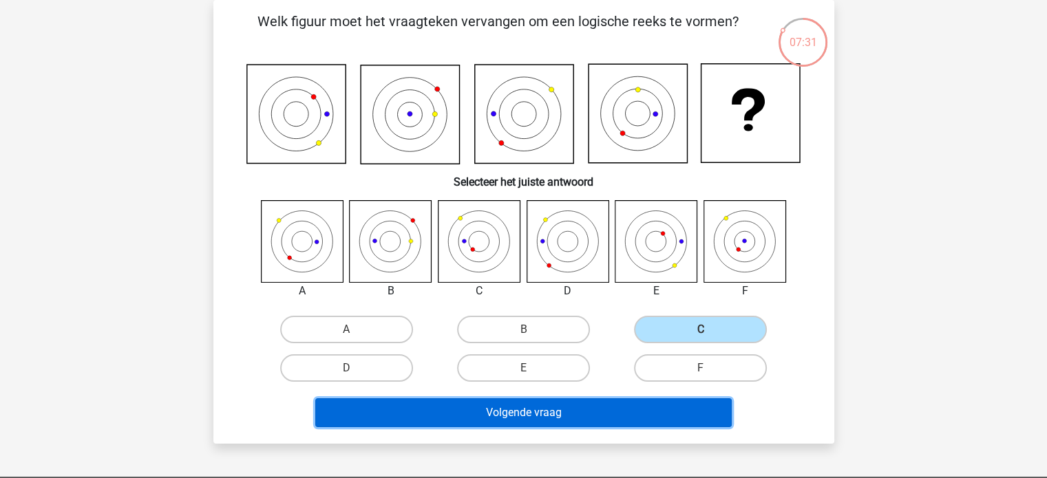
click at [632, 412] on button "Volgende vraag" at bounding box center [523, 413] width 417 height 29
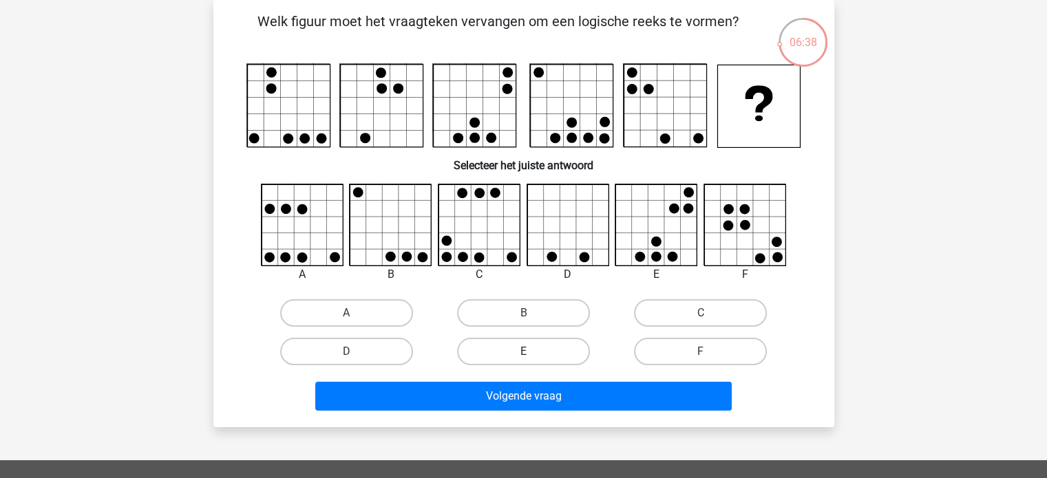
click at [502, 353] on label "E" at bounding box center [523, 352] width 133 height 28
click at [523, 353] on input "E" at bounding box center [527, 356] width 9 height 9
radio input "true"
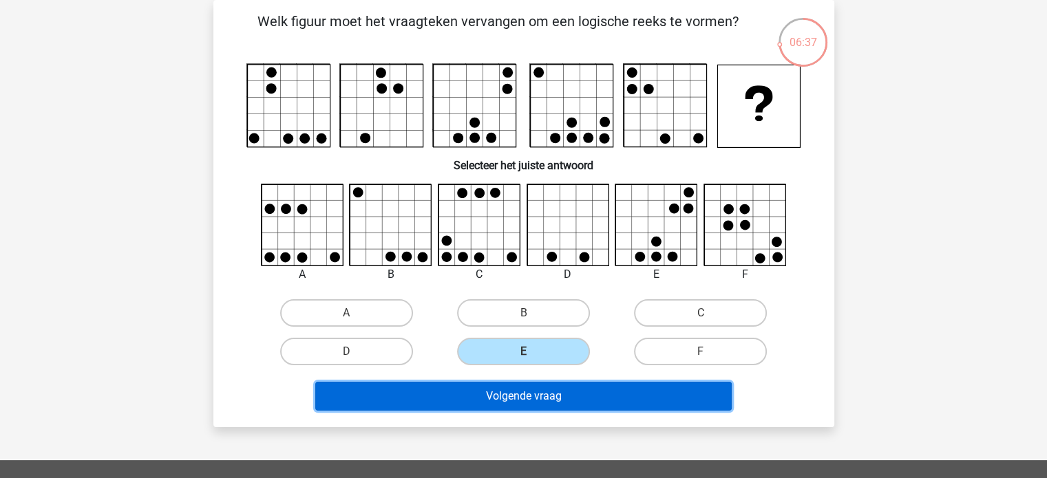
click at [507, 389] on button "Volgende vraag" at bounding box center [523, 396] width 417 height 29
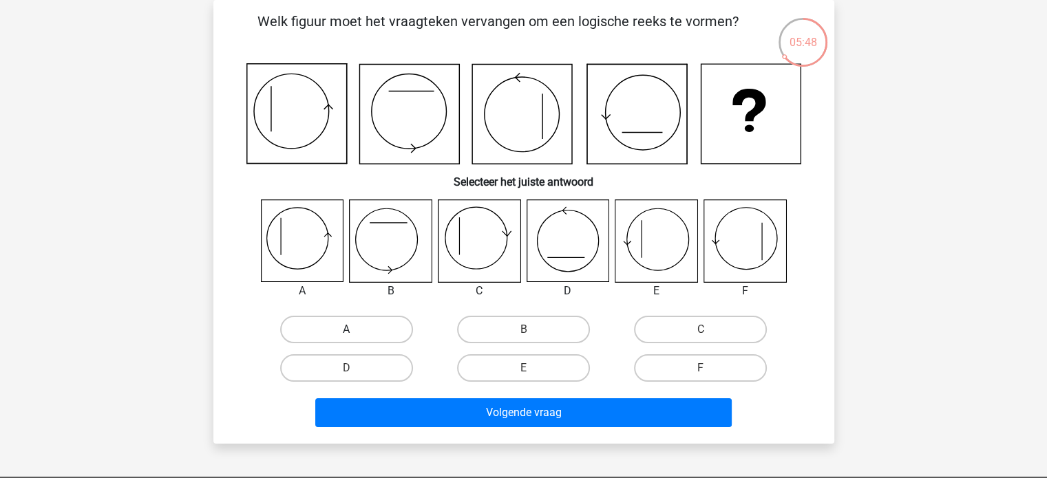
click at [355, 325] on label "A" at bounding box center [346, 330] width 133 height 28
click at [355, 330] on input "A" at bounding box center [350, 334] width 9 height 9
radio input "true"
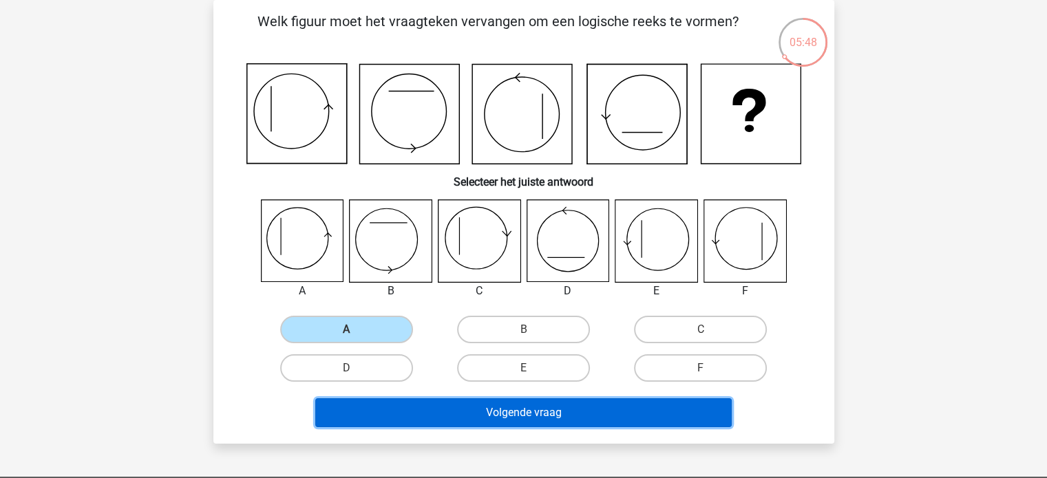
click at [520, 404] on button "Volgende vraag" at bounding box center [523, 413] width 417 height 29
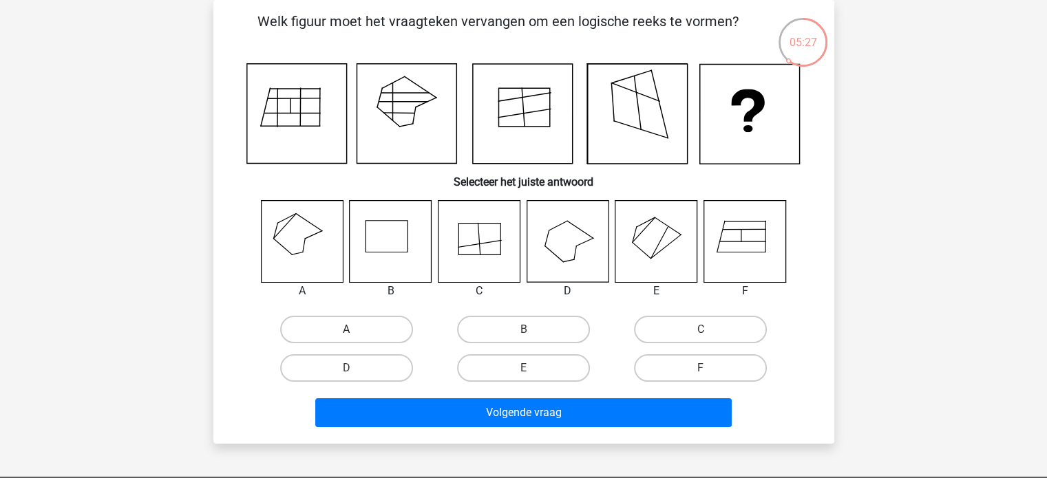
click at [323, 324] on label "A" at bounding box center [346, 330] width 133 height 28
click at [346, 330] on input "A" at bounding box center [350, 334] width 9 height 9
radio input "true"
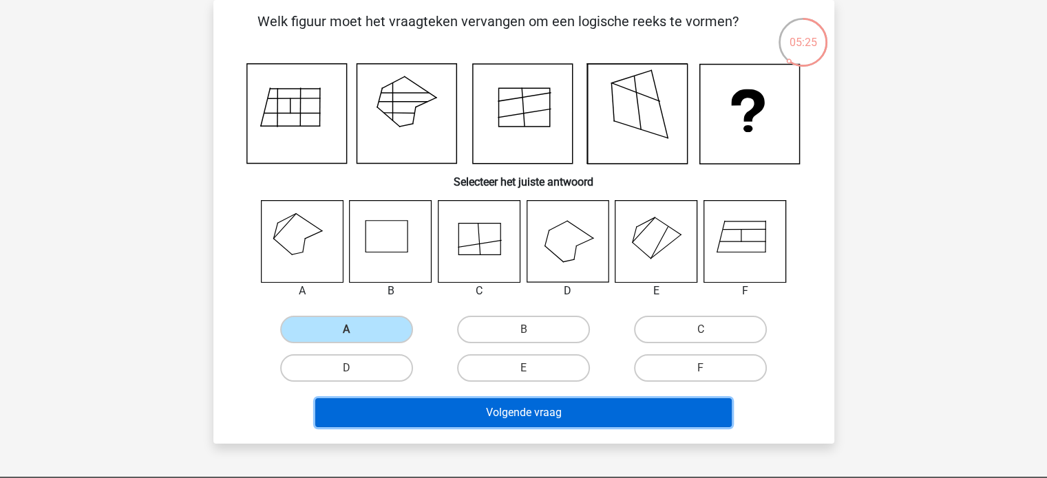
click at [541, 419] on button "Volgende vraag" at bounding box center [523, 413] width 417 height 29
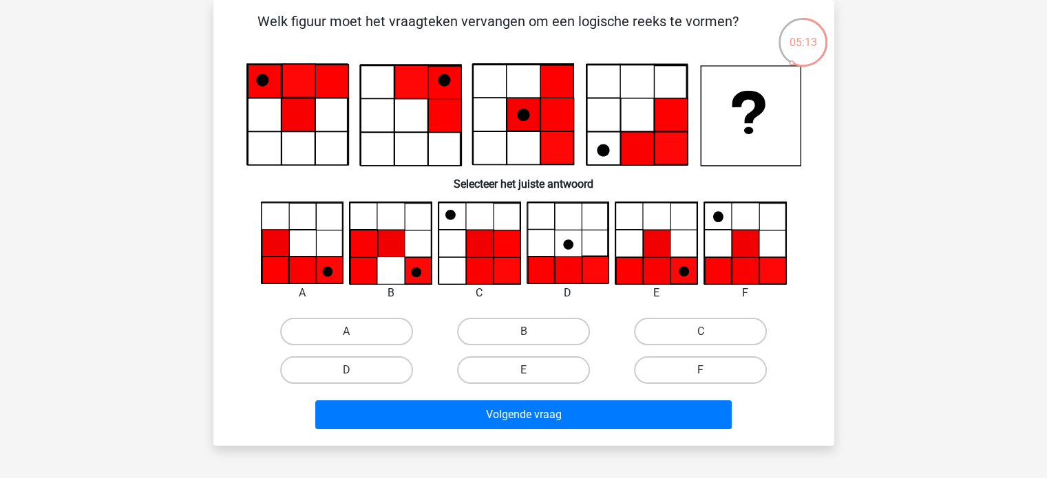
click at [353, 333] on input "A" at bounding box center [350, 336] width 9 height 9
radio input "true"
click at [502, 363] on label "E" at bounding box center [523, 371] width 133 height 28
click at [523, 370] on input "E" at bounding box center [527, 374] width 9 height 9
radio input "true"
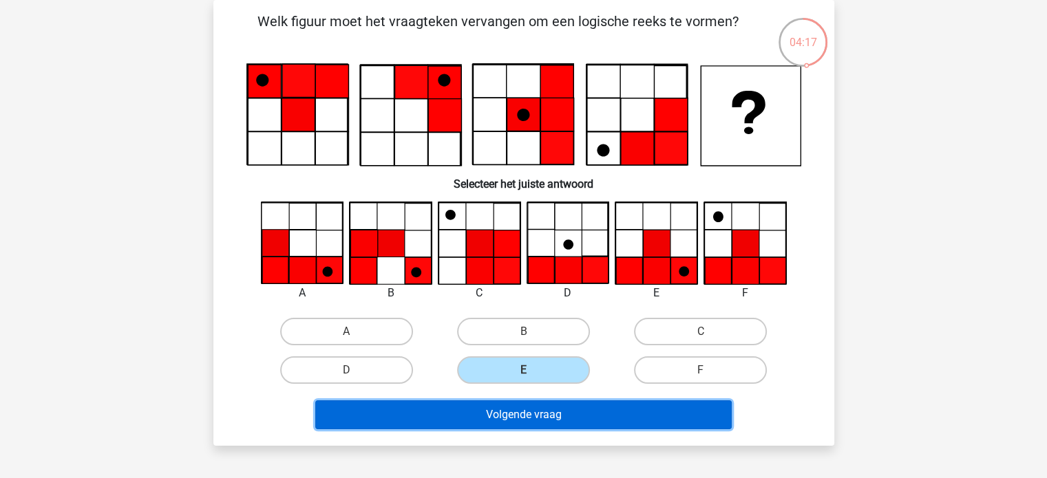
click at [584, 423] on button "Volgende vraag" at bounding box center [523, 415] width 417 height 29
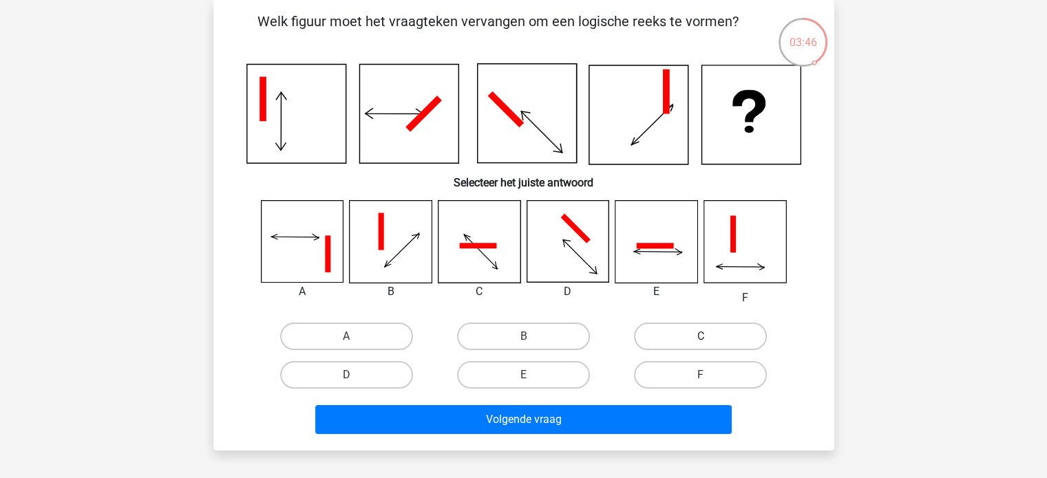
click at [732, 341] on label "C" at bounding box center [700, 337] width 133 height 28
click at [710, 341] on input "C" at bounding box center [705, 341] width 9 height 9
radio input "true"
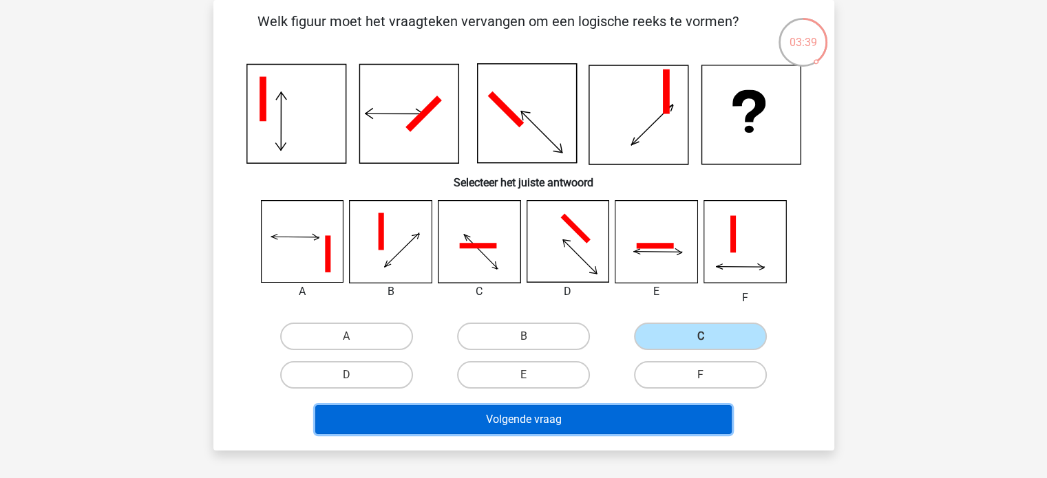
click at [570, 412] on button "Volgende vraag" at bounding box center [523, 420] width 417 height 29
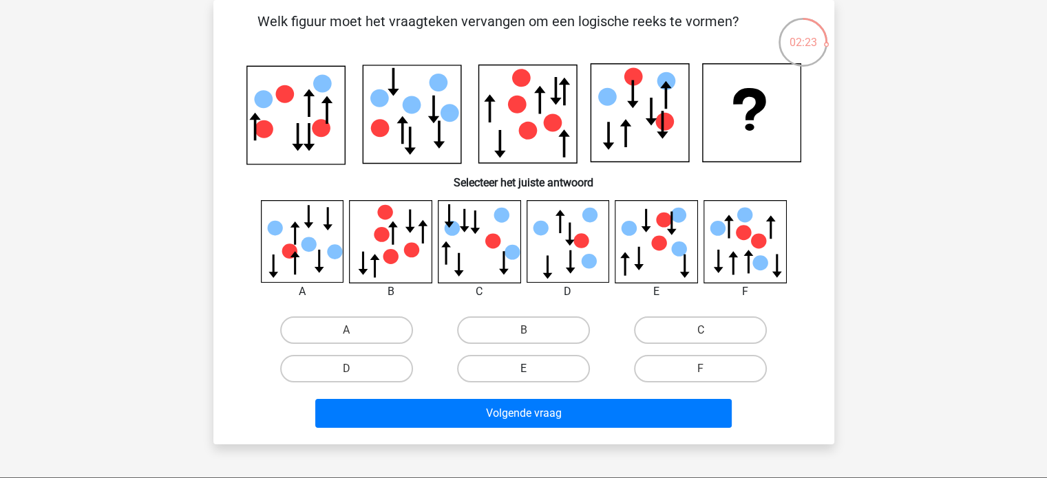
click at [529, 363] on label "E" at bounding box center [523, 369] width 133 height 28
click at [529, 369] on input "E" at bounding box center [527, 373] width 9 height 9
radio input "true"
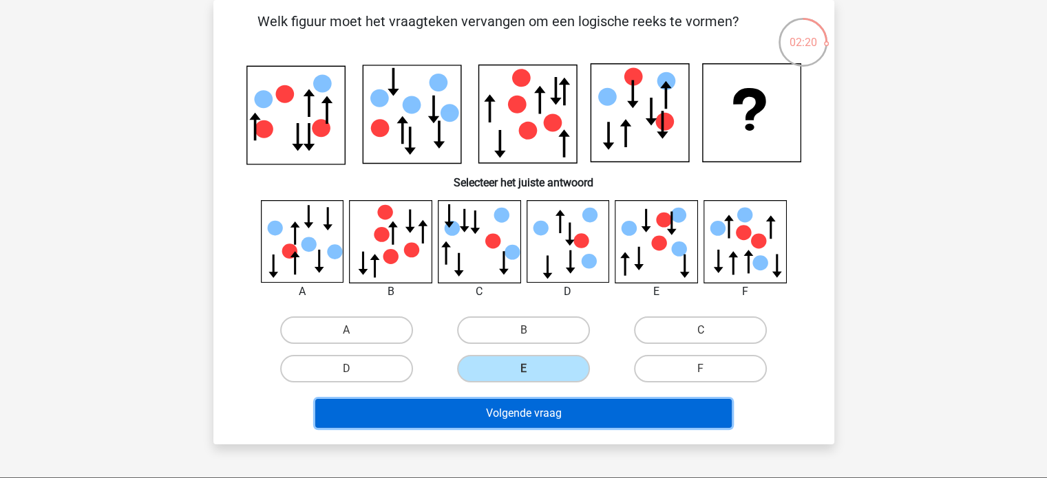
click at [505, 410] on button "Volgende vraag" at bounding box center [523, 413] width 417 height 29
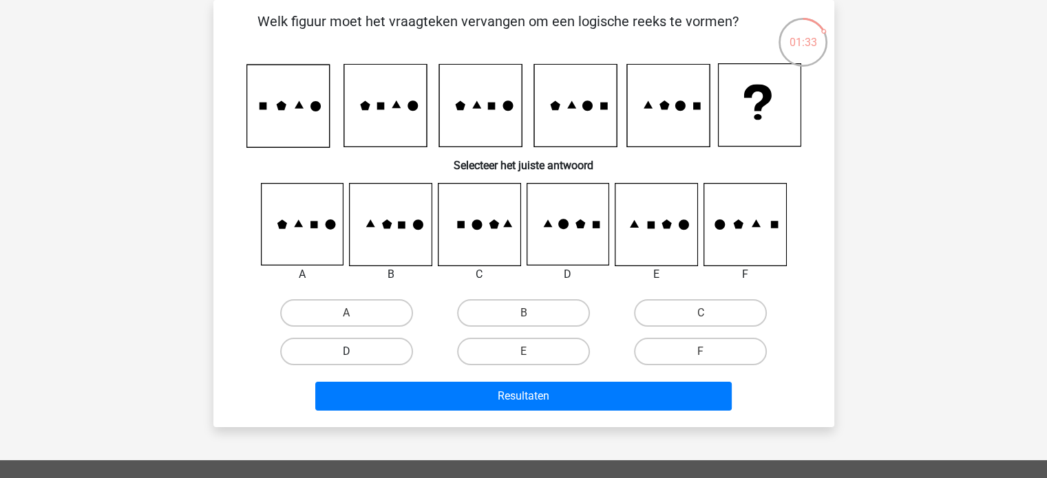
click at [373, 352] on label "D" at bounding box center [346, 352] width 133 height 28
click at [355, 352] on input "D" at bounding box center [350, 356] width 9 height 9
radio input "true"
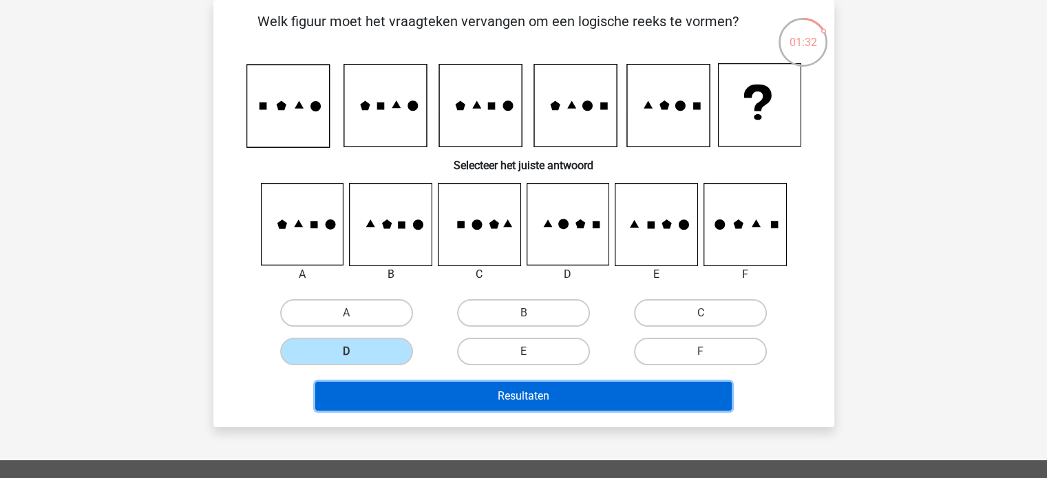
click at [431, 396] on button "Resultaten" at bounding box center [523, 396] width 417 height 29
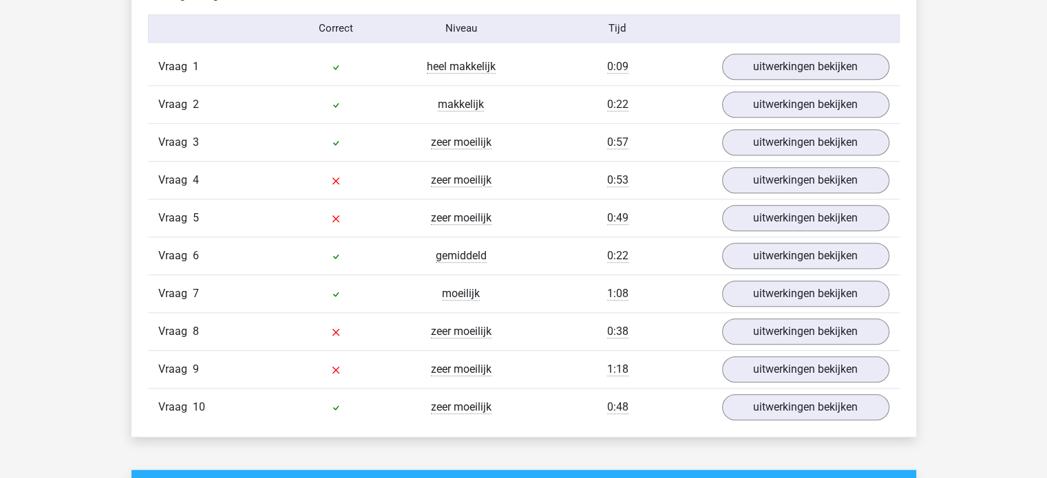
scroll to position [1170, 0]
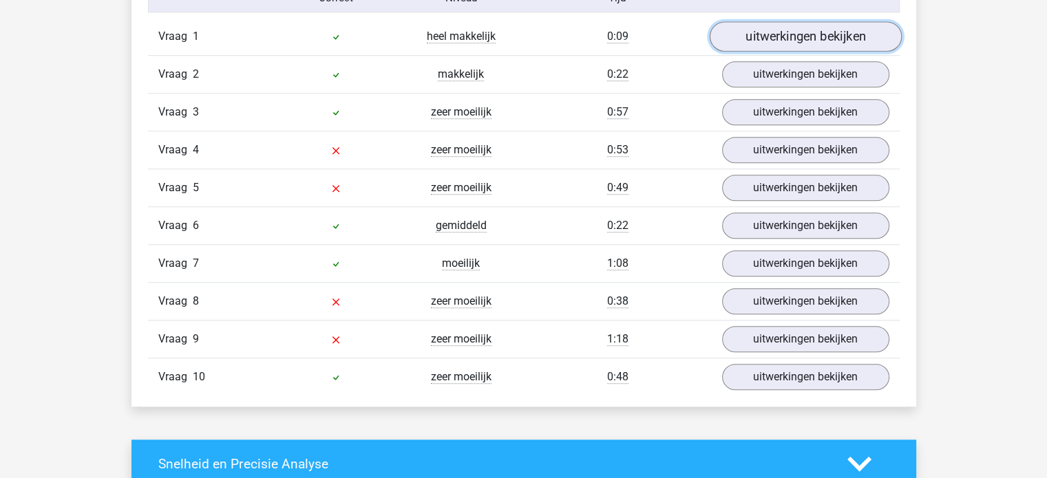
drag, startPoint x: 790, startPoint y: 34, endPoint x: 799, endPoint y: 32, distance: 8.5
click at [790, 34] on link "uitwerkingen bekijken" at bounding box center [805, 36] width 192 height 30
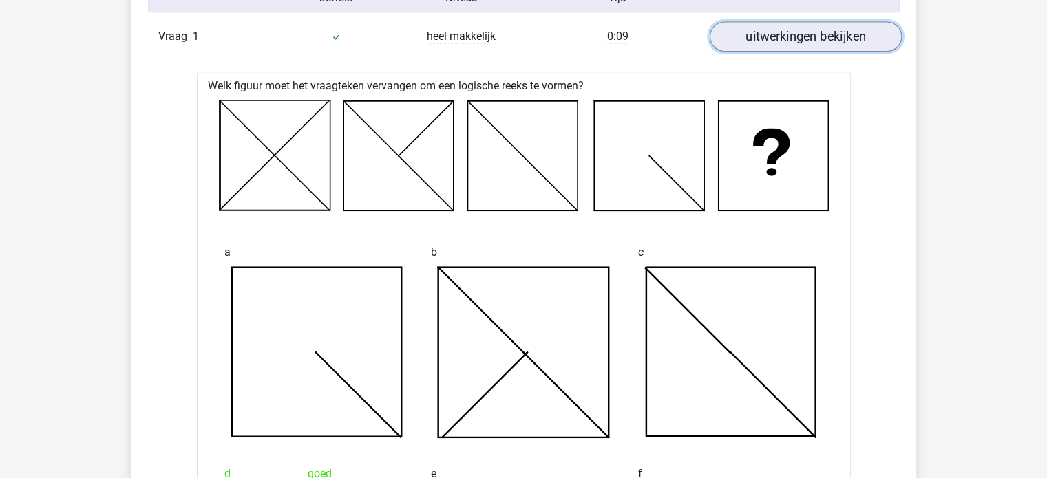
click at [803, 31] on link "uitwerkingen bekijken" at bounding box center [805, 36] width 192 height 30
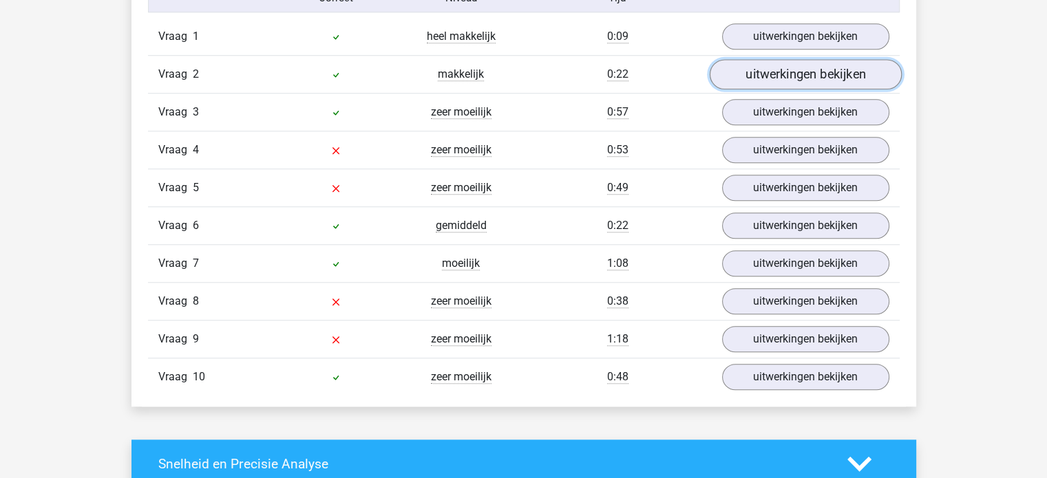
click at [789, 79] on link "uitwerkingen bekijken" at bounding box center [805, 74] width 192 height 30
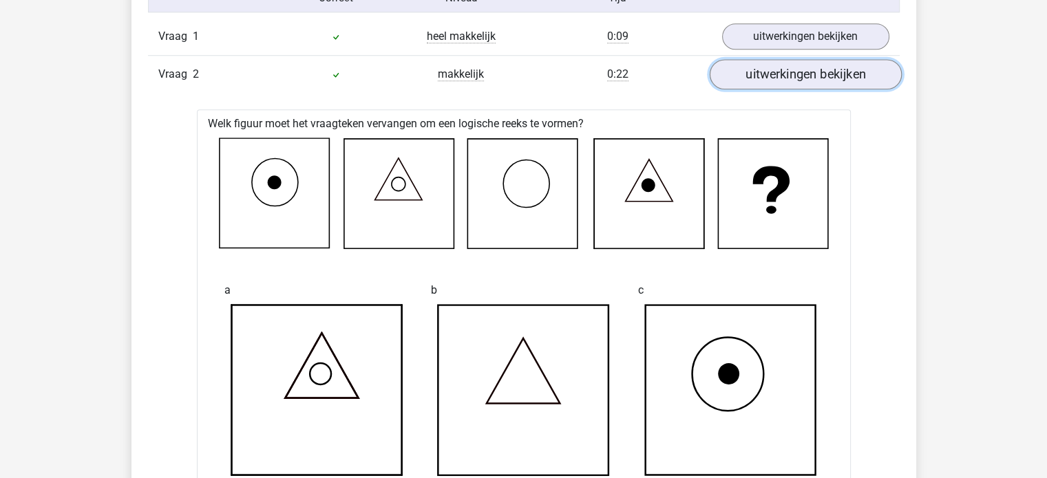
click at [801, 76] on link "uitwerkingen bekijken" at bounding box center [805, 74] width 192 height 30
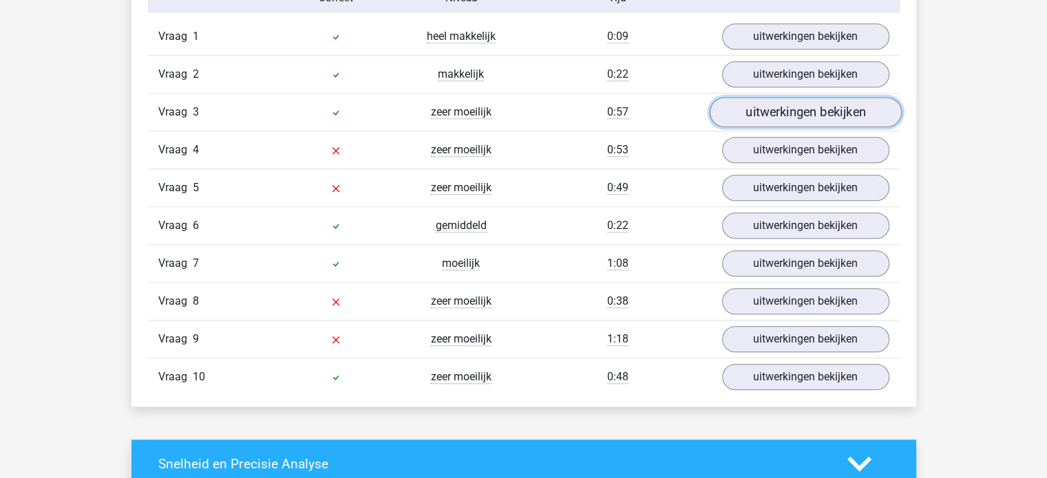
click at [770, 115] on link "uitwerkingen bekijken" at bounding box center [805, 112] width 192 height 30
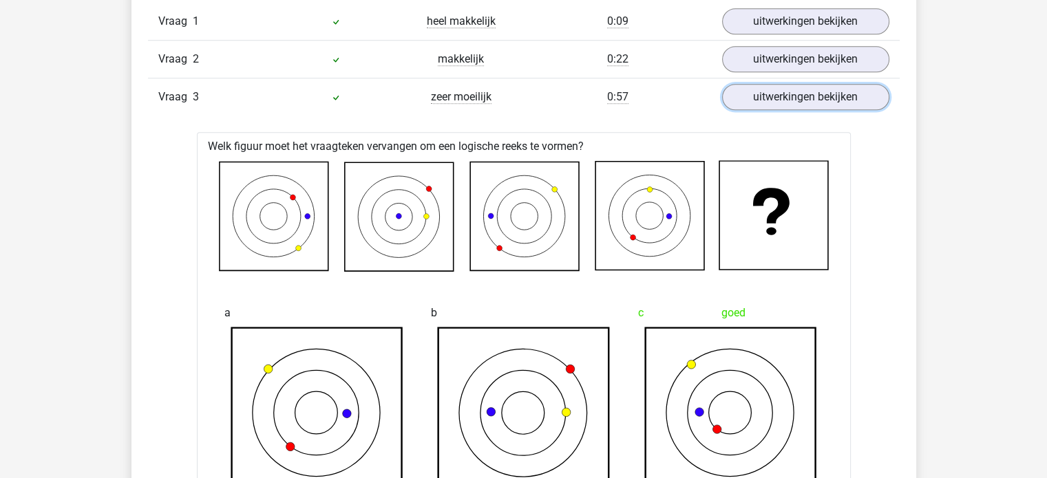
scroll to position [1102, 0]
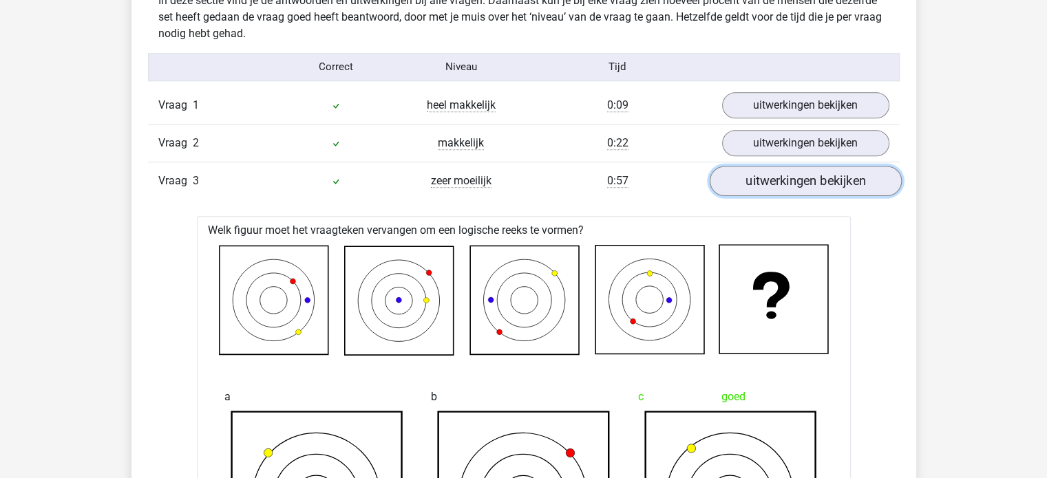
click at [785, 182] on link "uitwerkingen bekijken" at bounding box center [805, 181] width 192 height 30
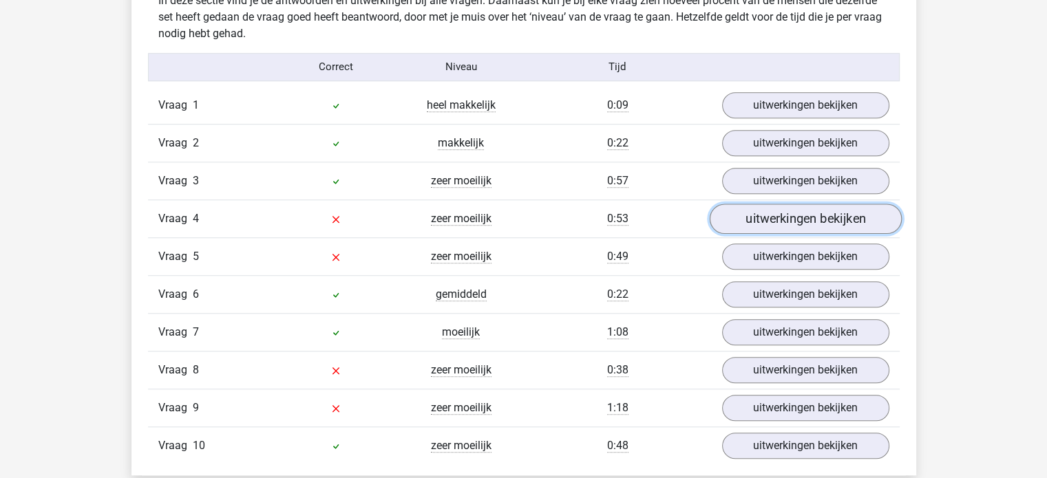
click at [784, 217] on link "uitwerkingen bekijken" at bounding box center [805, 219] width 192 height 30
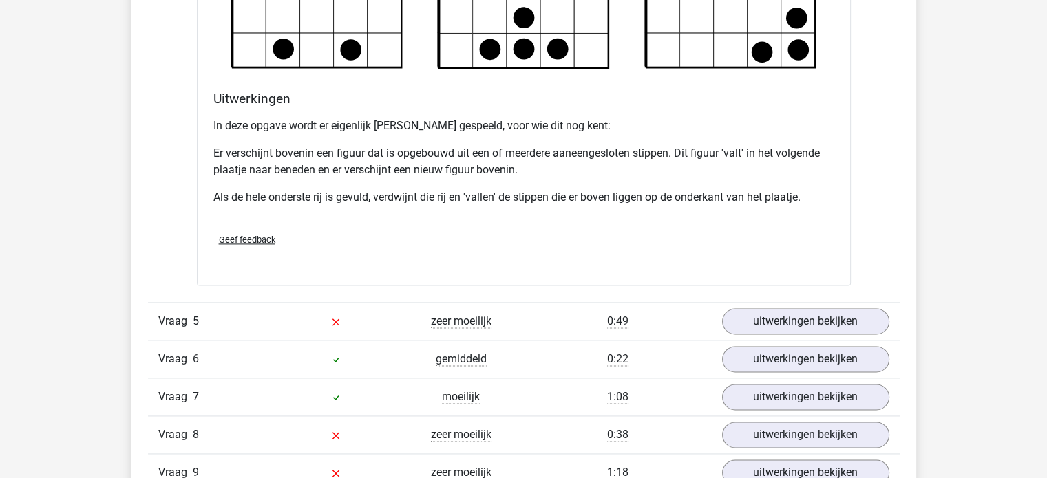
scroll to position [1997, 0]
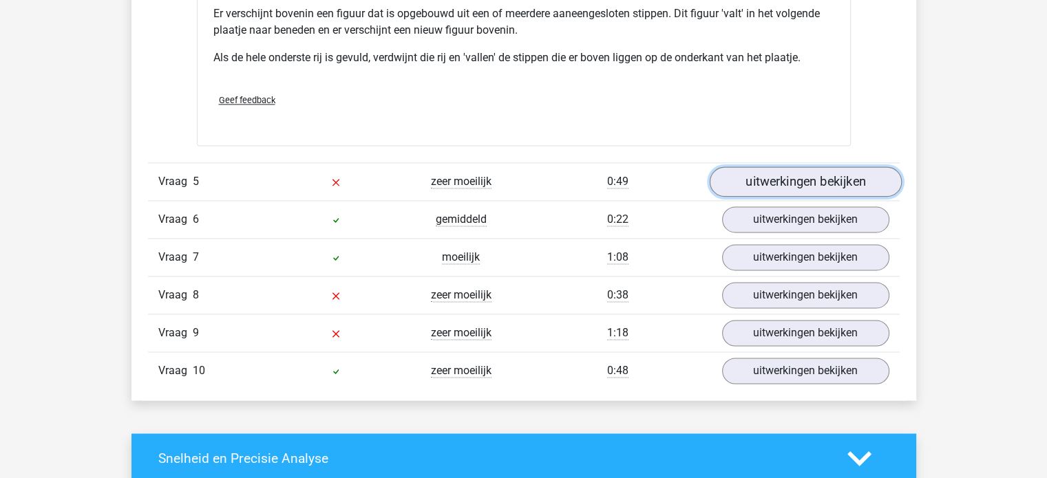
click at [749, 184] on link "uitwerkingen bekijken" at bounding box center [805, 182] width 192 height 30
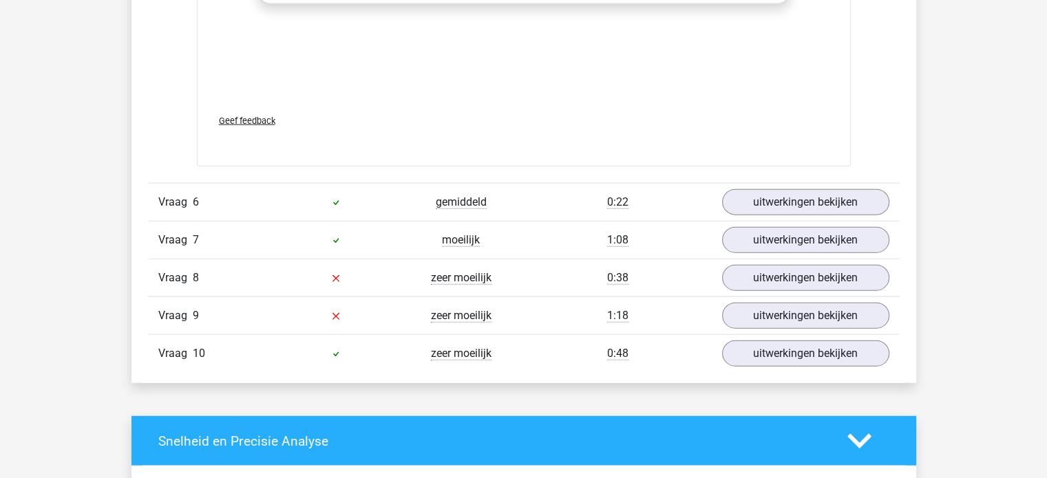
scroll to position [3167, 0]
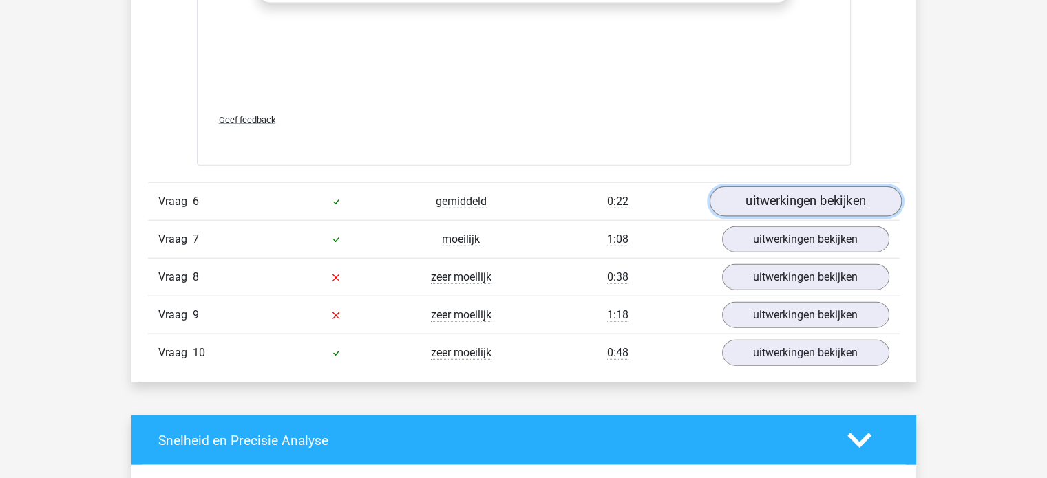
click at [742, 195] on link "uitwerkingen bekijken" at bounding box center [805, 202] width 192 height 30
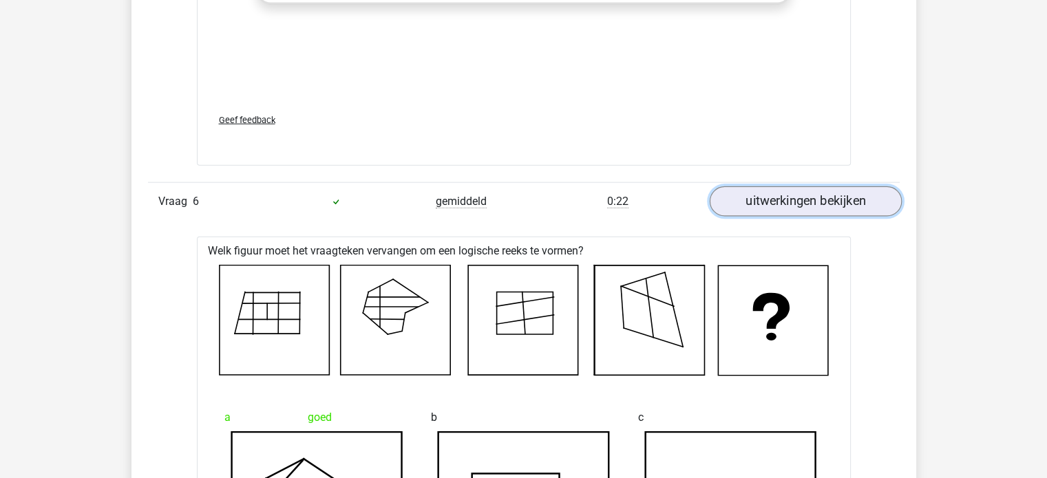
drag, startPoint x: 755, startPoint y: 199, endPoint x: 754, endPoint y: 211, distance: 11.8
click at [756, 199] on link "uitwerkingen bekijken" at bounding box center [805, 202] width 192 height 30
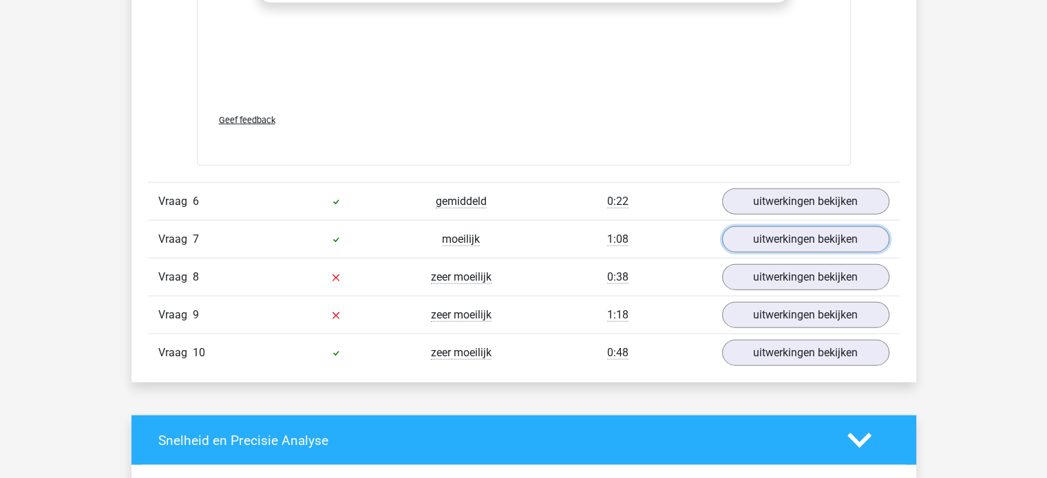
click at [752, 240] on link "uitwerkingen bekijken" at bounding box center [805, 240] width 167 height 26
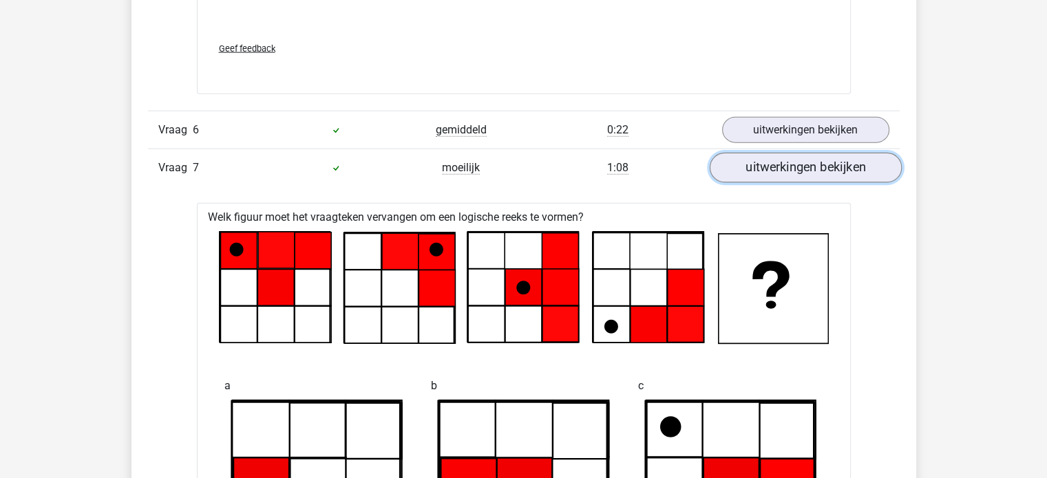
scroll to position [3236, 0]
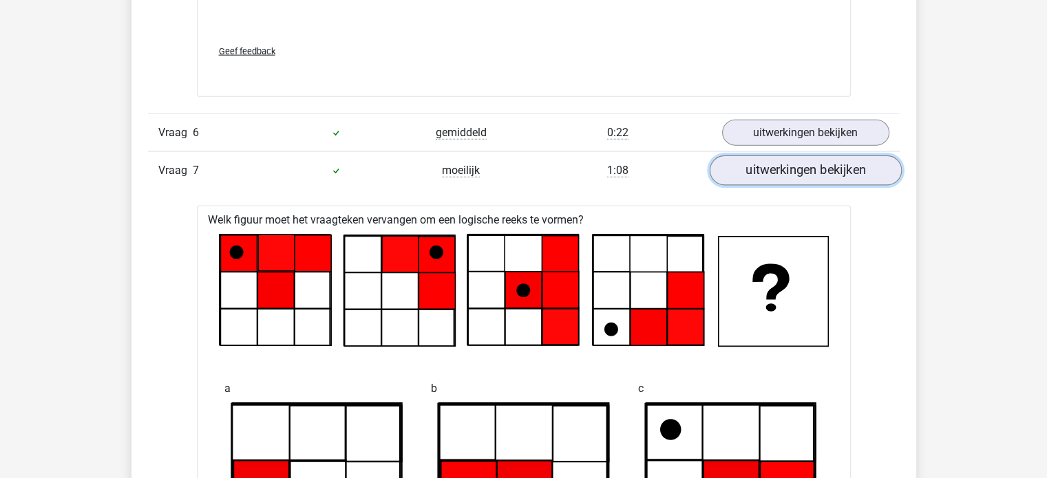
drag, startPoint x: 766, startPoint y: 176, endPoint x: 757, endPoint y: 177, distance: 9.0
click at [766, 176] on link "uitwerkingen bekijken" at bounding box center [805, 171] width 192 height 30
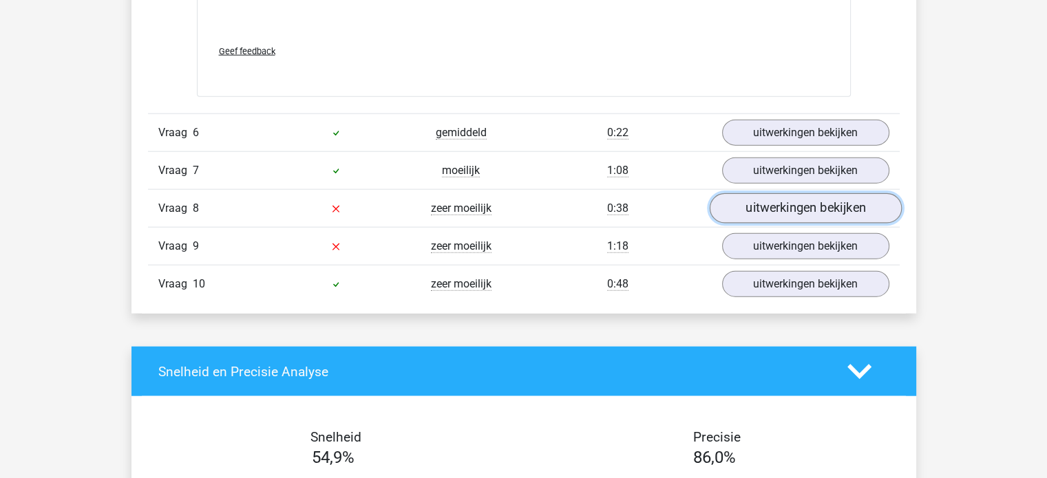
click at [760, 198] on link "uitwerkingen bekijken" at bounding box center [805, 208] width 192 height 30
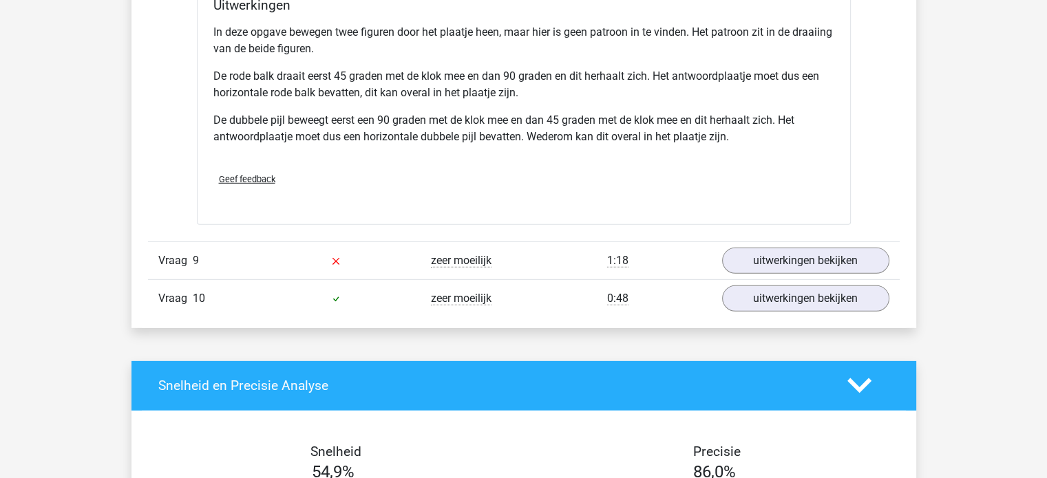
scroll to position [4269, 0]
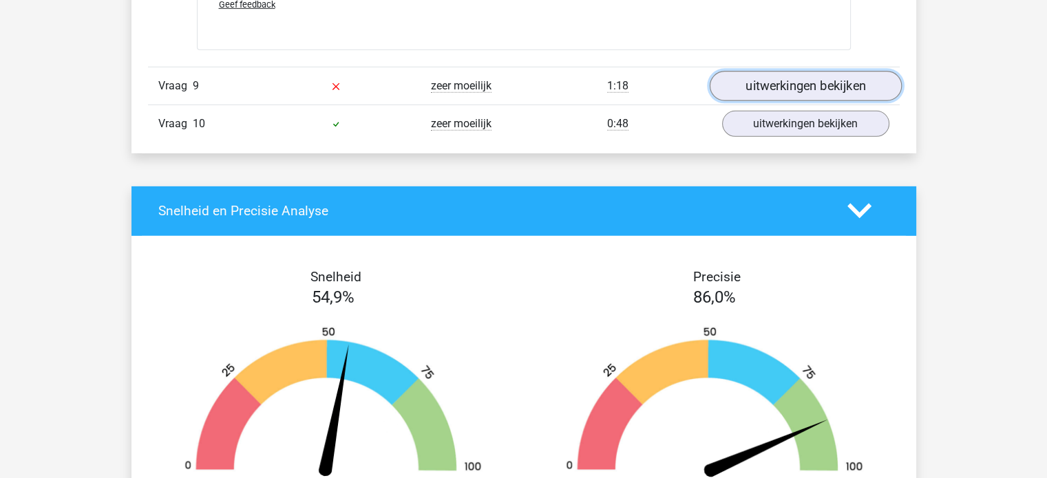
click at [781, 82] on link "uitwerkingen bekijken" at bounding box center [805, 86] width 192 height 30
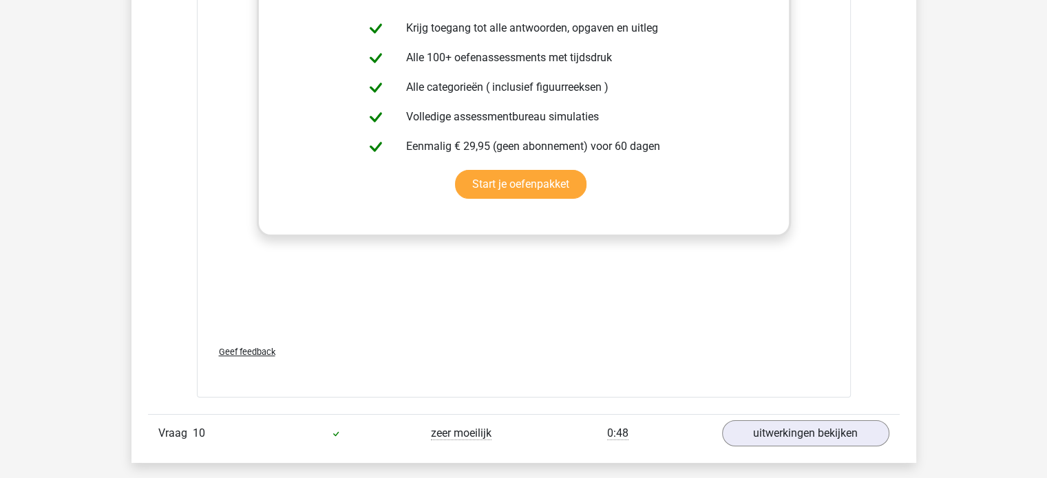
scroll to position [5233, 0]
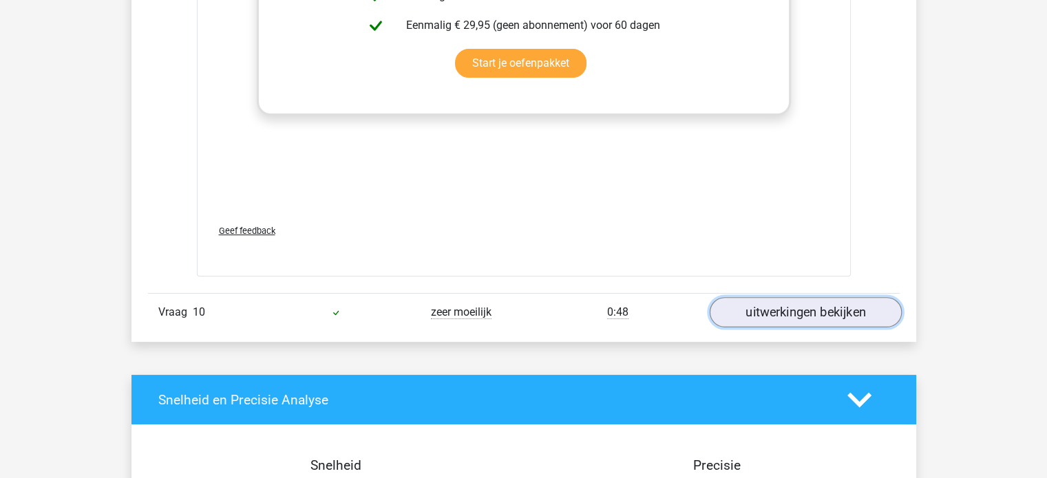
click at [784, 307] on link "uitwerkingen bekijken" at bounding box center [805, 312] width 192 height 30
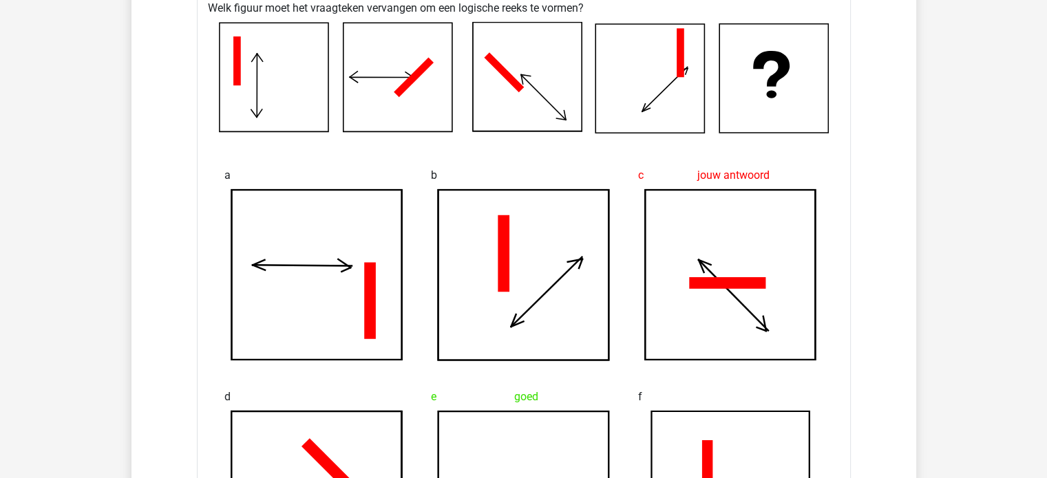
scroll to position [3374, 0]
